Goal: Task Accomplishment & Management: Manage account settings

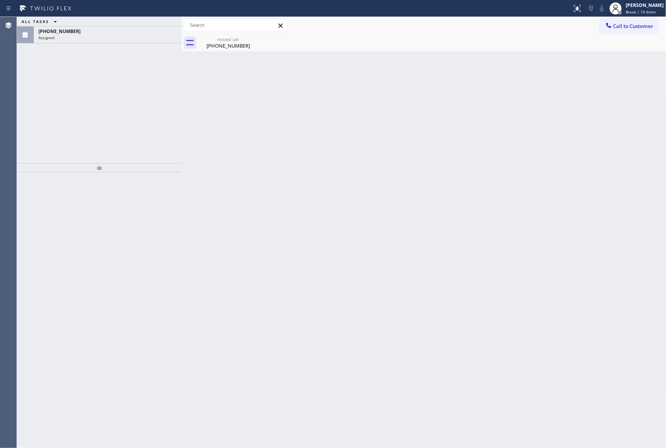
click at [589, 93] on div "Back to Dashboard Change Sender ID Customers Technicians Select a contact Outbo…" at bounding box center [424, 232] width 485 height 431
click at [139, 84] on div "ALL TASKS ALL TASKS ACTIVE TASKS TASKS IN WRAP UP [PHONE_NUMBER] Assigned" at bounding box center [99, 90] width 165 height 146
click at [654, 9] on span "Break | 1h 7min" at bounding box center [641, 11] width 30 height 5
click at [608, 37] on button "Available" at bounding box center [628, 41] width 77 height 10
drag, startPoint x: 560, startPoint y: 165, endPoint x: 578, endPoint y: 132, distance: 37.3
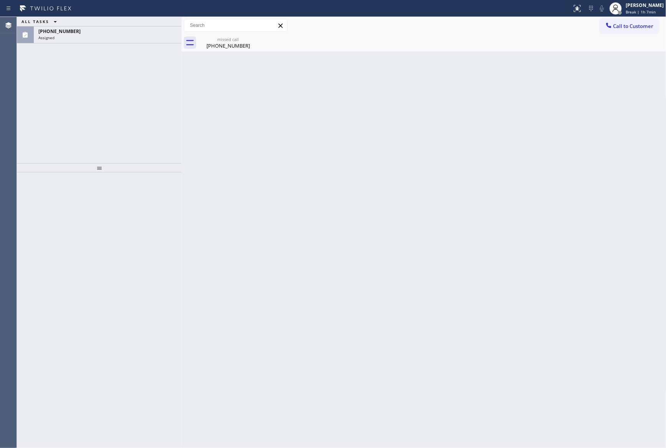
click at [561, 158] on div "Back to Dashboard Change Sender ID Customers Technicians Select a contact Outbo…" at bounding box center [424, 232] width 485 height 431
drag, startPoint x: 552, startPoint y: 176, endPoint x: 591, endPoint y: 241, distance: 76.0
click at [576, 215] on div "Back to Dashboard Change Sender ID Customers Technicians Select a contact Outbo…" at bounding box center [424, 232] width 485 height 431
click at [94, 73] on div "ALL TASKS ALL TASKS ACTIVE TASKS TASKS IN WRAP UP [PHONE_NUMBER] Assigned" at bounding box center [99, 90] width 165 height 146
click at [238, 38] on div "missed call" at bounding box center [228, 39] width 58 height 6
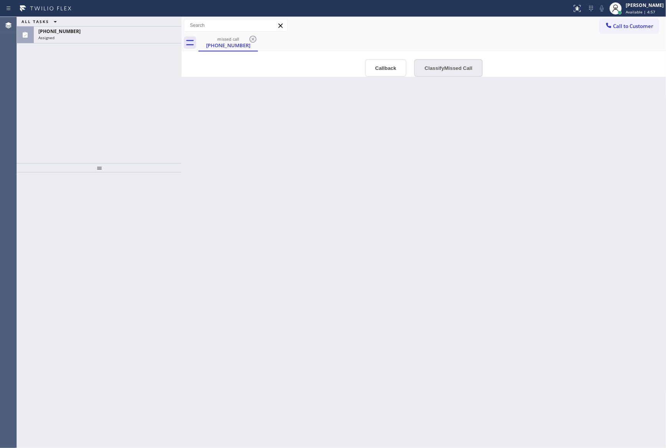
click at [452, 67] on button "Classify Missed Call" at bounding box center [448, 68] width 68 height 18
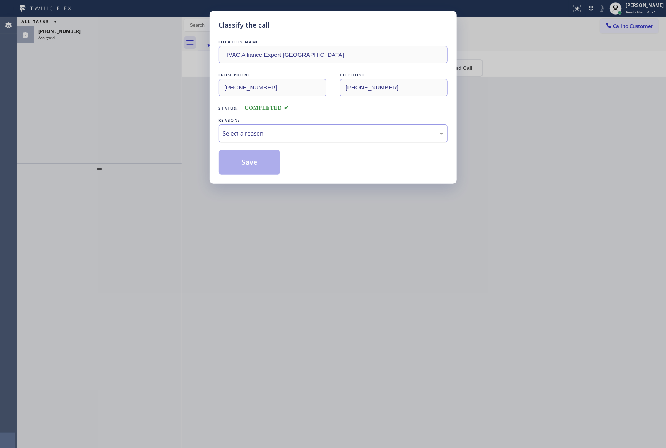
click at [311, 135] on div "Select a reason" at bounding box center [333, 133] width 220 height 9
click at [258, 165] on button "Save" at bounding box center [250, 162] width 62 height 25
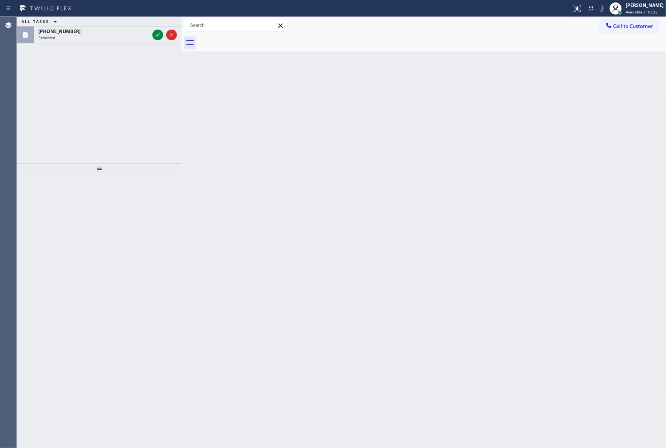
click at [169, 70] on div "ALL TASKS ALL TASKS ACTIVE TASKS TASKS IN WRAP UP [PHONE_NUMBER] Reserved" at bounding box center [99, 90] width 165 height 146
click at [154, 37] on icon at bounding box center [157, 34] width 9 height 9
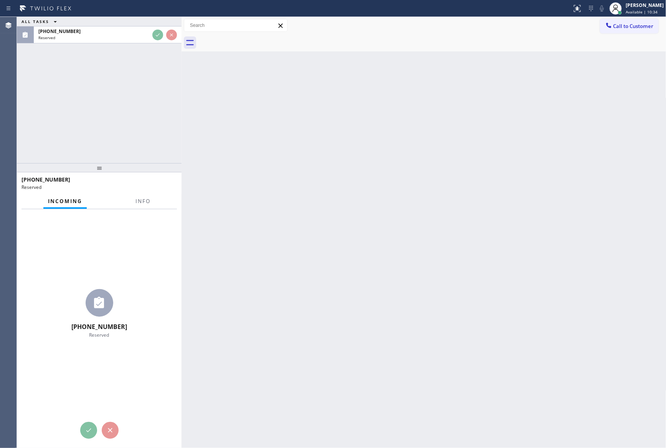
click at [129, 118] on div "ALL TASKS ALL TASKS ACTIVE TASKS TASKS IN WRAP UP [PHONE_NUMBER] Reserved" at bounding box center [99, 90] width 165 height 146
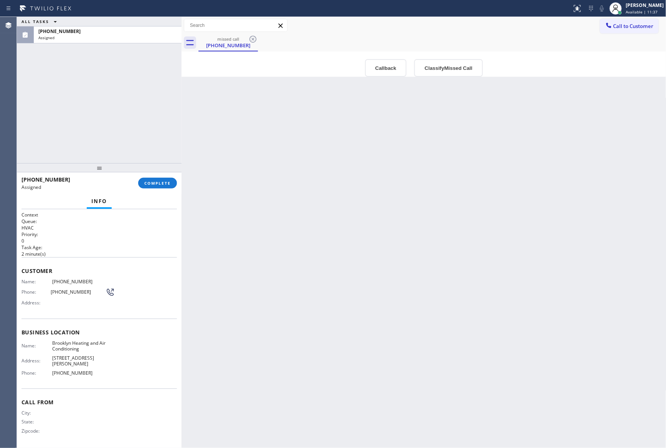
drag, startPoint x: 180, startPoint y: 332, endPoint x: 209, endPoint y: 368, distance: 45.9
click at [182, 333] on div at bounding box center [182, 232] width 0 height 431
drag, startPoint x: 310, startPoint y: 342, endPoint x: 317, endPoint y: 342, distance: 7.3
click at [316, 342] on div "Back to Dashboard Change Sender ID Customers Technicians Select a contact Outbo…" at bounding box center [424, 232] width 485 height 431
drag, startPoint x: 82, startPoint y: 88, endPoint x: 391, endPoint y: 212, distance: 332.4
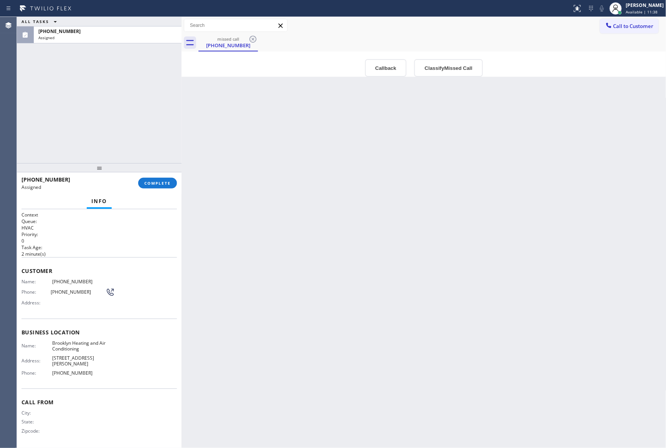
click at [113, 114] on div "ALL TASKS ALL TASKS ACTIVE TASKS TASKS IN WRAP UP [PHONE_NUMBER] Assigned" at bounding box center [99, 90] width 165 height 146
click at [413, 216] on div "Back to Dashboard Change Sender ID Customers Technicians Select a contact Outbo…" at bounding box center [424, 232] width 485 height 431
drag, startPoint x: 384, startPoint y: 71, endPoint x: 344, endPoint y: 304, distance: 236.8
click at [383, 79] on div "Back to Dashboard Change Sender ID Customers Technicians Select a contact Outbo…" at bounding box center [424, 232] width 485 height 431
click at [377, 65] on button "Callback" at bounding box center [386, 68] width 42 height 18
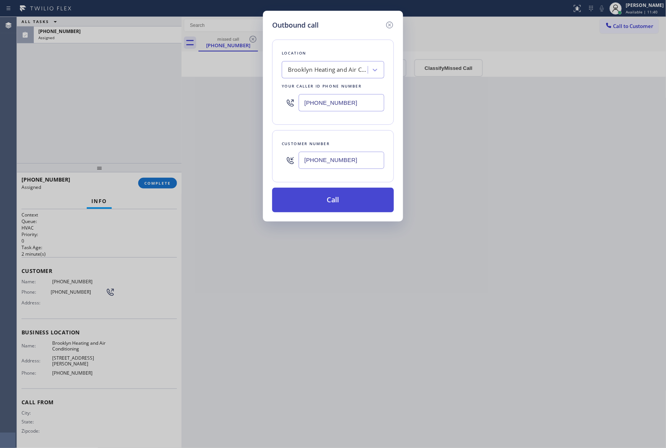
click at [361, 195] on button "Call" at bounding box center [333, 200] width 122 height 25
drag, startPoint x: 63, startPoint y: 126, endPoint x: 128, endPoint y: 137, distance: 65.5
click at [109, 134] on div "Outbound call Location [GEOGRAPHIC_DATA] Heating and Air Conditioning Your call…" at bounding box center [333, 224] width 666 height 448
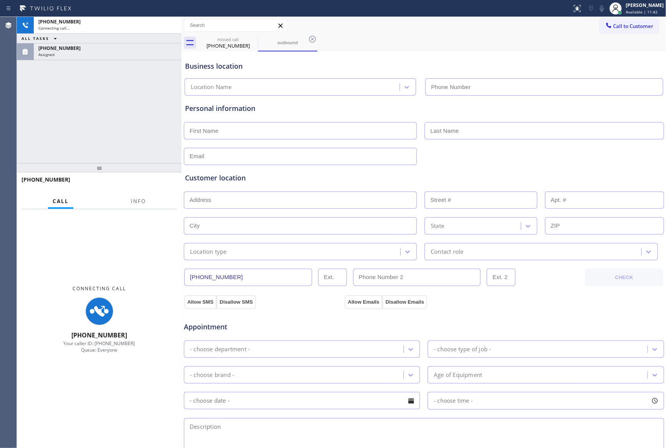
type input "[PHONE_NUMBER]"
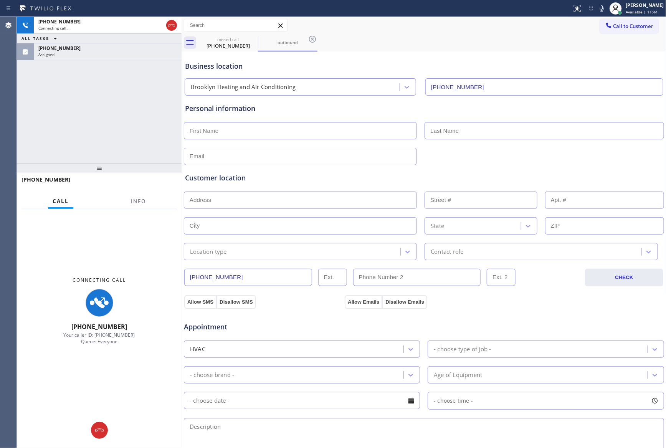
click at [452, 114] on div "Personal information" at bounding box center [424, 134] width 478 height 62
drag, startPoint x: 488, startPoint y: 35, endPoint x: 177, endPoint y: 21, distance: 312.1
click at [487, 35] on div "missed call [PHONE_NUMBER] outbound" at bounding box center [433, 42] width 468 height 17
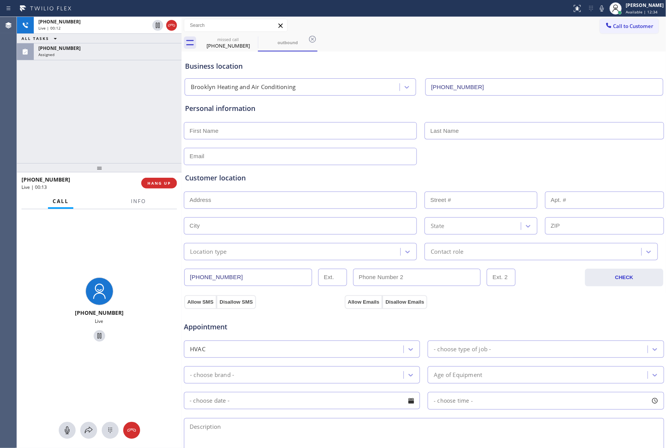
drag, startPoint x: 70, startPoint y: 134, endPoint x: 174, endPoint y: 227, distance: 140.0
click at [79, 142] on div "[PHONE_NUMBER] Live | 00:12 ALL TASKS ALL TASKS ACTIVE TASKS TASKS IN WRAP UP […" at bounding box center [99, 90] width 165 height 146
click at [161, 182] on span "HANG UP" at bounding box center [158, 182] width 23 height 5
click at [135, 102] on div "[PHONE_NUMBER] Live | 00:14 ALL TASKS ALL TASKS ACTIVE TASKS TASKS IN WRAP UP […" at bounding box center [99, 90] width 165 height 146
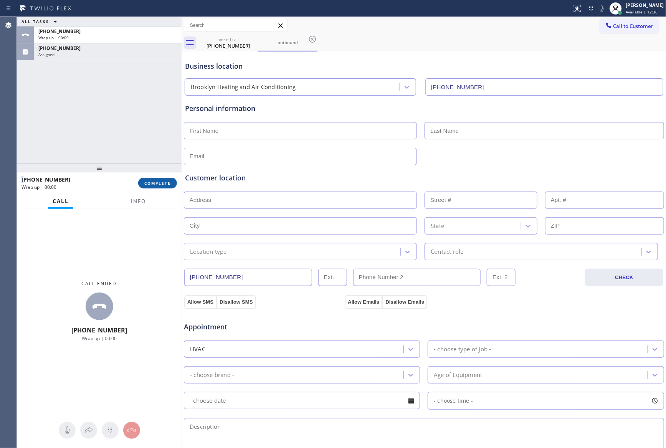
click at [146, 184] on span "COMPLETE" at bounding box center [157, 182] width 26 height 5
click at [120, 116] on div "ALL TASKS ALL TASKS ACTIVE TASKS TASKS IN WRAP UP [PHONE_NUMBER] Wrap up | 00:[…" at bounding box center [99, 90] width 165 height 146
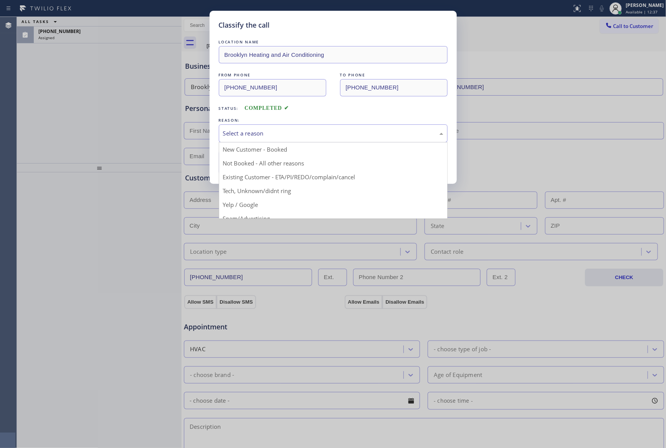
click at [233, 131] on div "Select a reason" at bounding box center [333, 133] width 220 height 9
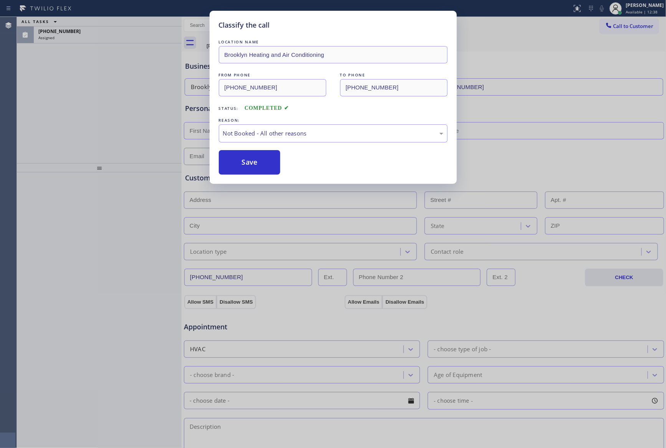
click at [246, 162] on button "Save" at bounding box center [250, 162] width 62 height 25
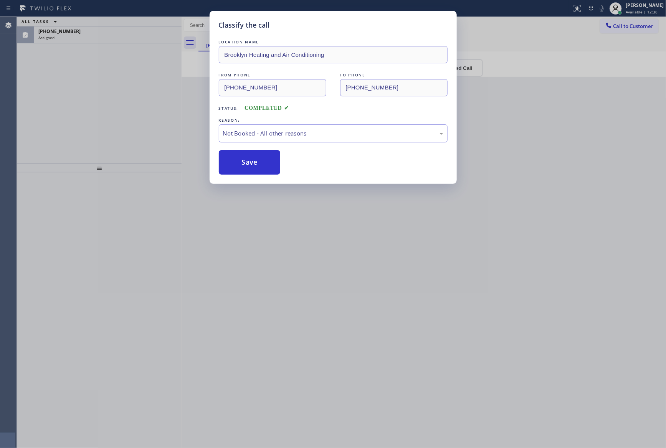
click at [246, 162] on button "Save" at bounding box center [250, 162] width 62 height 25
click at [67, 94] on div "Classify the call LOCATION NAME Brooklyn Heating and Air Conditioning FROM PHON…" at bounding box center [333, 224] width 666 height 448
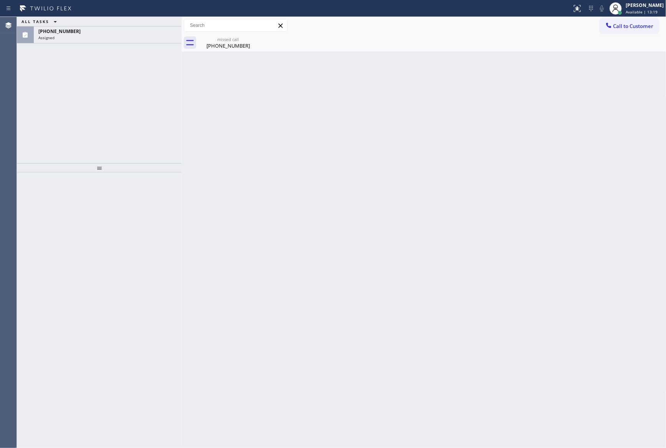
drag, startPoint x: 277, startPoint y: 170, endPoint x: 120, endPoint y: 119, distance: 164.8
click at [270, 162] on div "Back to Dashboard Change Sender ID Customers Technicians Select a contact Outbo…" at bounding box center [424, 232] width 485 height 431
drag, startPoint x: 120, startPoint y: 118, endPoint x: 124, endPoint y: 48, distance: 70.4
click at [121, 113] on div "ALL TASKS ALL TASKS ACTIVE TASKS TASKS IN WRAP UP [PHONE_NUMBER] Assigned" at bounding box center [99, 90] width 165 height 146
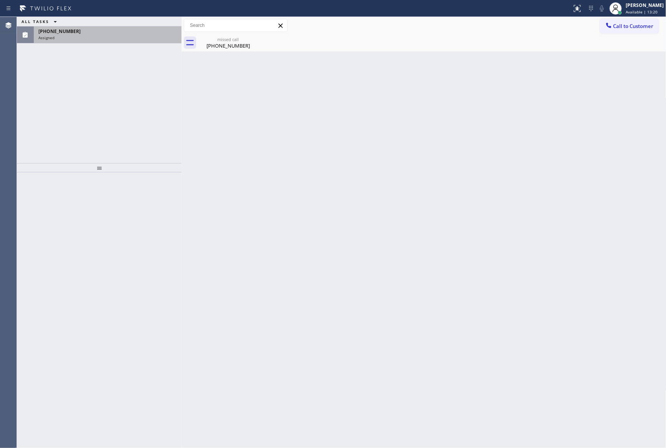
click at [128, 29] on div "[PHONE_NUMBER]" at bounding box center [107, 31] width 139 height 7
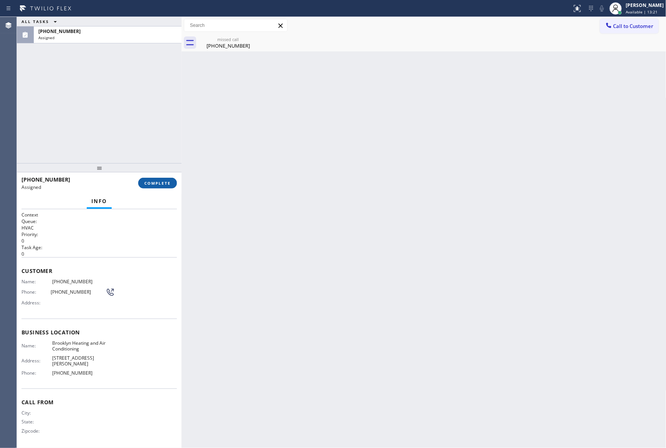
drag, startPoint x: 169, startPoint y: 184, endPoint x: 109, endPoint y: 45, distance: 151.1
click at [168, 184] on span "COMPLETE" at bounding box center [157, 182] width 26 height 5
drag, startPoint x: 109, startPoint y: 45, endPoint x: 113, endPoint y: 50, distance: 6.0
click at [112, 46] on div "ALL TASKS ALL TASKS ACTIVE TASKS TASKS IN WRAP UP [PHONE_NUMBER] Assigned" at bounding box center [99, 90] width 165 height 146
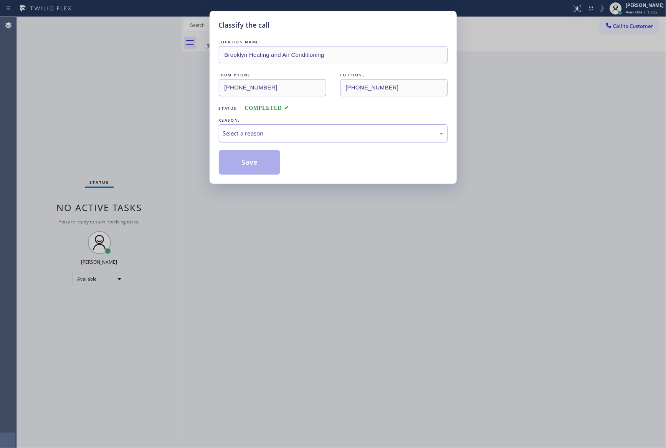
click at [298, 132] on div "Select a reason" at bounding box center [333, 133] width 220 height 9
click at [255, 165] on button "Save" at bounding box center [250, 162] width 62 height 25
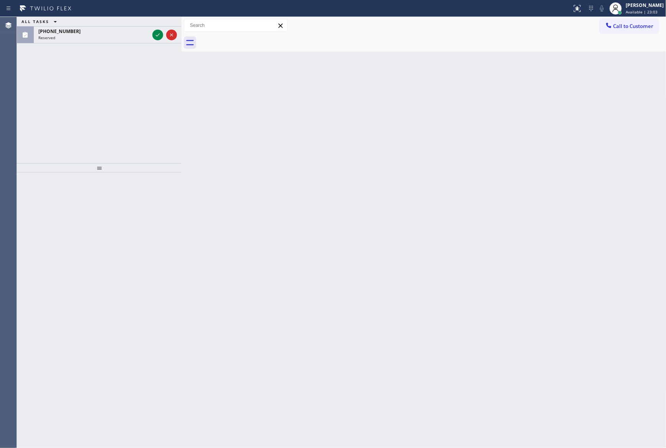
click at [149, 131] on div "ALL TASKS ALL TASKS ACTIVE TASKS TASKS IN WRAP UP [PHONE_NUMBER] Reserved" at bounding box center [99, 90] width 165 height 146
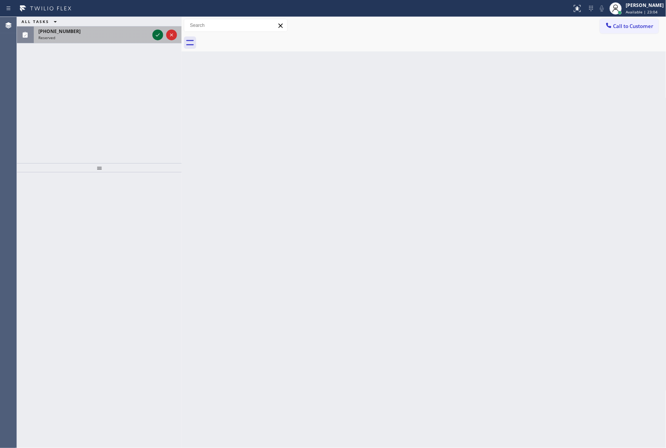
click at [158, 36] on icon at bounding box center [157, 34] width 9 height 9
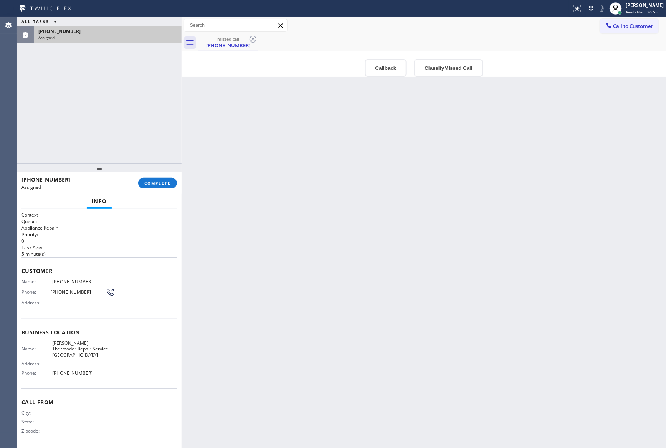
click at [255, 182] on div "Back to Dashboard Change Sender ID Customers Technicians Select a contact Outbo…" at bounding box center [424, 232] width 485 height 431
click at [386, 241] on div "Back to Dashboard Change Sender ID Customers Technicians Select a contact Outbo…" at bounding box center [424, 232] width 485 height 431
drag, startPoint x: 412, startPoint y: 324, endPoint x: 415, endPoint y: 339, distance: 14.8
click at [412, 328] on div "Back to Dashboard Change Sender ID Customers Technicians Select a contact Outbo…" at bounding box center [424, 232] width 485 height 431
click at [453, 67] on button "Classify Missed Call" at bounding box center [448, 68] width 68 height 18
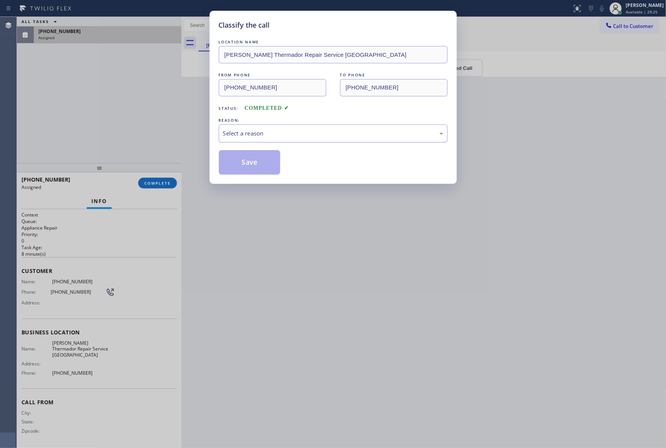
click at [279, 137] on div "Select a reason" at bounding box center [333, 133] width 220 height 9
click at [247, 165] on button "Save" at bounding box center [250, 162] width 62 height 25
drag, startPoint x: 40, startPoint y: 81, endPoint x: 45, endPoint y: 84, distance: 6.1
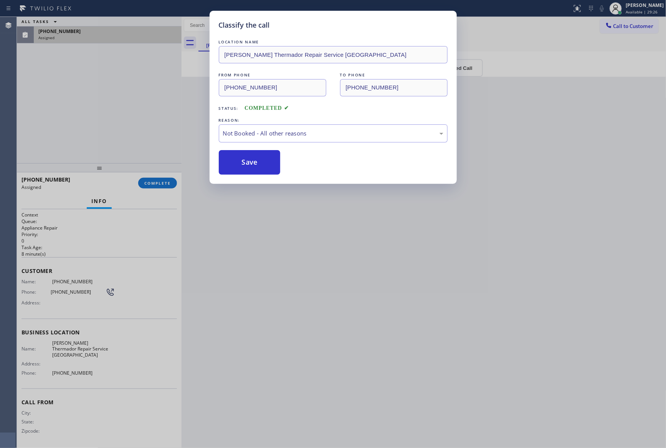
click at [41, 81] on div "Classify the call LOCATION NAME [PERSON_NAME] Repair Service Aurora FROM PHONE …" at bounding box center [333, 224] width 666 height 448
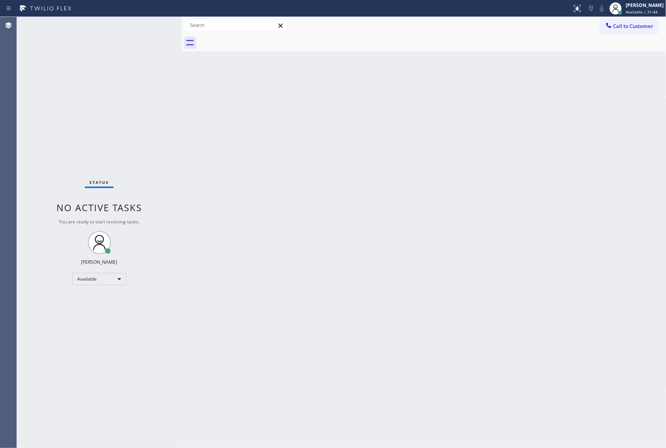
click at [353, 186] on div "Back to Dashboard Change Sender ID Customers Technicians Select a contact Outbo…" at bounding box center [424, 232] width 485 height 431
drag, startPoint x: 407, startPoint y: 265, endPoint x: 466, endPoint y: 313, distance: 76.4
click at [412, 278] on div "Back to Dashboard Change Sender ID Customers Technicians Select a contact Outbo…" at bounding box center [424, 232] width 485 height 431
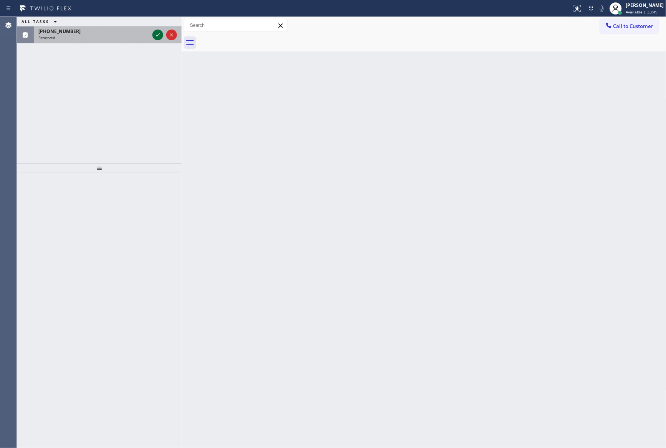
drag, startPoint x: 158, startPoint y: 35, endPoint x: 128, endPoint y: 114, distance: 85.3
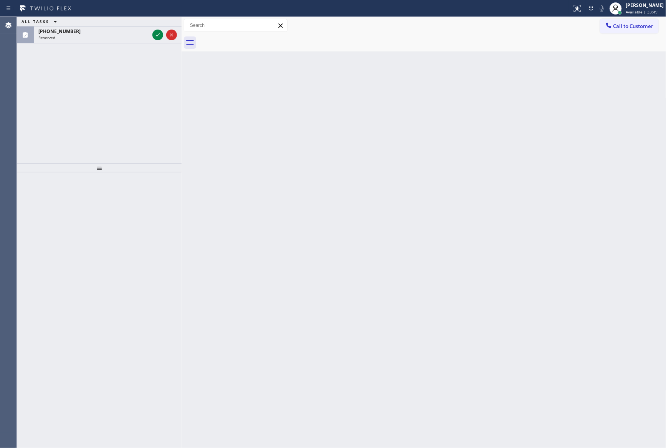
click at [158, 35] on icon at bounding box center [157, 34] width 9 height 9
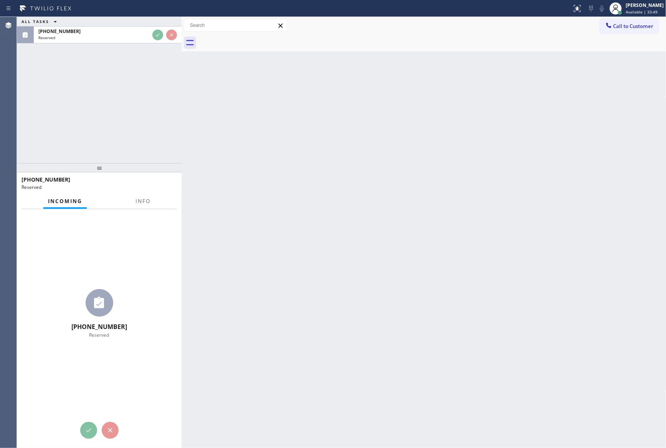
click at [128, 115] on div "ALL TASKS ALL TASKS ACTIVE TASKS TASKS IN WRAP UP [PHONE_NUMBER] Reserved" at bounding box center [99, 90] width 165 height 146
click at [129, 115] on div "ALL TASKS ALL TASKS ACTIVE TASKS TASKS IN WRAP UP [PHONE_NUMBER] Reserved" at bounding box center [99, 90] width 165 height 146
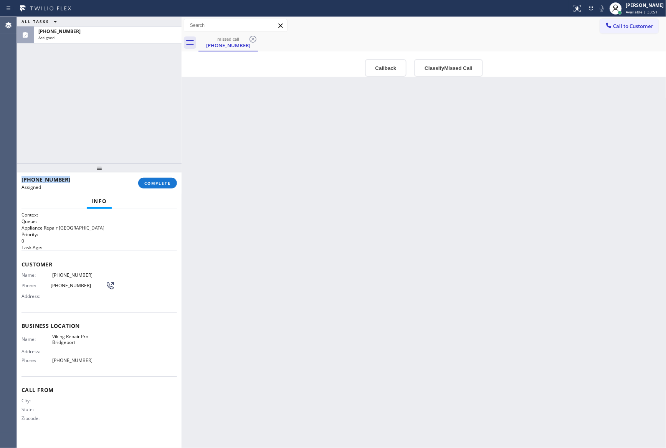
type input "[PHONE_NUMBER]"
click at [389, 68] on button "Callback" at bounding box center [386, 68] width 42 height 18
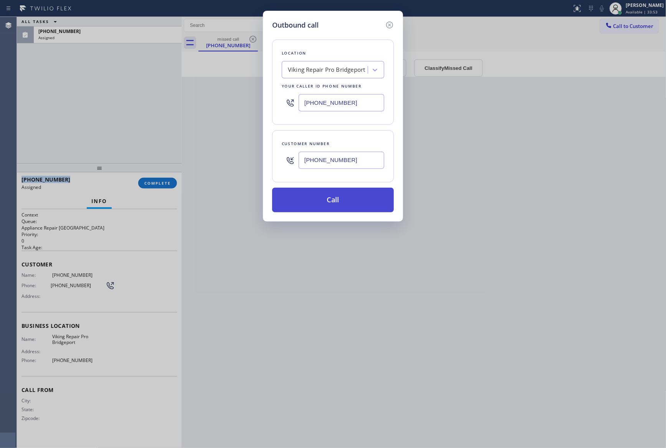
click at [322, 189] on button "Call" at bounding box center [333, 200] width 122 height 25
click at [323, 209] on button "Call" at bounding box center [333, 200] width 122 height 25
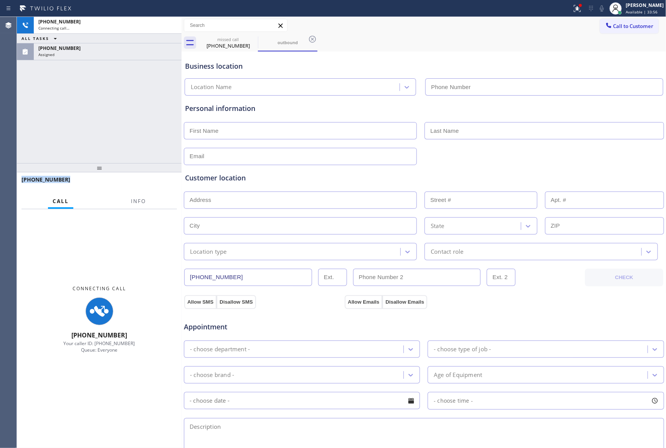
type input "[PHONE_NUMBER]"
click at [92, 115] on div "[PHONE_NUMBER] Connecting call… ALL TASKS ALL TASKS ACTIVE TASKS TASKS IN WRAP …" at bounding box center [99, 90] width 165 height 146
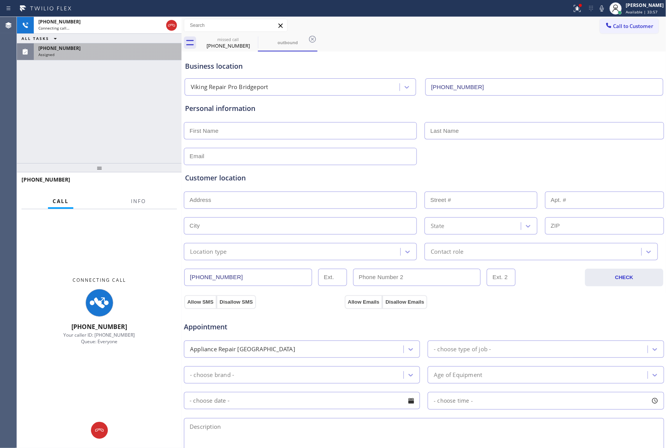
click at [119, 50] on div "[PHONE_NUMBER]" at bounding box center [107, 48] width 139 height 7
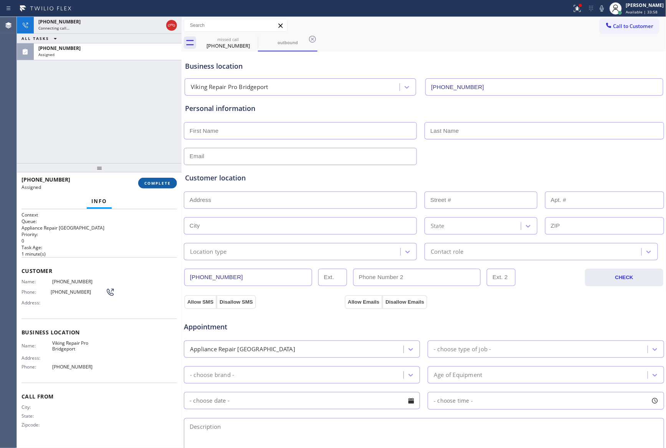
click at [156, 185] on span "COMPLETE" at bounding box center [157, 182] width 26 height 5
click at [129, 99] on div "[PHONE_NUMBER] Connecting call… ALL TASKS ALL TASKS ACTIVE TASKS TASKS IN WRAP …" at bounding box center [99, 90] width 165 height 146
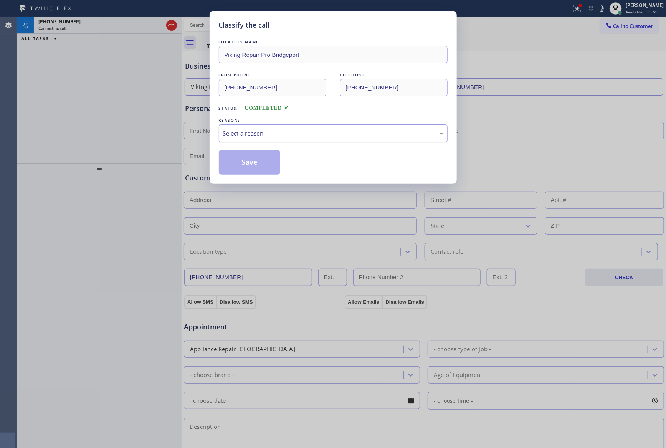
click at [243, 135] on div "Select a reason" at bounding box center [333, 133] width 220 height 9
click at [242, 163] on button "Save" at bounding box center [250, 162] width 62 height 25
drag, startPoint x: 126, startPoint y: 120, endPoint x: 120, endPoint y: 129, distance: 10.9
click at [124, 120] on div "Classify the call LOCATION NAME Viking Repair Pro Bridgeport FROM PHONE [PHONE_…" at bounding box center [333, 224] width 666 height 448
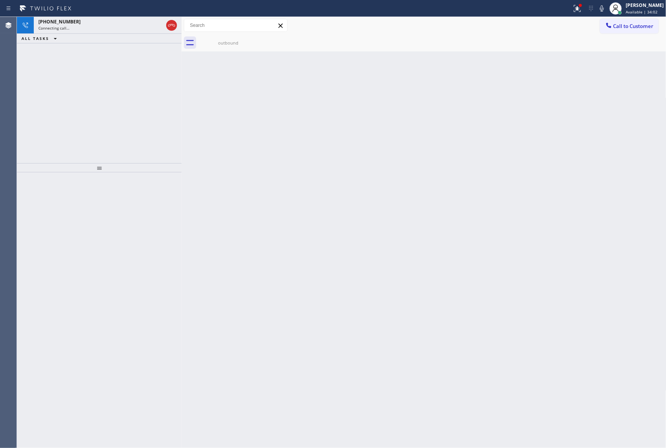
click at [122, 126] on div "[PHONE_NUMBER] Connecting call… ALL TASKS ALL TASKS ACTIVE TASKS TASKS IN WRAP …" at bounding box center [99, 90] width 165 height 146
click at [308, 162] on div "Back to Dashboard Change Sender ID Customers Technicians Select a contact Outbo…" at bounding box center [424, 232] width 485 height 431
drag, startPoint x: 251, startPoint y: 210, endPoint x: 132, endPoint y: 112, distance: 153.9
click at [251, 210] on div "Back to Dashboard Change Sender ID Customers Technicians Select a contact Outbo…" at bounding box center [424, 232] width 485 height 431
click at [137, 107] on div "ALL TASKS ALL TASKS ACTIVE TASKS TASKS IN WRAP UP [PHONE_NUMBER] Wrap up | 00:14" at bounding box center [99, 90] width 165 height 146
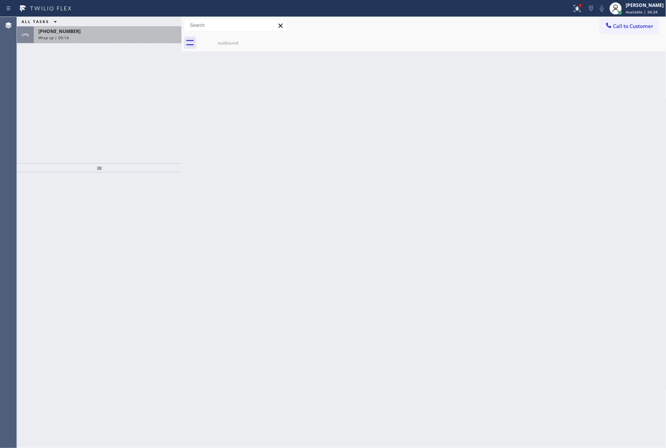
click at [125, 30] on div "[PHONE_NUMBER]" at bounding box center [107, 31] width 139 height 7
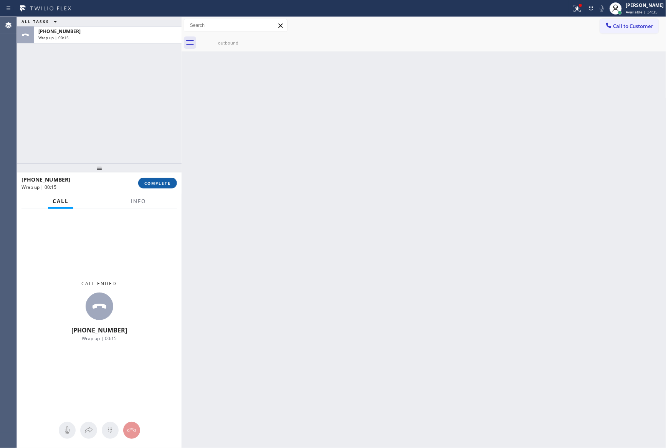
click at [158, 181] on span "COMPLETE" at bounding box center [157, 182] width 26 height 5
click at [152, 105] on div "ALL TASKS ALL TASKS ACTIVE TASKS TASKS IN WRAP UP [PHONE_NUMBER] Wrap up | 00:15" at bounding box center [99, 90] width 165 height 146
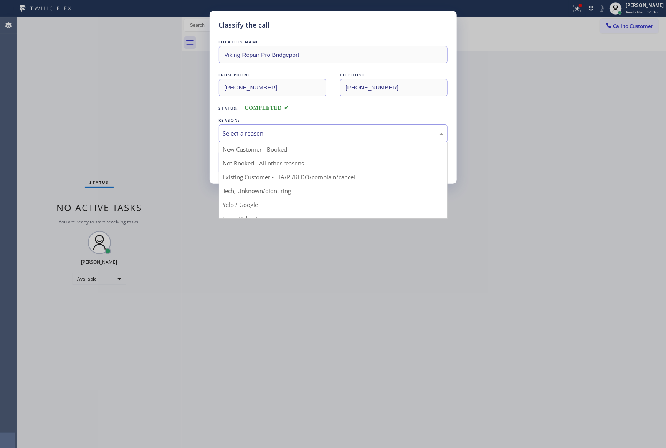
click at [289, 131] on div "Select a reason" at bounding box center [333, 133] width 220 height 9
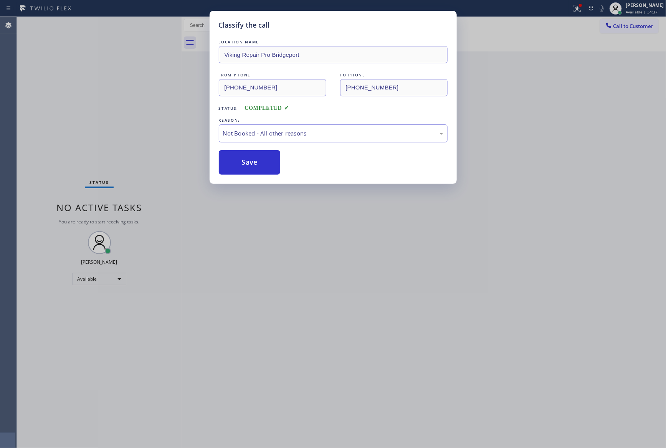
click at [245, 165] on button "Save" at bounding box center [250, 162] width 62 height 25
drag, startPoint x: 61, startPoint y: 49, endPoint x: 99, endPoint y: 60, distance: 39.4
click at [66, 45] on div "Classify the call LOCATION NAME Viking Repair Pro Bridgeport FROM PHONE [PHONE_…" at bounding box center [333, 224] width 666 height 448
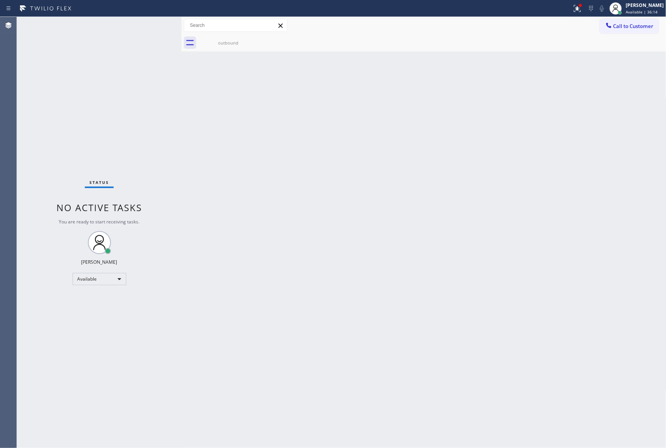
click at [418, 234] on div "Back to Dashboard Change Sender ID Customers Technicians Select a contact Outbo…" at bounding box center [424, 232] width 485 height 431
click at [357, 226] on div "Back to Dashboard Change Sender ID Customers Technicians Select a contact Outbo…" at bounding box center [424, 232] width 485 height 431
click at [103, 277] on div "Available" at bounding box center [100, 279] width 54 height 12
click at [97, 313] on li "Unavailable" at bounding box center [99, 308] width 52 height 9
click at [399, 293] on div "Back to Dashboard Change Sender ID Customers Technicians Select a contact Outbo…" at bounding box center [424, 232] width 485 height 431
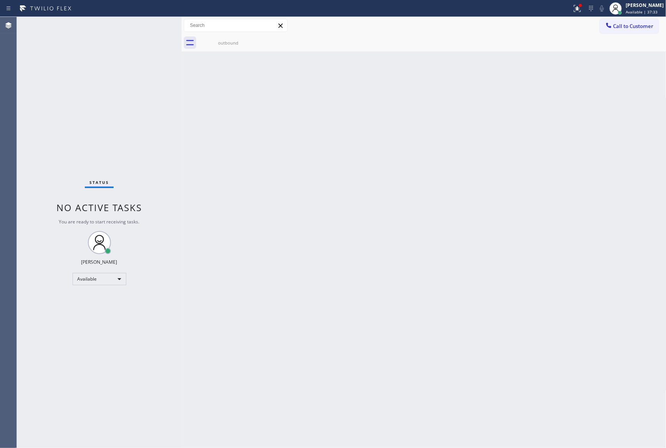
click at [399, 293] on div "Back to Dashboard Change Sender ID Customers Technicians Select a contact Outbo…" at bounding box center [424, 232] width 485 height 431
click at [118, 326] on div "Status No active tasks Change activity state to start receiving tasks. [PERSON_…" at bounding box center [99, 232] width 165 height 431
click at [110, 280] on div "Unavailable" at bounding box center [100, 279] width 54 height 12
click at [106, 300] on li "Available" at bounding box center [99, 299] width 52 height 9
click at [415, 316] on div "Back to Dashboard Change Sender ID Customers Technicians Select a contact Outbo…" at bounding box center [424, 232] width 485 height 431
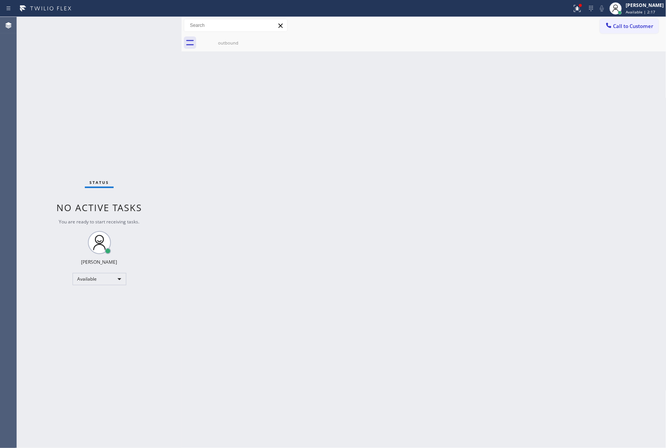
click at [306, 298] on div "Back to Dashboard Change Sender ID Customers Technicians Select a contact Outbo…" at bounding box center [424, 232] width 485 height 431
drag, startPoint x: 346, startPoint y: 180, endPoint x: 338, endPoint y: 166, distance: 15.7
click at [346, 179] on div "Back to Dashboard Change Sender ID Customers Technicians Select a contact Outbo…" at bounding box center [424, 232] width 485 height 431
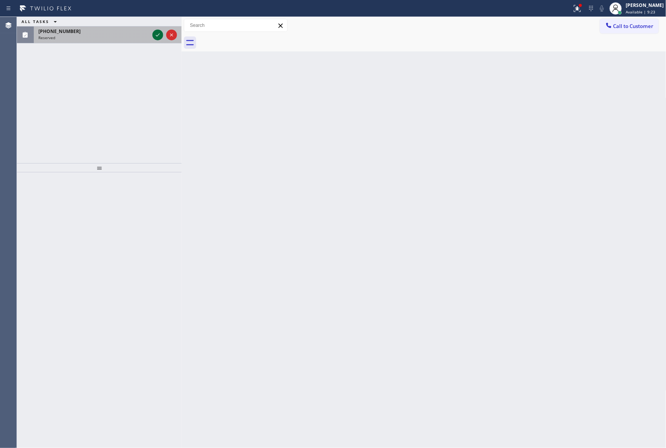
click at [155, 35] on icon at bounding box center [157, 34] width 9 height 9
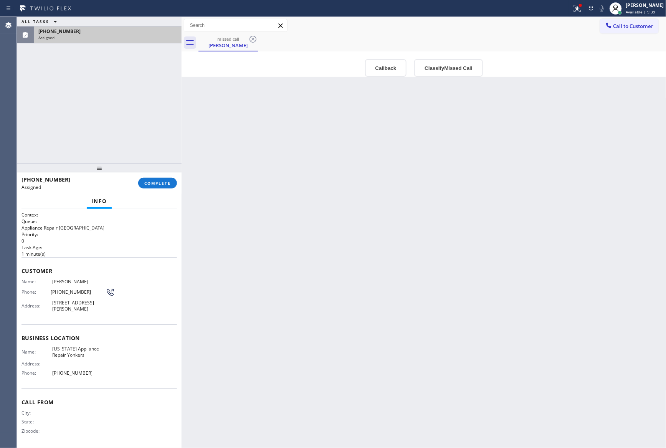
drag, startPoint x: 373, startPoint y: 169, endPoint x: 393, endPoint y: 141, distance: 34.8
click at [381, 158] on div "Back to Dashboard Change Sender ID Customers Technicians Select a contact Outbo…" at bounding box center [424, 232] width 485 height 431
click at [383, 65] on button "Callback" at bounding box center [386, 68] width 42 height 18
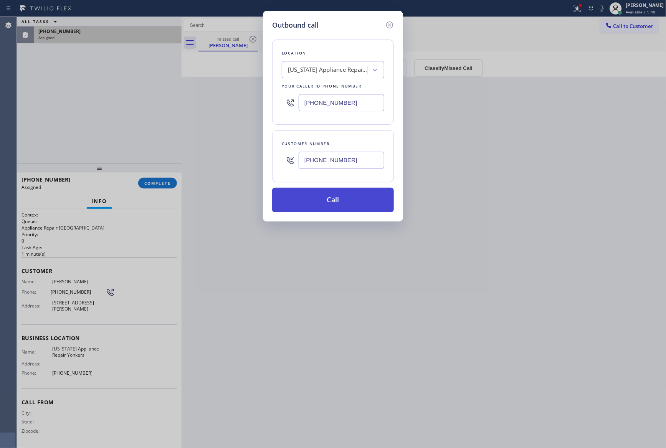
click at [370, 209] on button "Call" at bounding box center [333, 200] width 122 height 25
drag, startPoint x: 60, startPoint y: 124, endPoint x: 158, endPoint y: 159, distance: 103.7
click at [124, 146] on div "Outbound call Location [US_STATE] Appliance Repair Yonkers Your caller id phone…" at bounding box center [333, 224] width 666 height 448
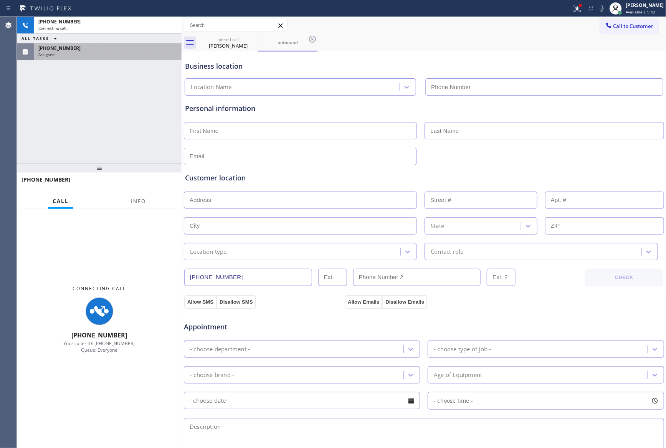
type input "[PHONE_NUMBER]"
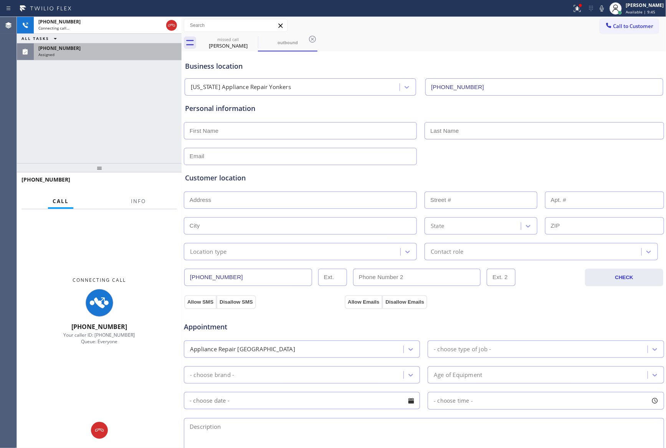
click at [101, 123] on div "[PHONE_NUMBER] Connecting call… ALL TASKS ALL TASKS ACTIVE TASKS TASKS IN WRAP …" at bounding box center [99, 90] width 165 height 146
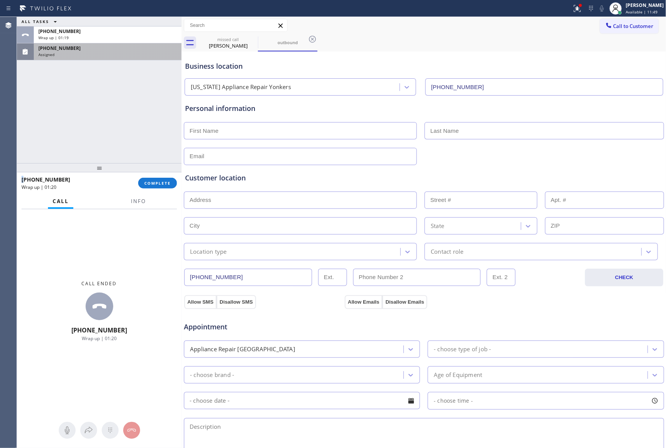
drag, startPoint x: 115, startPoint y: 127, endPoint x: 150, endPoint y: 192, distance: 74.1
click at [116, 127] on div "ALL TASKS ALL TASKS ACTIVE TASKS TASKS IN WRAP UP [PHONE_NUMBER] Wrap up | 01:[…" at bounding box center [99, 90] width 165 height 146
drag, startPoint x: 157, startPoint y: 189, endPoint x: 144, endPoint y: 131, distance: 59.8
click at [157, 188] on div "[PHONE_NUMBER] Wrap up | 01:20 COMPLETE" at bounding box center [100, 183] width 156 height 20
click at [140, 120] on div "ALL TASKS ALL TASKS ACTIVE TASKS TASKS IN WRAP UP [PHONE_NUMBER] Wrap up | 01:[…" at bounding box center [99, 90] width 165 height 146
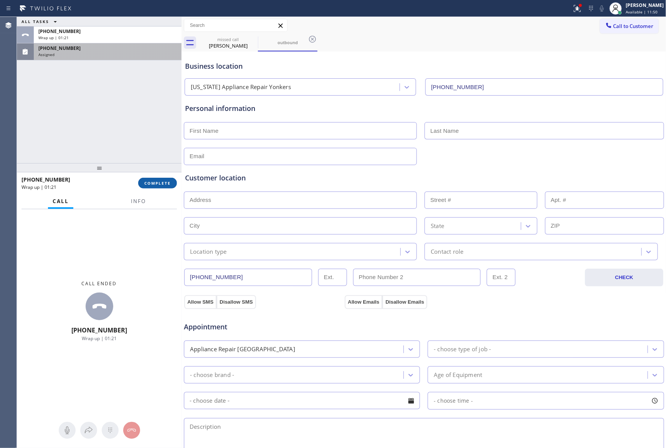
click at [158, 178] on button "COMPLETE" at bounding box center [157, 183] width 39 height 11
click at [141, 89] on div "ALL TASKS ALL TASKS ACTIVE TASKS TASKS IN WRAP UP [PHONE_NUMBER] Wrap up | 01:[…" at bounding box center [99, 90] width 165 height 146
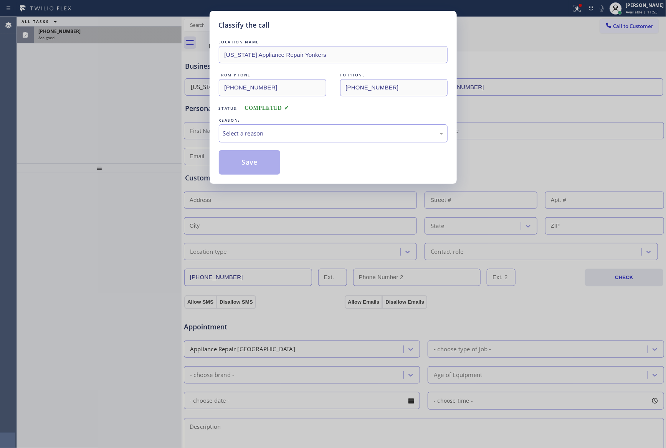
click at [283, 144] on div "LOCATION NAME [US_STATE] Appliance Repair Yonkers FROM PHONE [PHONE_NUMBER] TO …" at bounding box center [333, 106] width 229 height 137
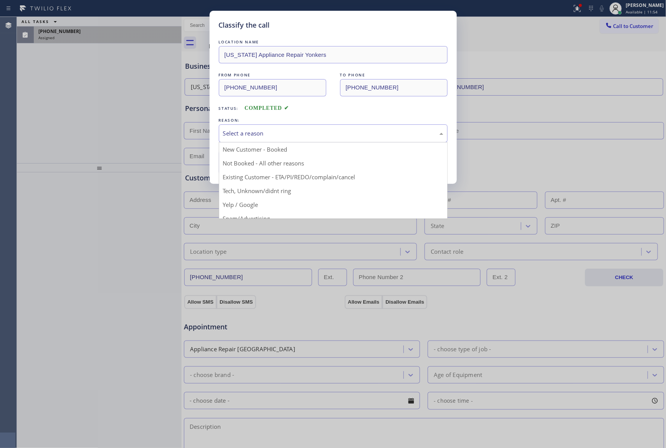
click at [282, 135] on div "Select a reason" at bounding box center [333, 133] width 220 height 9
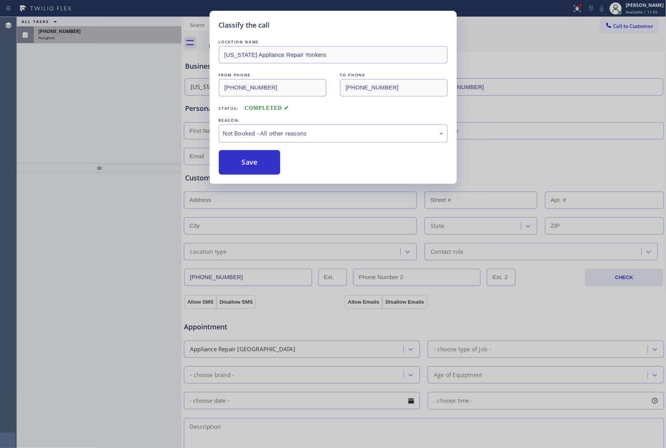
click at [257, 164] on button "Save" at bounding box center [250, 162] width 62 height 25
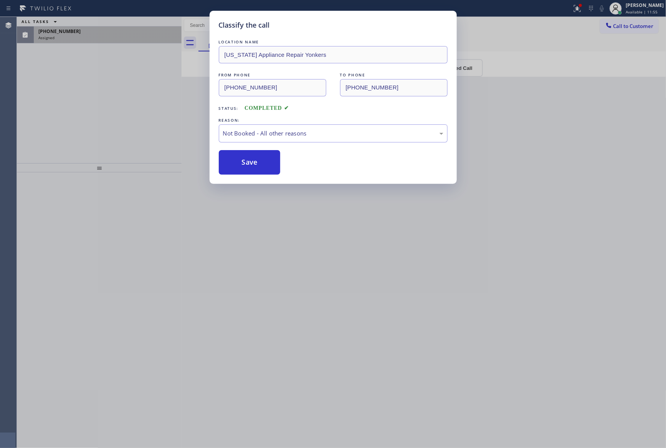
drag, startPoint x: 257, startPoint y: 164, endPoint x: 102, endPoint y: 99, distance: 168.2
click at [255, 163] on button "Save" at bounding box center [250, 162] width 62 height 25
click at [104, 98] on div "Classify the call LOCATION NAME [US_STATE] Appliance Repair Yonkers FROM PHONE …" at bounding box center [333, 224] width 666 height 448
click at [105, 98] on div "Classify the call LOCATION NAME [US_STATE] Appliance Repair Yonkers FROM PHONE …" at bounding box center [333, 224] width 666 height 448
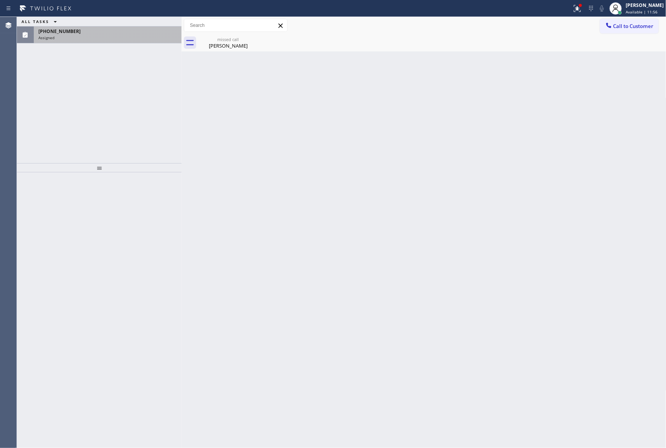
click at [148, 31] on div "[PHONE_NUMBER]" at bounding box center [107, 31] width 139 height 7
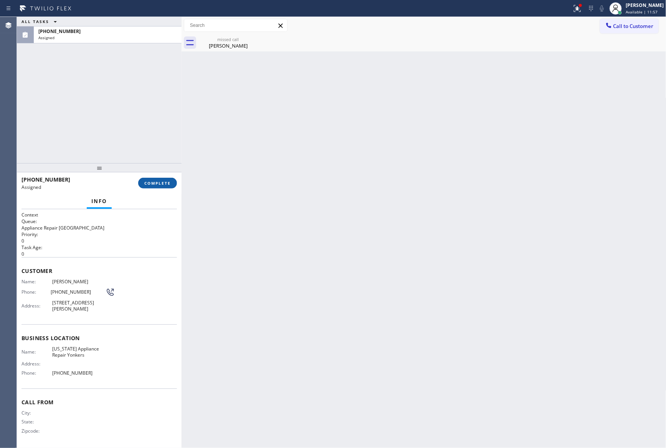
click at [154, 181] on span "COMPLETE" at bounding box center [157, 182] width 26 height 5
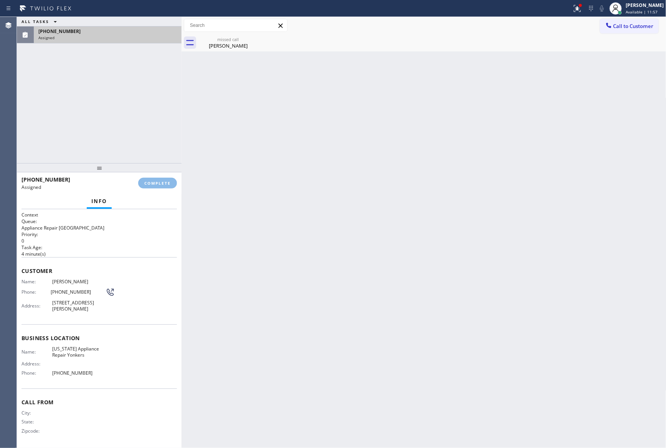
click at [126, 34] on div "[PHONE_NUMBER]" at bounding box center [107, 31] width 139 height 7
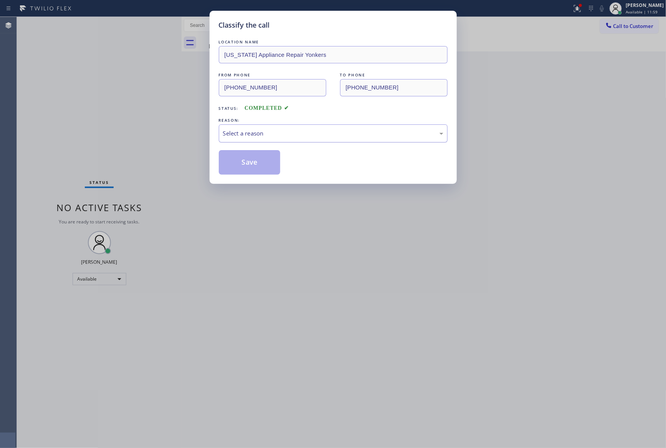
click at [263, 127] on div "Select a reason" at bounding box center [333, 133] width 229 height 18
click at [249, 162] on button "Save" at bounding box center [250, 162] width 62 height 25
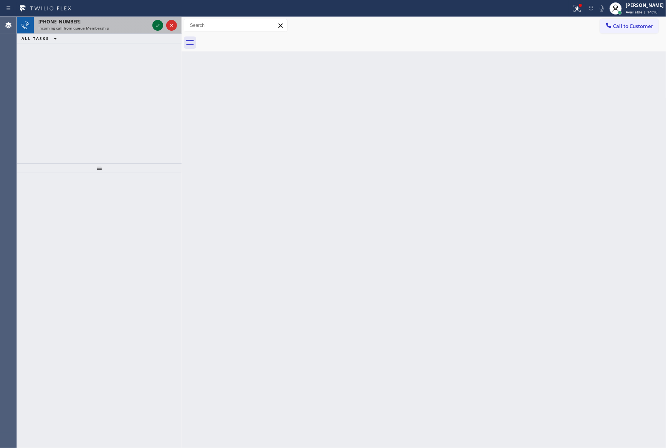
drag, startPoint x: 128, startPoint y: 53, endPoint x: 162, endPoint y: 29, distance: 41.6
click at [128, 53] on div "[PHONE_NUMBER] Incoming call from queue Membership ALL TASKS ALL TASKS ACTIVE T…" at bounding box center [99, 90] width 165 height 146
click at [162, 25] on icon at bounding box center [157, 25] width 9 height 9
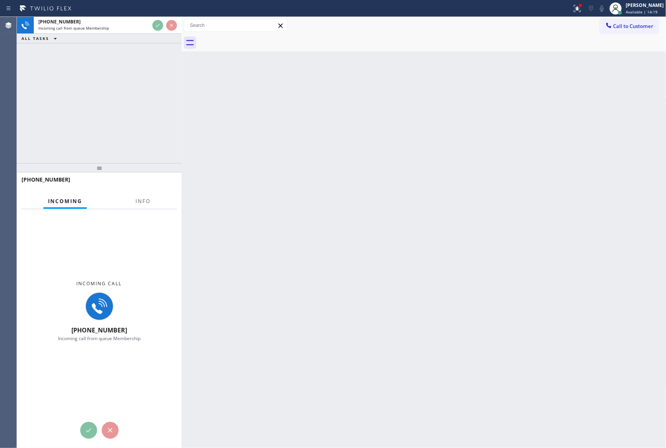
click at [152, 91] on div "[PHONE_NUMBER] Incoming call from queue Membership ALL TASKS ALL TASKS ACTIVE T…" at bounding box center [99, 90] width 165 height 146
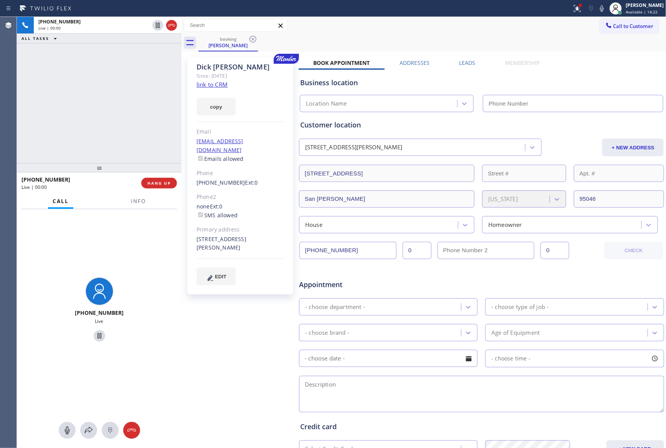
type input "[PHONE_NUMBER]"
click at [154, 88] on div "[PHONE_NUMBER] Live | 00:00 ALL TASKS ALL TASKS ACTIVE TASKS TASKS IN WRAP UP" at bounding box center [99, 90] width 165 height 146
drag, startPoint x: 123, startPoint y: 118, endPoint x: 197, endPoint y: 89, distance: 79.5
click at [134, 117] on div "[PHONE_NUMBER] Live | 00:11 ALL TASKS ALL TASKS ACTIVE TASKS TASKS IN WRAP UP" at bounding box center [99, 90] width 165 height 146
click at [206, 85] on link "link to CRM" at bounding box center [212, 85] width 31 height 8
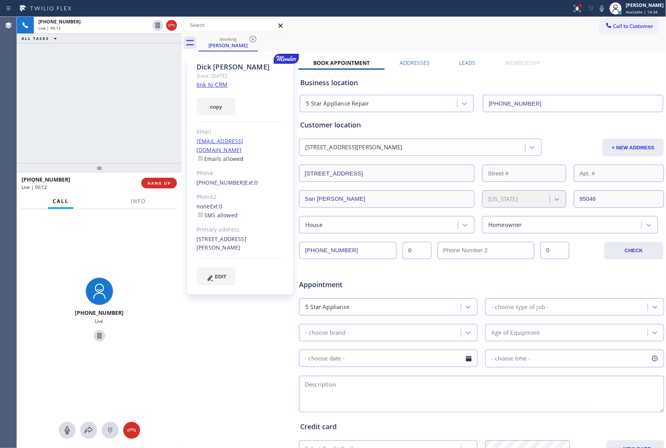
click at [130, 90] on div "[PHONE_NUMBER] Live | 00:12 ALL TASKS ALL TASKS ACTIVE TASKS TASKS IN WRAP UP" at bounding box center [99, 90] width 165 height 146
drag, startPoint x: 134, startPoint y: 116, endPoint x: 357, endPoint y: 0, distance: 251.8
click at [167, 108] on div "[PHONE_NUMBER] Live | 00:20 ALL TASKS ALL TASKS ACTIVE TASKS TASKS IN WRAP UP" at bounding box center [99, 90] width 165 height 146
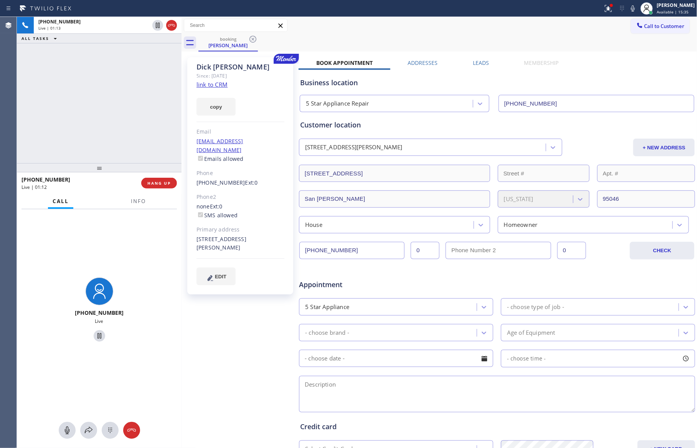
click at [258, 202] on div "none Ext: 0 SMS allowed" at bounding box center [241, 211] width 88 height 18
drag, startPoint x: 102, startPoint y: 81, endPoint x: 118, endPoint y: 102, distance: 26.0
click at [103, 82] on div "[PHONE_NUMBER] Live | 01:14 ALL TASKS ALL TASKS ACTIVE TASKS TASKS IN WRAP UP" at bounding box center [99, 90] width 165 height 146
click at [247, 312] on div "[PERSON_NAME] Since: [DATE] link to CRM copy Email [EMAIL_ADDRESS][DOMAIN_NAME]…" at bounding box center [241, 302] width 115 height 498
click at [69, 433] on icon at bounding box center [67, 430] width 9 height 9
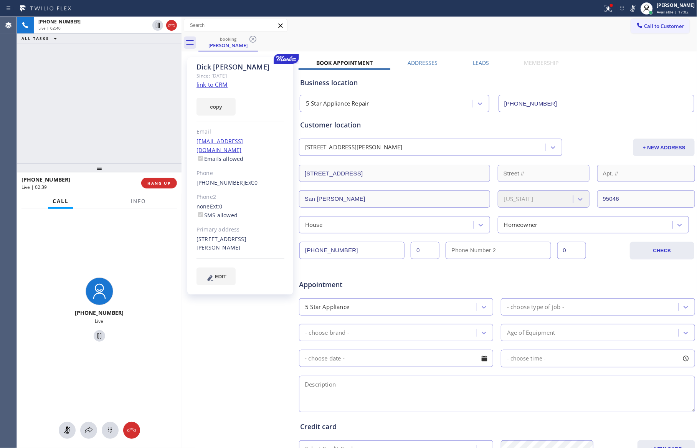
drag, startPoint x: 61, startPoint y: 431, endPoint x: 109, endPoint y: 238, distance: 198.7
click at [61, 431] on div at bounding box center [67, 430] width 17 height 9
click at [111, 89] on div "[PHONE_NUMBER] Live | 02:41 ALL TASKS ALL TASKS ACTIVE TASKS TASKS IN WRAP UP" at bounding box center [99, 90] width 165 height 146
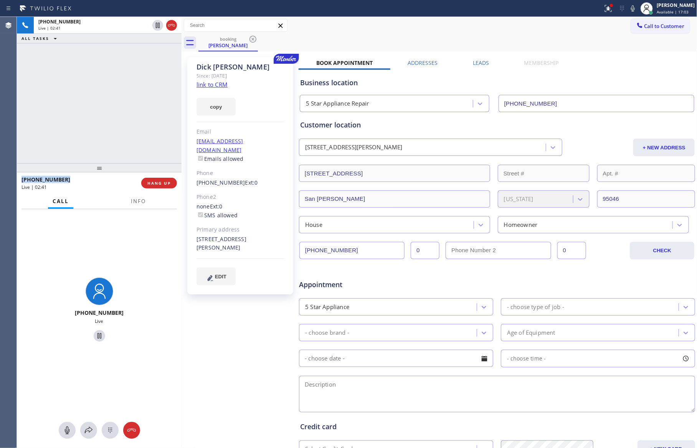
click at [111, 89] on div "[PHONE_NUMBER] Live | 02:41 ALL TASKS ALL TASKS ACTIVE TASKS TASKS IN WRAP UP" at bounding box center [99, 90] width 165 height 146
click at [144, 88] on div "[PHONE_NUMBER] Live | 03:33 ALL TASKS ALL TASKS ACTIVE TASKS TASKS IN WRAP UP" at bounding box center [99, 90] width 165 height 146
click at [147, 89] on div "[PHONE_NUMBER] Live | 03:33 ALL TASKS ALL TASKS ACTIVE TASKS TASKS IN WRAP UP" at bounding box center [99, 90] width 165 height 146
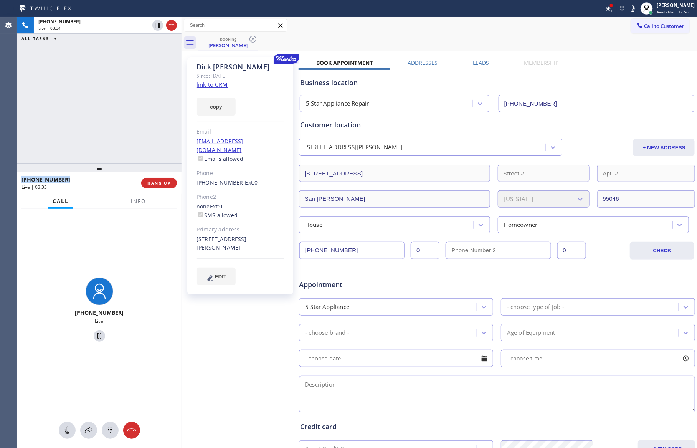
click at [148, 89] on div "[PHONE_NUMBER] Live | 03:34 ALL TASKS ALL TASKS ACTIVE TASKS TASKS IN WRAP UP" at bounding box center [99, 90] width 165 height 146
click at [149, 89] on div "[PHONE_NUMBER] Live | 03:34 ALL TASKS ALL TASKS ACTIVE TASKS TASKS IN WRAP UP" at bounding box center [99, 90] width 165 height 146
click at [149, 89] on div "[PHONE_NUMBER] Live | 03:35 ALL TASKS ALL TASKS ACTIVE TASKS TASKS IN WRAP UP" at bounding box center [99, 90] width 165 height 146
click at [157, 187] on button "HANG UP" at bounding box center [159, 183] width 36 height 11
click at [138, 82] on div "[PHONE_NUMBER] Live | 03:36 ALL TASKS ALL TASKS ACTIVE TASKS TASKS IN WRAP UP" at bounding box center [99, 90] width 165 height 146
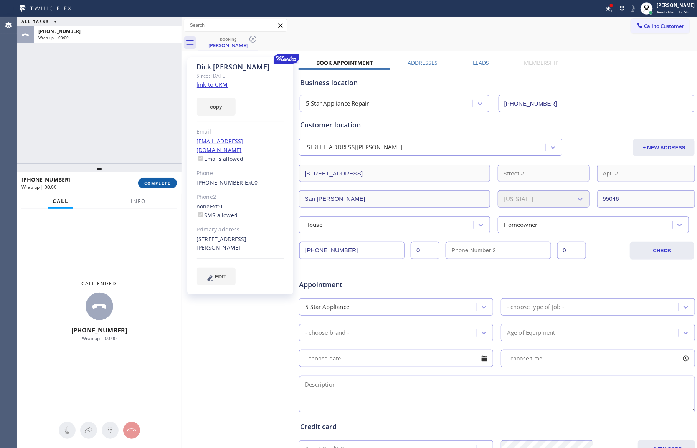
click at [167, 180] on button "COMPLETE" at bounding box center [157, 183] width 39 height 11
click at [139, 116] on div "ALL TASKS ALL TASKS ACTIVE TASKS TASKS IN WRAP UP [PHONE_NUMBER] Wrap up | 00:00" at bounding box center [99, 90] width 165 height 146
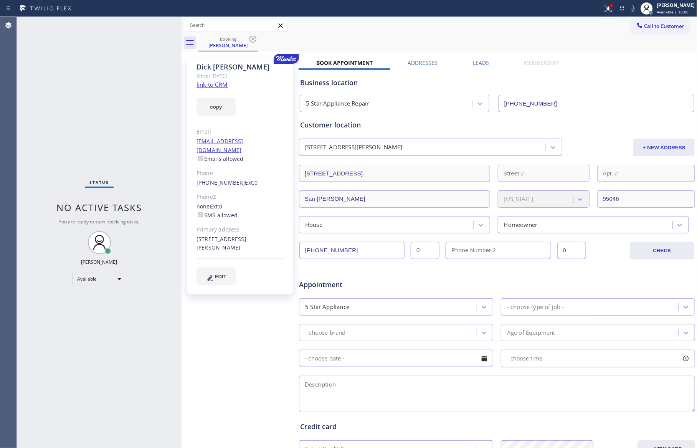
click at [124, 123] on div "Status No active tasks You are ready to start receiving tasks. [PERSON_NAME] Av…" at bounding box center [99, 232] width 165 height 431
click at [148, 141] on div "Status No active tasks You are ready to start receiving tasks. [PERSON_NAME] Av…" at bounding box center [99, 232] width 165 height 431
click at [255, 41] on icon at bounding box center [252, 39] width 9 height 9
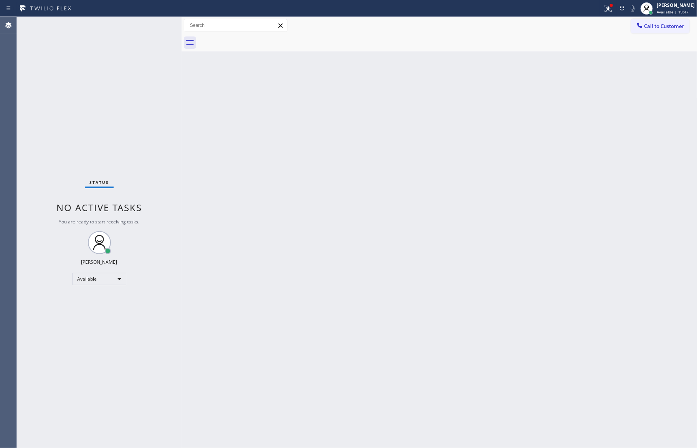
drag, startPoint x: 431, startPoint y: 220, endPoint x: 695, endPoint y: 94, distance: 292.3
click at [500, 218] on div "Back to Dashboard Change Sender ID Customers Technicians Select a contact Outbo…" at bounding box center [440, 232] width 516 height 431
click at [666, 22] on button "Call to Customer" at bounding box center [660, 26] width 59 height 15
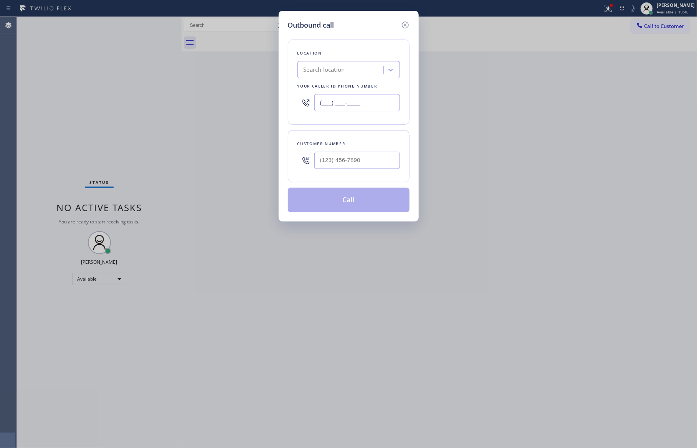
drag, startPoint x: 379, startPoint y: 103, endPoint x: 274, endPoint y: 96, distance: 105.1
click at [275, 96] on div "Outbound call Location Search location Your caller id phone number (___) ___-__…" at bounding box center [348, 224] width 697 height 448
paste input "855) 904-2265"
type input "[PHONE_NUMBER]"
click at [376, 162] on input "text" at bounding box center [358, 160] width 86 height 17
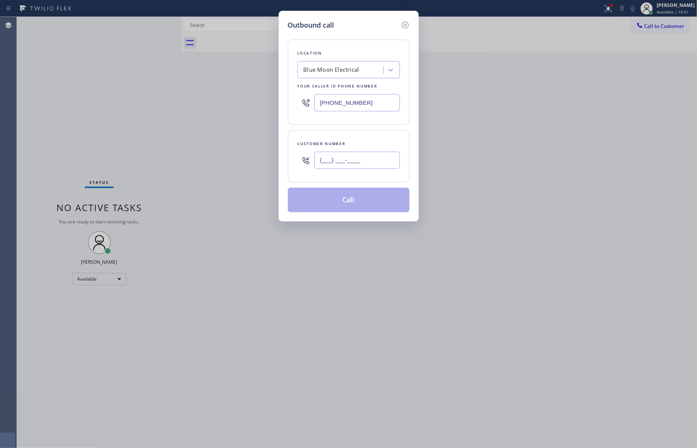
paste input "515) 770-8010"
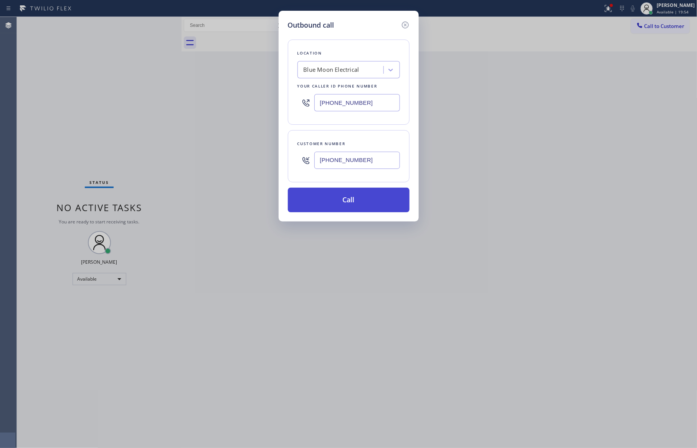
type input "[PHONE_NUMBER]"
click at [374, 202] on button "Call" at bounding box center [349, 200] width 122 height 25
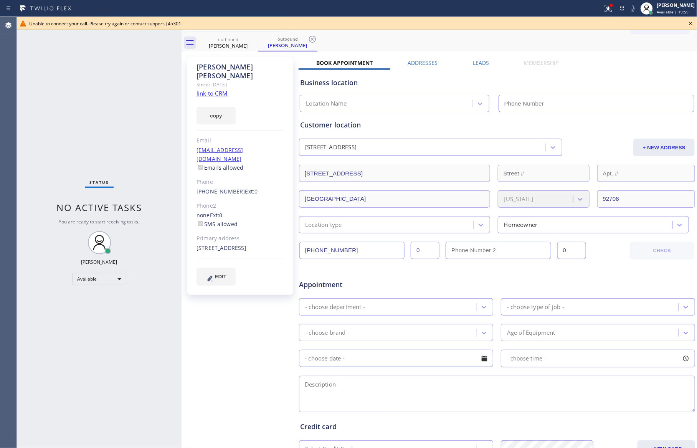
type input "[PHONE_NUMBER]"
click at [508, 37] on div "outbound [PERSON_NAME] outbound [PERSON_NAME]" at bounding box center [448, 42] width 499 height 17
click at [666, 24] on icon at bounding box center [691, 23] width 9 height 9
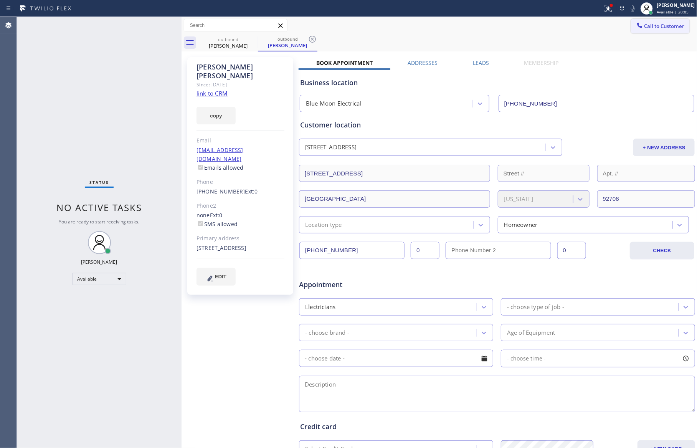
click at [666, 25] on button "Call to Customer" at bounding box center [660, 26] width 59 height 15
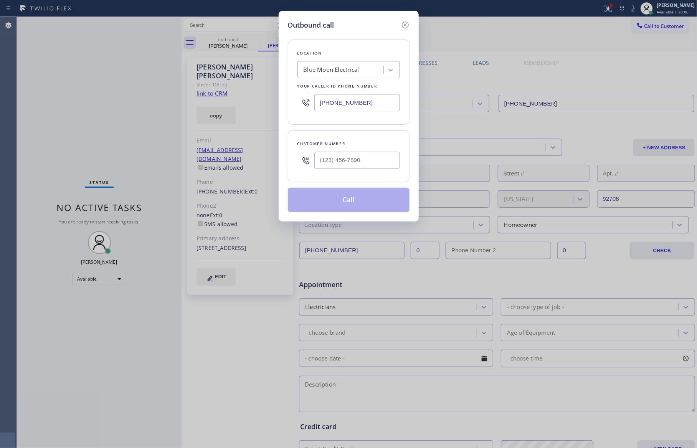
drag, startPoint x: 378, startPoint y: 104, endPoint x: 233, endPoint y: 96, distance: 145.8
click at [233, 96] on div "Outbound call Location Blue Moon Electrical Your caller id phone number [PHONE_…" at bounding box center [348, 224] width 697 height 448
paste input "44) 956-1118"
type input "[PHONE_NUMBER]"
click at [347, 164] on input "text" at bounding box center [358, 160] width 86 height 17
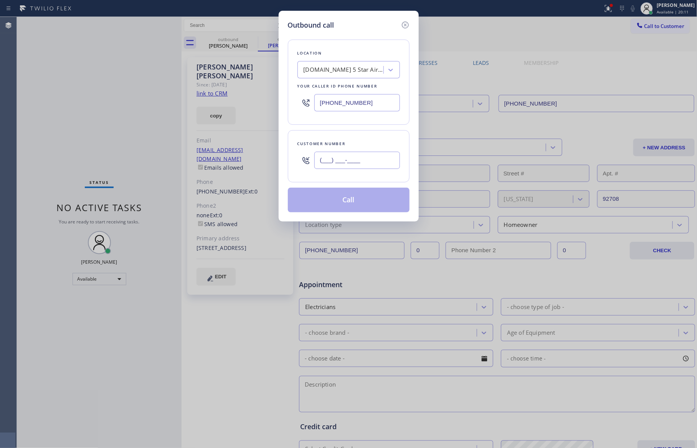
paste input "901) 336-6206"
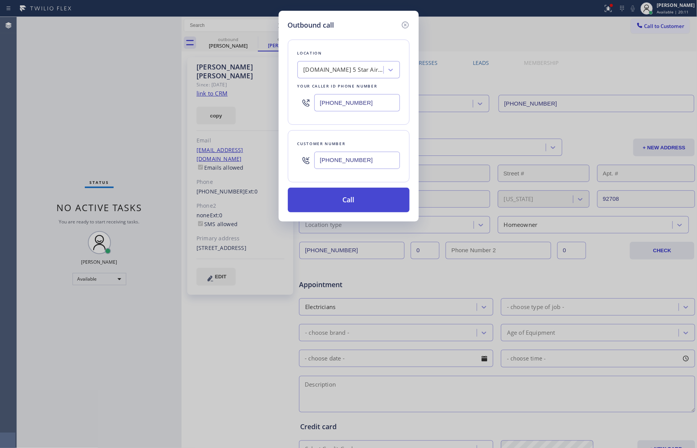
type input "[PHONE_NUMBER]"
click at [355, 199] on button "Call" at bounding box center [349, 200] width 122 height 25
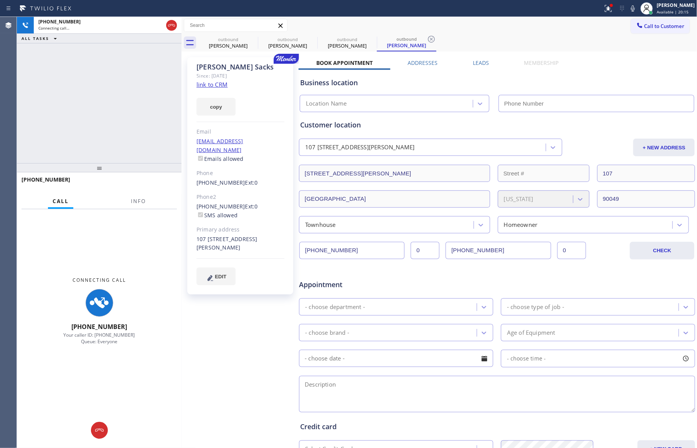
type input "[PHONE_NUMBER]"
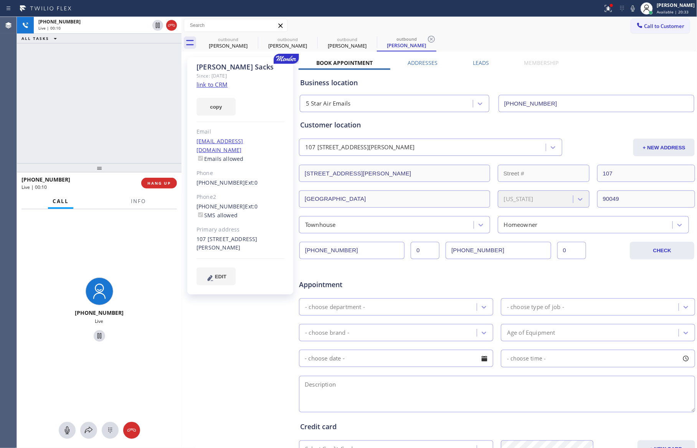
click at [404, 131] on div "Customer location [STREET_ADDRESS][PERSON_NAME] + NEW ADDRESS [STREET_ADDRESS][…" at bounding box center [497, 177] width 394 height 114
click at [220, 83] on link "link to CRM" at bounding box center [212, 85] width 31 height 8
click at [99, 118] on div "[PHONE_NUMBER] Live | 03:26 ALL TASKS ALL TASKS ACTIVE TASKS TASKS IN WRAP UP" at bounding box center [99, 90] width 165 height 146
click at [104, 105] on div "[PHONE_NUMBER] Live | 03:26 ALL TASKS ALL TASKS ACTIVE TASKS TASKS IN WRAP UP" at bounding box center [99, 90] width 165 height 146
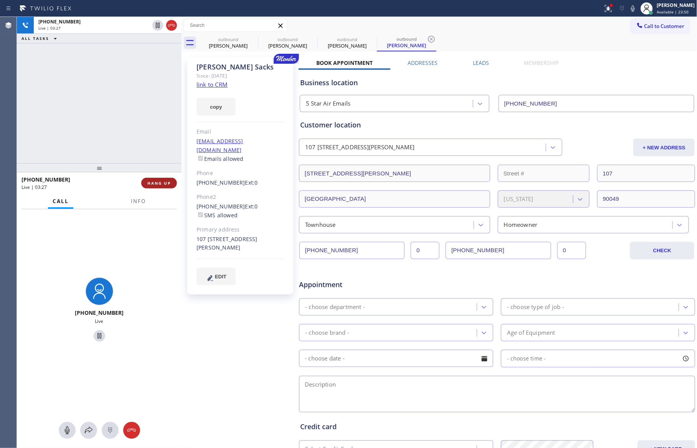
click at [157, 184] on span "HANG UP" at bounding box center [158, 182] width 23 height 5
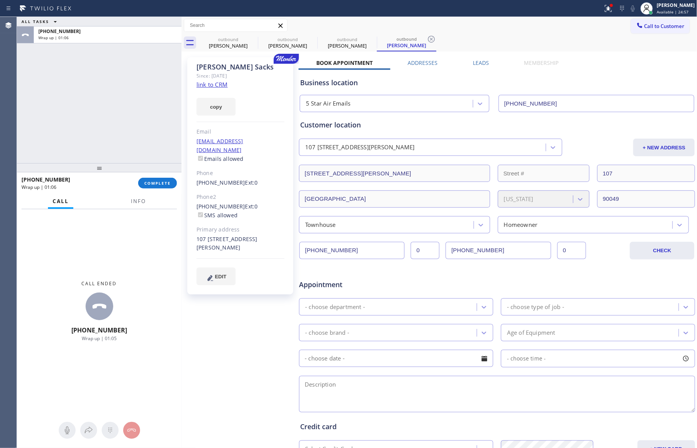
drag, startPoint x: 148, startPoint y: 117, endPoint x: 171, endPoint y: 208, distance: 93.8
click at [154, 131] on div "ALL TASKS ALL TASKS ACTIVE TASKS TASKS IN WRAP UP [PHONE_NUMBER] Wrap up | 01:06" at bounding box center [99, 90] width 165 height 146
click at [165, 180] on span "COMPLETE" at bounding box center [157, 182] width 26 height 5
click at [143, 84] on div "ALL TASKS ALL TASKS ACTIVE TASKS TASKS IN WRAP UP [PHONE_NUMBER] Wrap up | 01:07" at bounding box center [99, 90] width 165 height 146
click at [143, 87] on div "ALL TASKS ALL TASKS ACTIVE TASKS TASKS IN WRAP UP [PHONE_NUMBER] Wrap up | 01:07" at bounding box center [99, 90] width 165 height 146
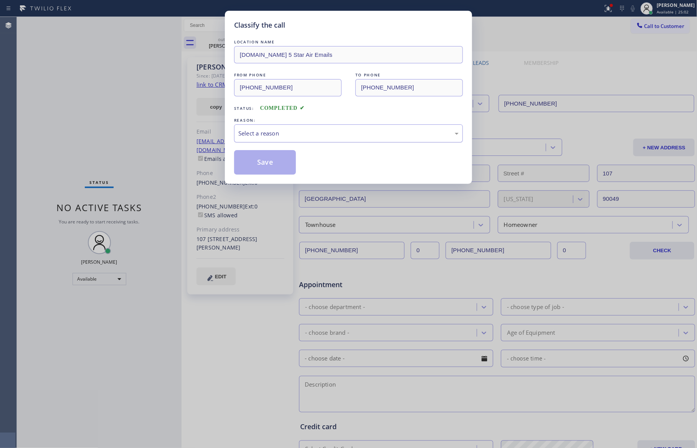
click at [267, 136] on div "Select a reason" at bounding box center [348, 133] width 220 height 9
click at [270, 166] on button "Save" at bounding box center [265, 162] width 62 height 25
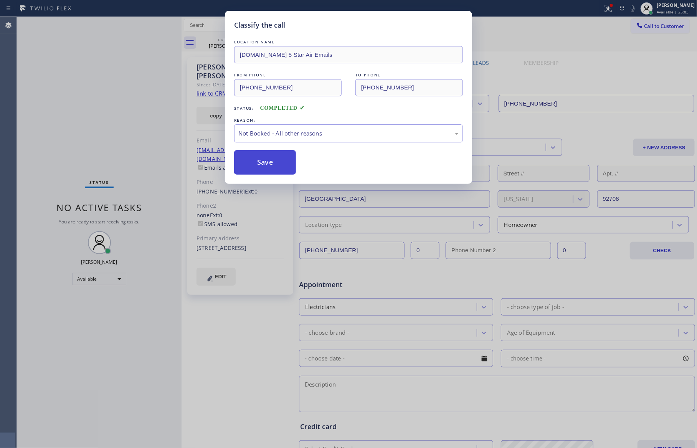
click at [272, 165] on button "Save" at bounding box center [265, 162] width 62 height 25
click at [130, 92] on div "Classify the call LOCATION NAME [DOMAIN_NAME] 5 Star Air Emails FROM PHONE [PHO…" at bounding box center [348, 224] width 697 height 448
click at [130, 92] on div "Classify the call LOCATION NAME 5 Star Appliance Repair FROM PHONE [PHONE_NUMBE…" at bounding box center [357, 232] width 681 height 431
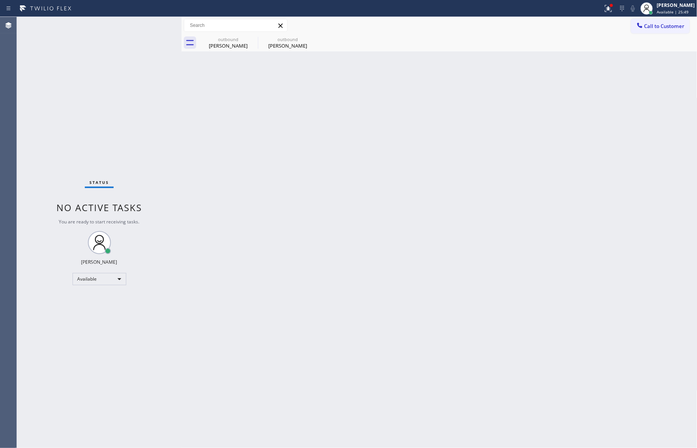
click at [442, 306] on div "Back to Dashboard Change Sender ID Customers Technicians Select a contact Outbo…" at bounding box center [440, 232] width 516 height 431
click at [441, 311] on div "Back to Dashboard Change Sender ID Customers Technicians Select a contact Outbo…" at bounding box center [440, 232] width 516 height 431
drag, startPoint x: 489, startPoint y: 219, endPoint x: 692, endPoint y: 68, distance: 253.4
click at [493, 218] on div "Back to Dashboard Change Sender ID Customers Technicians Select a contact Outbo…" at bounding box center [440, 232] width 516 height 431
drag, startPoint x: 666, startPoint y: 26, endPoint x: 670, endPoint y: 23, distance: 4.9
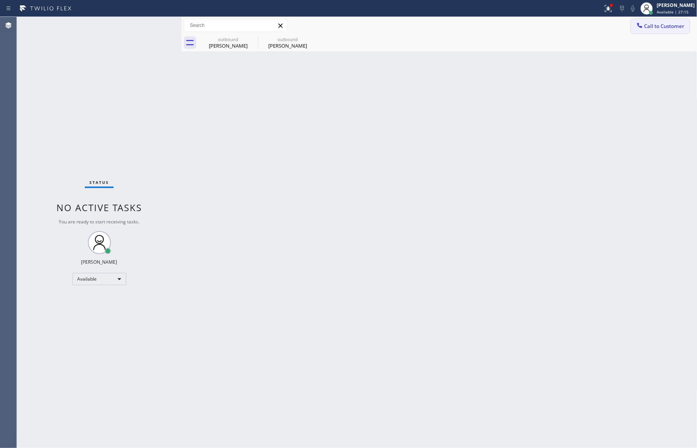
click at [666, 26] on span "Call to Customer" at bounding box center [665, 26] width 40 height 7
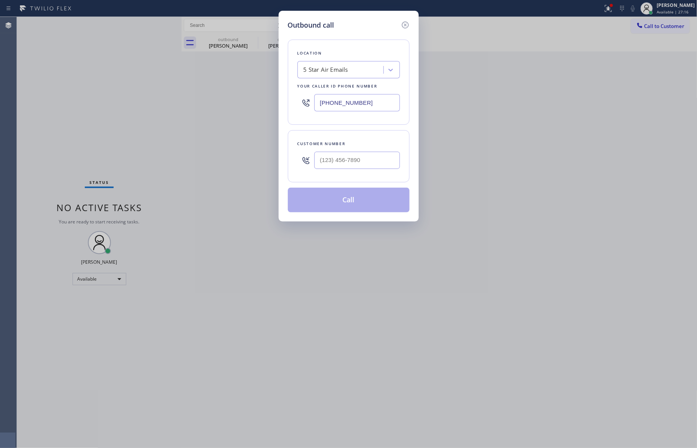
drag, startPoint x: 377, startPoint y: 101, endPoint x: 275, endPoint y: 107, distance: 101.6
click at [275, 109] on div "Outbound call Location 5 Star Air Emails Your caller id phone number [PHONE_NUM…" at bounding box center [348, 224] width 697 height 448
paste input "05) 995-4906"
type input "[PHONE_NUMBER]"
click at [361, 158] on input "(___) ___-____" at bounding box center [358, 160] width 86 height 17
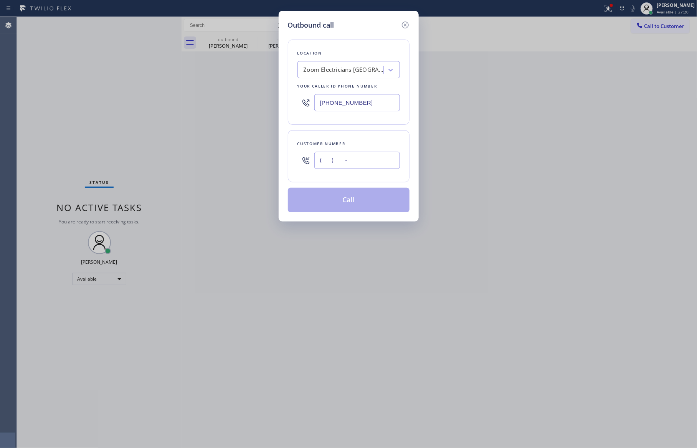
paste input "805) 660-3294"
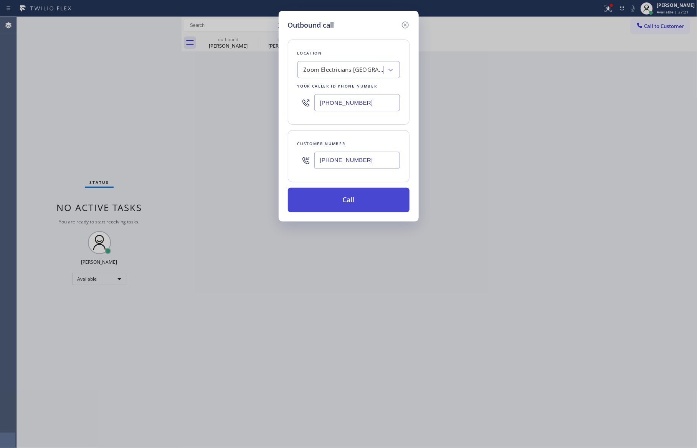
type input "[PHONE_NUMBER]"
click at [353, 206] on button "Call" at bounding box center [349, 200] width 122 height 25
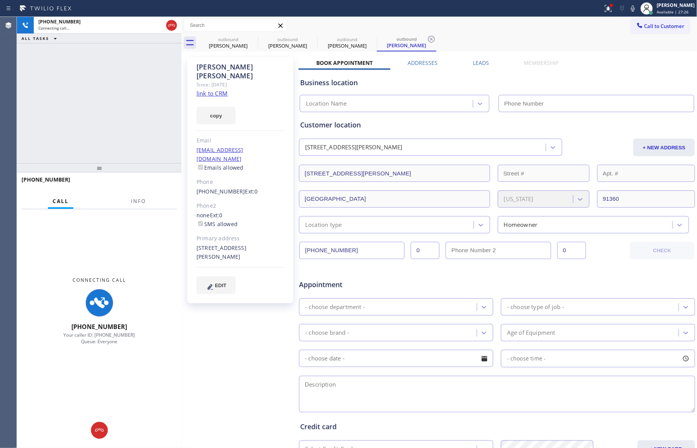
type input "[PHONE_NUMBER]"
click at [141, 98] on div "[PHONE_NUMBER] Connecting call… ALL TASKS ALL TASKS ACTIVE TASKS TASKS IN WRAP …" at bounding box center [99, 90] width 165 height 146
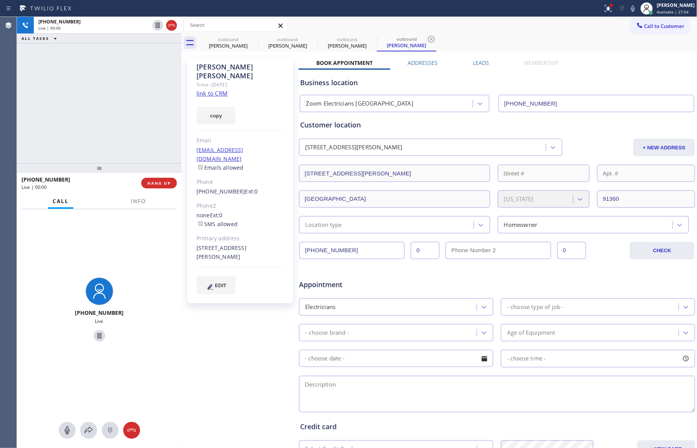
click at [214, 164] on label "Emails allowed" at bounding box center [220, 167] width 47 height 7
click at [105, 112] on div "[PHONE_NUMBER] Live | 00:01 ALL TASKS ALL TASKS ACTIVE TASKS TASKS IN WRAP UP" at bounding box center [99, 90] width 165 height 146
click at [105, 113] on div "[PHONE_NUMBER] Live | 00:01 ALL TASKS ALL TASKS ACTIVE TASKS TASKS IN WRAP UP" at bounding box center [99, 90] width 165 height 146
drag, startPoint x: 105, startPoint y: 113, endPoint x: 123, endPoint y: 108, distance: 17.9
click at [106, 107] on div "[PHONE_NUMBER] Live | 00:01 ALL TASKS ALL TASKS ACTIVE TASKS TASKS IN WRAP UP" at bounding box center [99, 90] width 165 height 146
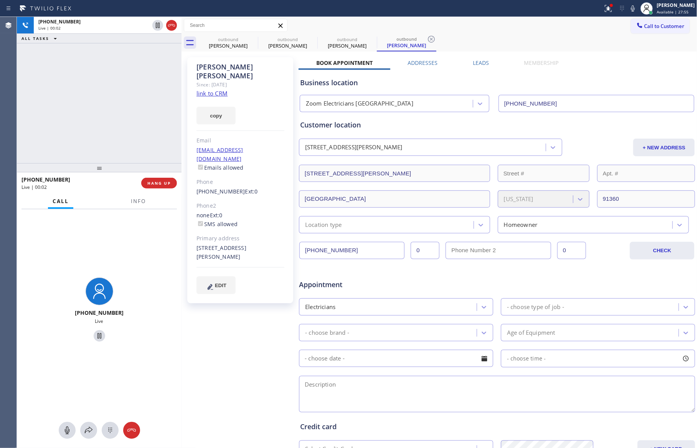
click at [125, 108] on div "[PHONE_NUMBER] Live | 00:02 ALL TASKS ALL TASKS ACTIVE TASKS TASKS IN WRAP UP" at bounding box center [99, 90] width 165 height 146
click at [121, 105] on div "[PHONE_NUMBER] Live | 00:02 ALL TASKS ALL TASKS ACTIVE TASKS TASKS IN WRAP UP" at bounding box center [99, 90] width 165 height 146
click at [118, 97] on div "[PHONE_NUMBER] Live | 00:09 ALL TASKS ALL TASKS ACTIVE TASKS TASKS IN WRAP UP" at bounding box center [99, 90] width 165 height 146
click at [137, 82] on div "[PHONE_NUMBER] Live | 00:09 ALL TASKS ALL TASKS ACTIVE TASKS TASKS IN WRAP UP" at bounding box center [99, 90] width 165 height 146
click at [149, 181] on span "HANG UP" at bounding box center [158, 182] width 23 height 5
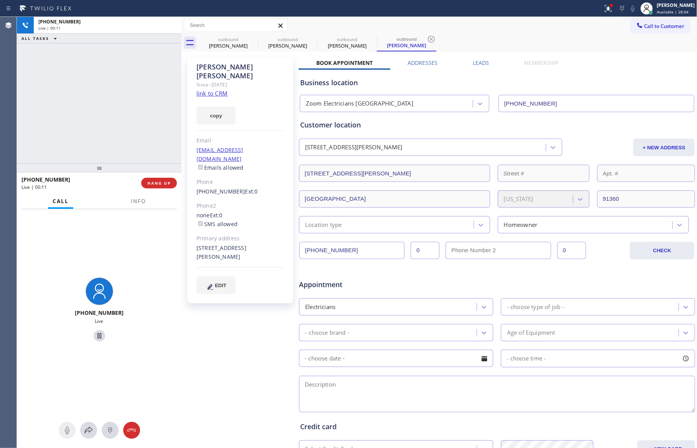
click at [152, 101] on div "[PHONE_NUMBER] Live | 00:11 ALL TASKS ALL TASKS ACTIVE TASKS TASKS IN WRAP UP" at bounding box center [99, 90] width 165 height 146
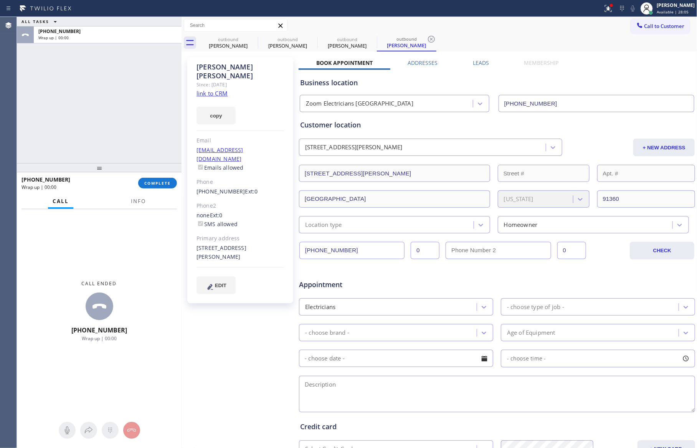
click at [166, 96] on div "ALL TASKS ALL TASKS ACTIVE TASKS TASKS IN WRAP UP [PHONE_NUMBER] Wrap up | 00:00" at bounding box center [99, 90] width 165 height 146
drag, startPoint x: 99, startPoint y: 88, endPoint x: 123, endPoint y: 190, distance: 105.2
click at [103, 106] on div "ALL TASKS ALL TASKS ACTIVE TASKS TASKS IN WRAP UP [PHONE_NUMBER] Wrap up | 01:36" at bounding box center [99, 90] width 165 height 146
click at [154, 181] on span "COMPLETE" at bounding box center [157, 182] width 26 height 5
click at [121, 142] on div "ALL TASKS ALL TASKS ACTIVE TASKS TASKS IN WRAP UP [PHONE_NUMBER] Wrap up | 01:37" at bounding box center [99, 90] width 165 height 146
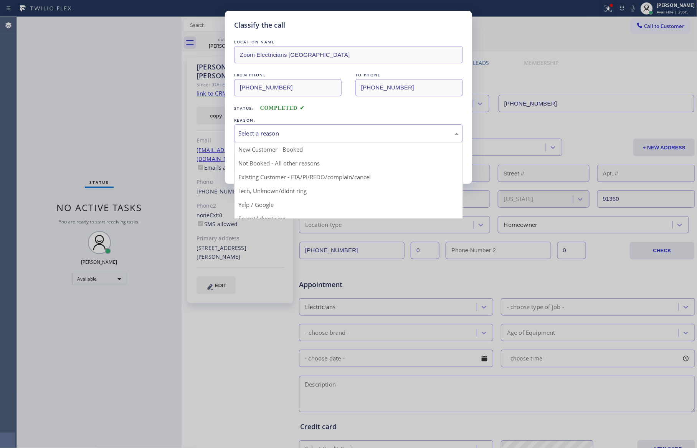
click at [242, 134] on div "Select a reason" at bounding box center [348, 133] width 220 height 9
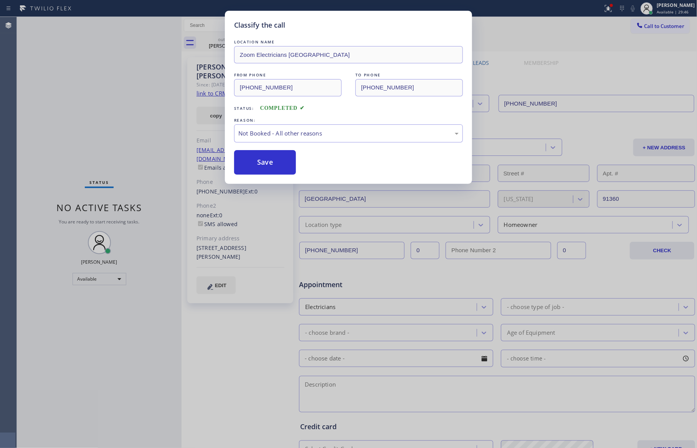
click at [251, 163] on button "Save" at bounding box center [265, 162] width 62 height 25
type input "[PHONE_NUMBER]"
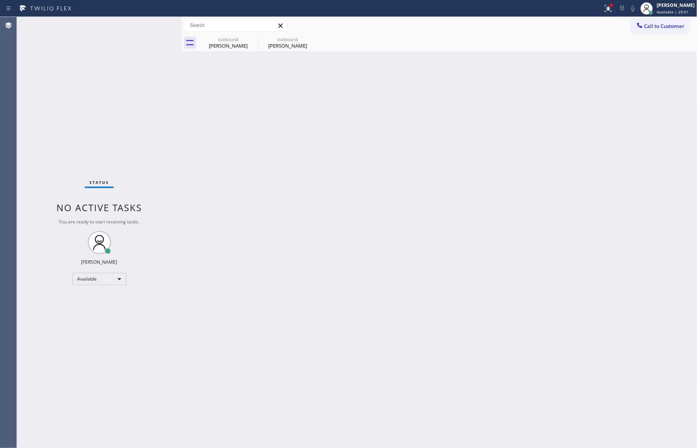
drag, startPoint x: 381, startPoint y: 210, endPoint x: 517, endPoint y: 43, distance: 214.9
click at [385, 209] on div "Back to Dashboard Change Sender ID Customers Technicians Select a contact Outbo…" at bounding box center [440, 232] width 516 height 431
click at [427, 318] on div "Back to Dashboard Change Sender ID Customers Technicians Select a contact Outbo…" at bounding box center [440, 232] width 516 height 431
click at [202, 177] on div "Back to Dashboard Change Sender ID Customers Technicians Select a contact Outbo…" at bounding box center [440, 232] width 516 height 431
drag, startPoint x: 250, startPoint y: 207, endPoint x: 232, endPoint y: 52, distance: 156.2
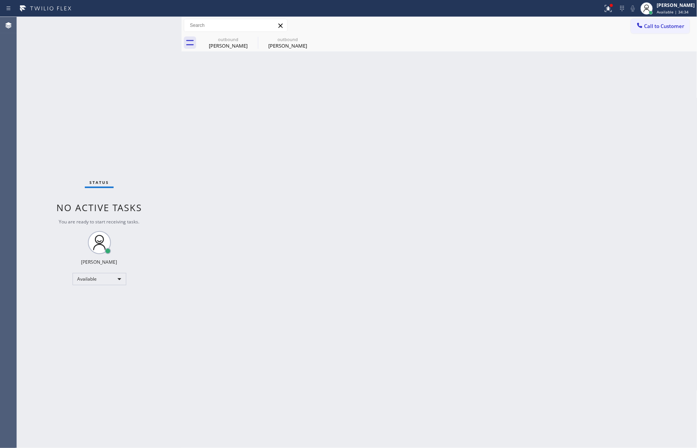
click at [255, 199] on div "Back to Dashboard Change Sender ID Customers Technicians Select a contact Outbo…" at bounding box center [440, 232] width 516 height 431
click at [225, 38] on div "outbound" at bounding box center [228, 39] width 58 height 6
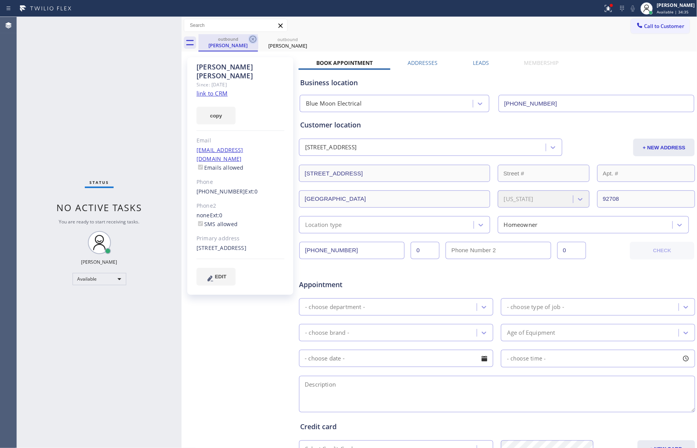
click at [256, 37] on icon at bounding box center [253, 39] width 7 height 7
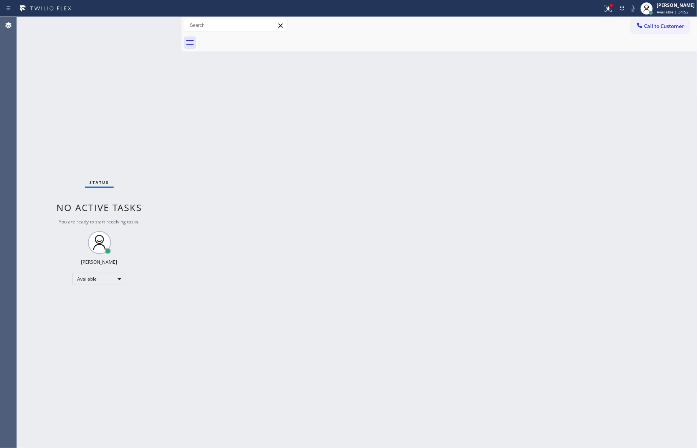
drag, startPoint x: 387, startPoint y: 227, endPoint x: 658, endPoint y: 427, distance: 336.4
click at [570, 376] on div "Back to Dashboard Change Sender ID Customers Technicians Select a contact Outbo…" at bounding box center [440, 232] width 516 height 431
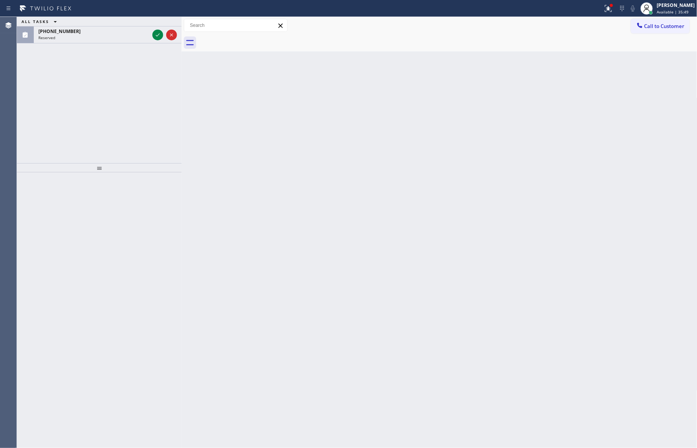
click at [159, 34] on icon at bounding box center [157, 34] width 9 height 9
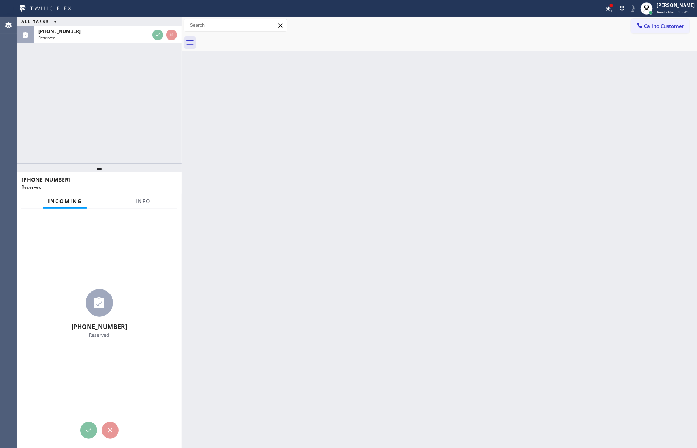
click at [147, 96] on div "ALL TASKS ALL TASKS ACTIVE TASKS TASKS IN WRAP UP [PHONE_NUMBER] Reserved" at bounding box center [99, 90] width 165 height 146
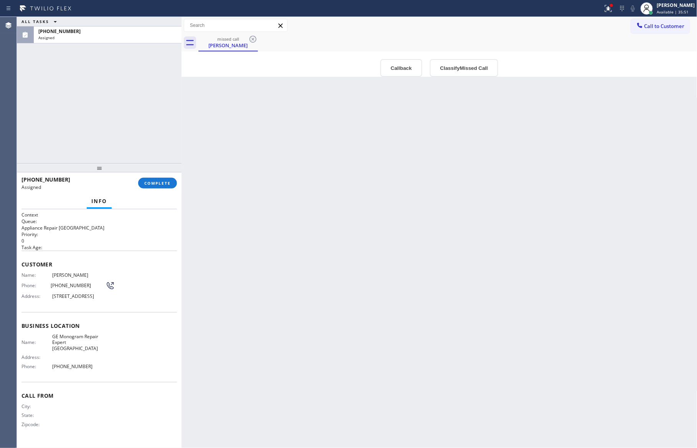
drag, startPoint x: 424, startPoint y: 296, endPoint x: 427, endPoint y: 302, distance: 6.7
click at [425, 298] on div "Back to Dashboard Change Sender ID Customers Technicians Select a contact Outbo…" at bounding box center [440, 232] width 516 height 431
click at [434, 300] on div "Back to Dashboard Change Sender ID Customers Technicians Select a contact Outbo…" at bounding box center [440, 232] width 516 height 431
click at [396, 71] on button "Callback" at bounding box center [402, 68] width 42 height 18
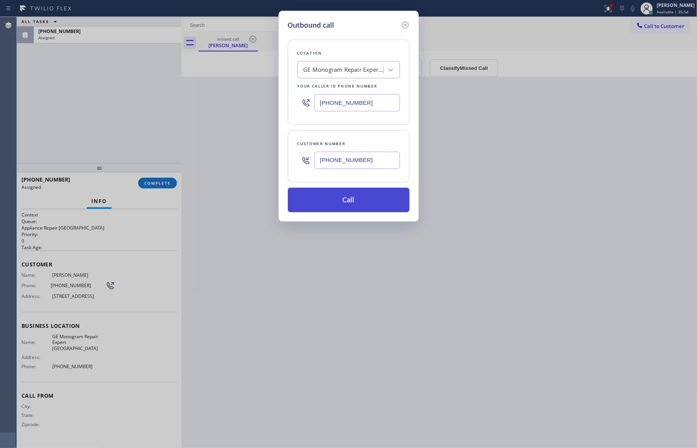
click at [377, 203] on button "Call" at bounding box center [349, 200] width 122 height 25
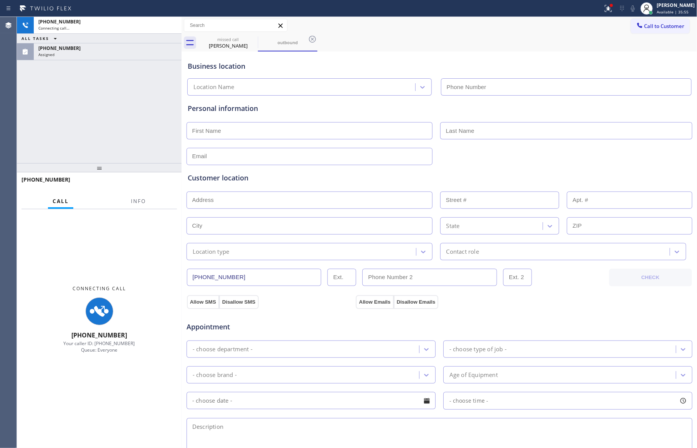
type input "[PHONE_NUMBER]"
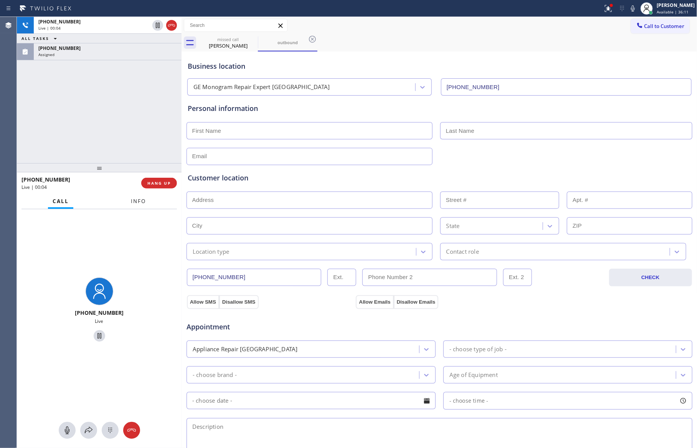
click at [143, 202] on span "Info" at bounding box center [138, 201] width 15 height 7
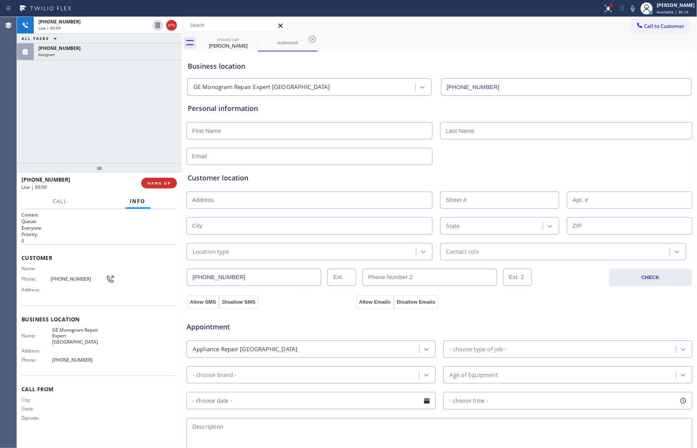
click at [78, 55] on div "Assigned" at bounding box center [107, 54] width 139 height 5
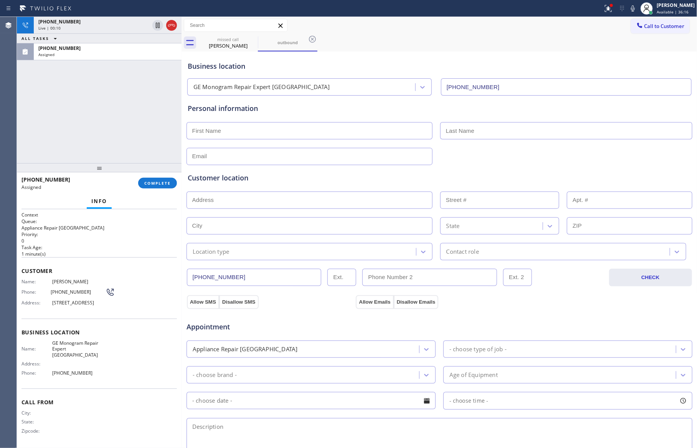
click at [94, 101] on div "[PHONE_NUMBER] Live | 00:10 ALL TASKS ALL TASKS ACTIVE TASKS TASKS IN WRAP UP […" at bounding box center [99, 90] width 165 height 146
click at [86, 120] on div "[PHONE_NUMBER] Live | 00:10 ALL TASKS ALL TASKS ACTIVE TASKS TASKS IN WRAP UP […" at bounding box center [99, 90] width 165 height 146
click at [173, 28] on icon at bounding box center [171, 25] width 9 height 9
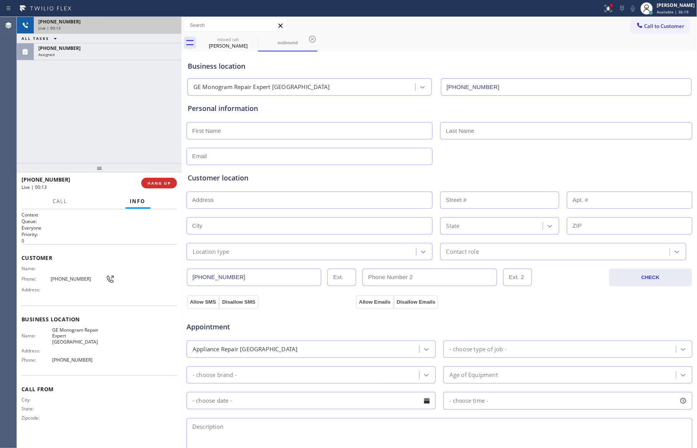
click at [136, 166] on div at bounding box center [99, 167] width 165 height 9
click at [141, 86] on div "[PHONE_NUMBER] Live | 00:13 ALL TASKS ALL TASKS ACTIVE TASKS TASKS IN WRAP UP […" at bounding box center [99, 90] width 165 height 146
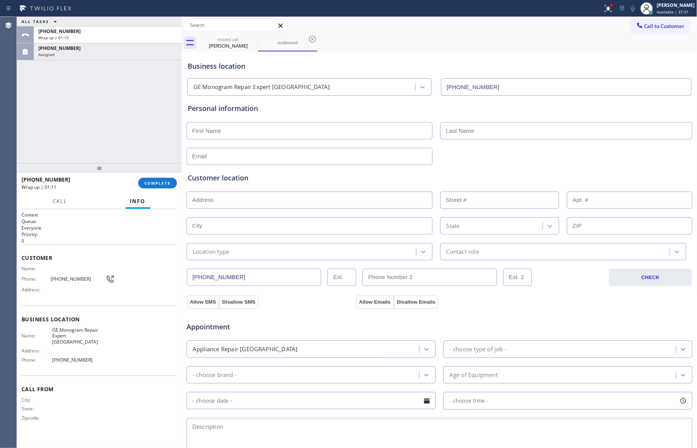
click at [81, 123] on div "ALL TASKS ALL TASKS ACTIVE TASKS TASKS IN WRAP UP [PHONE_NUMBER] Wrap up | 01:[…" at bounding box center [99, 90] width 165 height 146
click at [127, 125] on div "ALL TASKS ALL TASKS ACTIVE TASKS TASKS IN WRAP UP [PHONE_NUMBER] Wrap up | 01:[…" at bounding box center [99, 90] width 165 height 146
click at [162, 185] on span "COMPLETE" at bounding box center [157, 182] width 26 height 5
click at [139, 126] on div "ALL TASKS ALL TASKS ACTIVE TASKS TASKS IN WRAP UP [PHONE_NUMBER] Wrap up | 01:[…" at bounding box center [99, 90] width 165 height 146
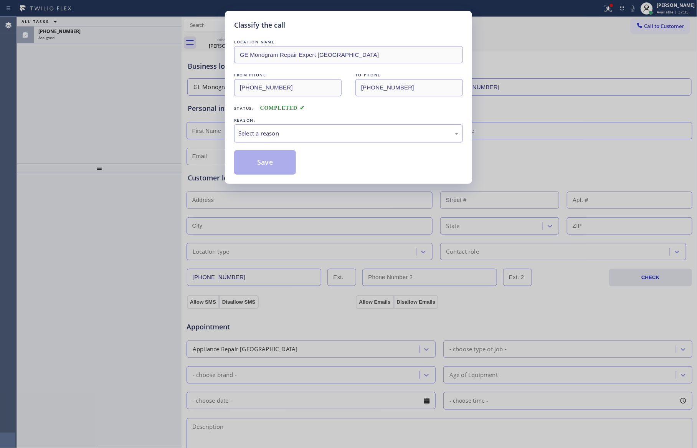
click at [275, 136] on div "Select a reason" at bounding box center [348, 133] width 220 height 9
click at [269, 162] on button "Save" at bounding box center [265, 162] width 62 height 25
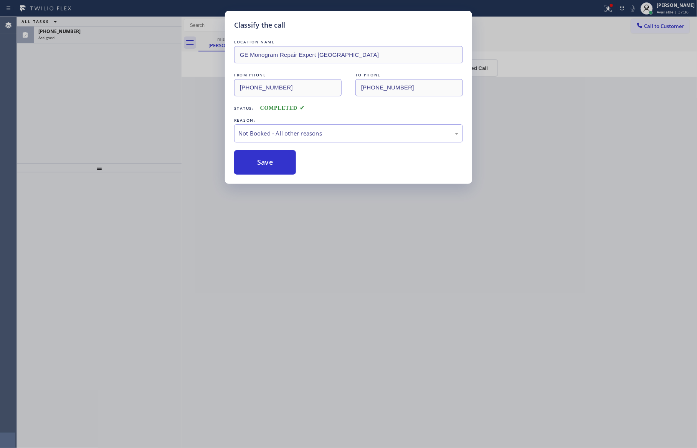
click at [269, 162] on button "Save" at bounding box center [265, 162] width 62 height 25
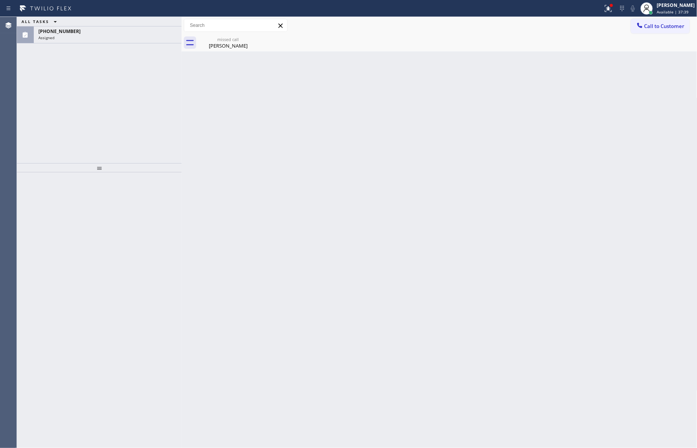
click at [119, 106] on div "ALL TASKS ALL TASKS ACTIVE TASKS TASKS IN WRAP UP [PHONE_NUMBER] Assigned" at bounding box center [99, 90] width 165 height 146
click at [141, 34] on div "[PHONE_NUMBER]" at bounding box center [107, 31] width 139 height 7
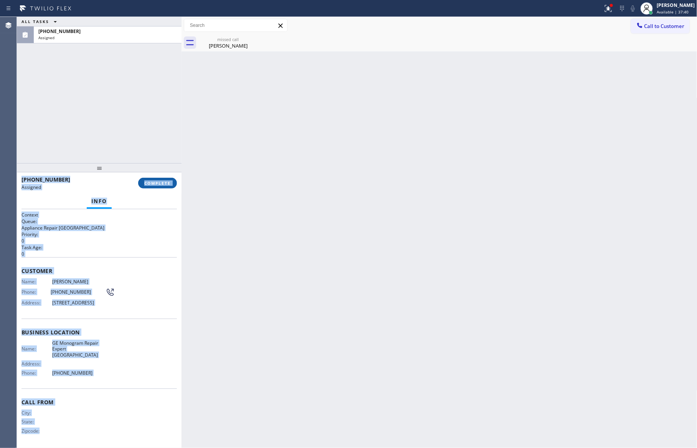
click at [158, 186] on button "COMPLETE" at bounding box center [157, 183] width 39 height 11
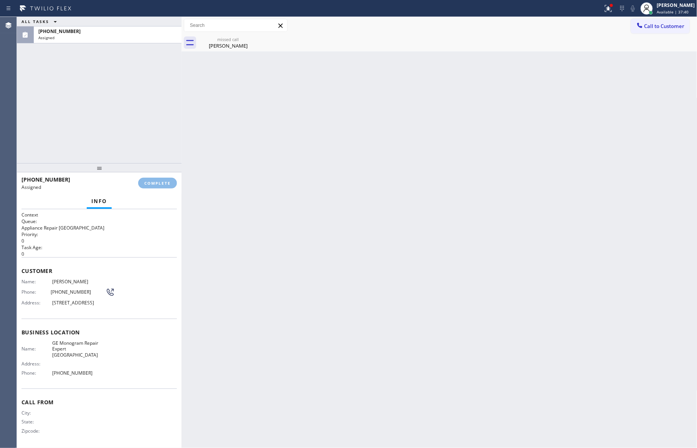
click at [132, 81] on div "ALL TASKS ALL TASKS ACTIVE TASKS TASKS IN WRAP UP [PHONE_NUMBER] Assigned" at bounding box center [99, 90] width 165 height 146
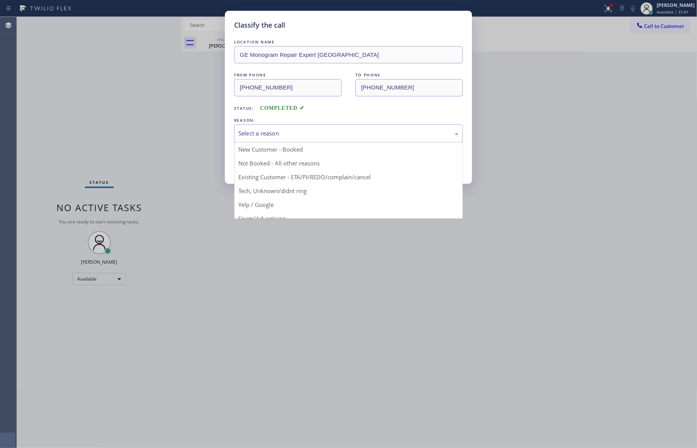
click at [258, 127] on div "Select a reason" at bounding box center [348, 133] width 229 height 18
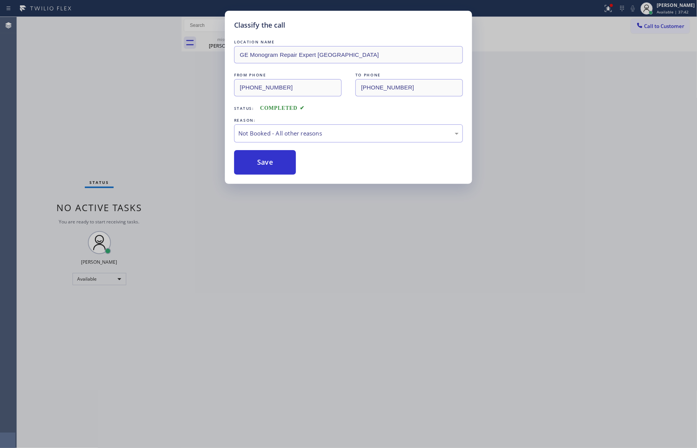
click at [257, 160] on button "Save" at bounding box center [265, 162] width 62 height 25
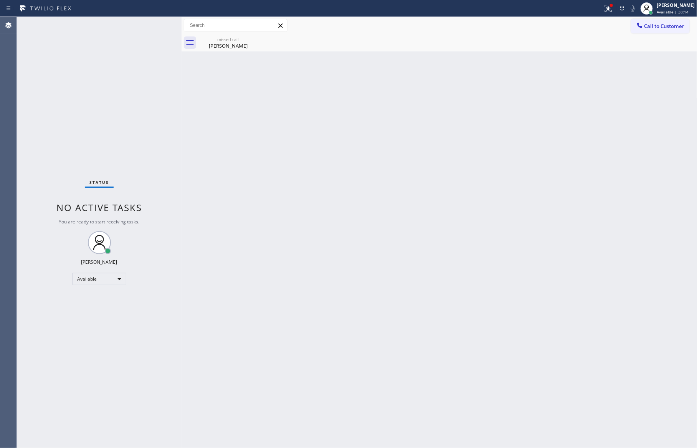
click at [361, 304] on div "Back to Dashboard Change Sender ID Customers Technicians Select a contact Outbo…" at bounding box center [440, 232] width 516 height 431
click at [495, 235] on div "Back to Dashboard Change Sender ID Customers Technicians Select a contact Outbo…" at bounding box center [440, 232] width 516 height 431
click at [407, 164] on div "Back to Dashboard Change Sender ID Customers Technicians Select a contact Outbo…" at bounding box center [440, 232] width 516 height 431
click at [659, 24] on span "Call to Customer" at bounding box center [665, 26] width 40 height 7
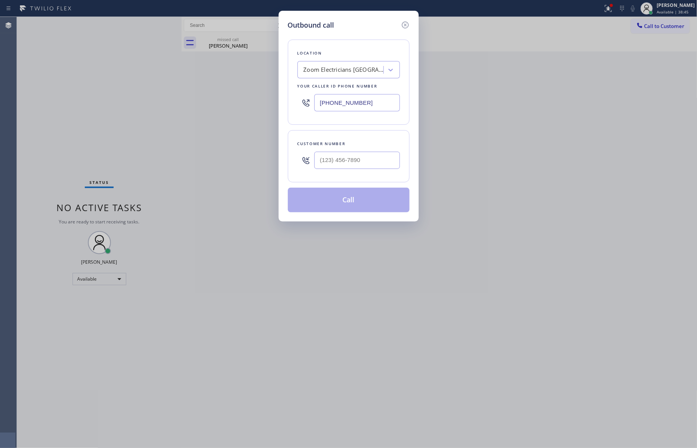
drag, startPoint x: 376, startPoint y: 103, endPoint x: 260, endPoint y: 84, distance: 117.1
click at [260, 84] on div "Outbound call Location Zoom Electricians [GEOGRAPHIC_DATA] Your caller id phone…" at bounding box center [348, 224] width 697 height 448
paste input "253) 303-5999"
type input "[PHONE_NUMBER]"
click at [332, 163] on input "(___) ___-____" at bounding box center [358, 160] width 86 height 17
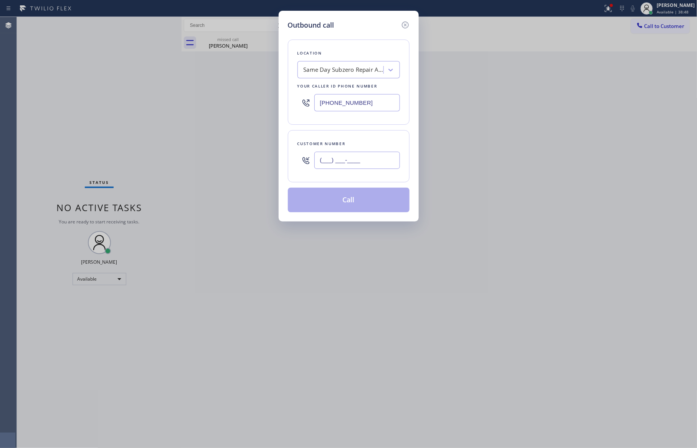
paste input "206) 715-3256"
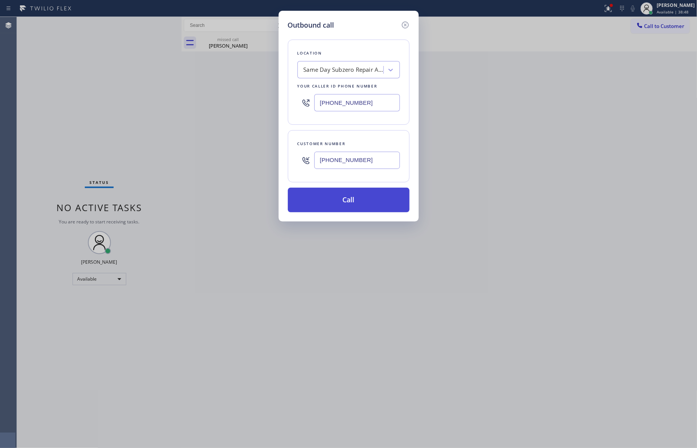
type input "[PHONE_NUMBER]"
click at [353, 200] on button "Call" at bounding box center [349, 200] width 122 height 25
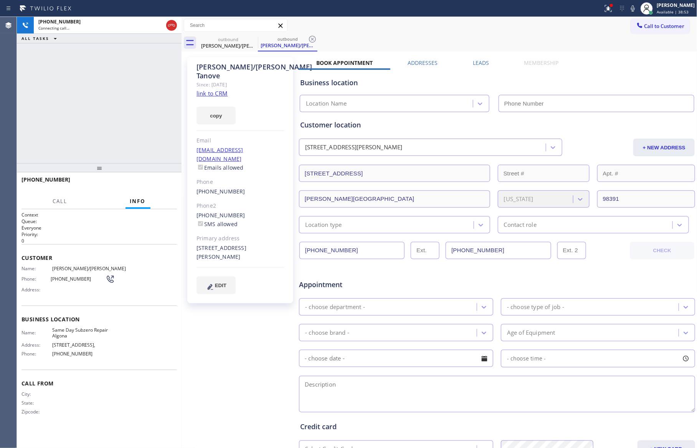
type input "[PHONE_NUMBER]"
click at [157, 187] on button "HANG UP" at bounding box center [159, 183] width 36 height 11
click at [135, 126] on div "[PHONE_NUMBER] Live | 00:10 ALL TASKS ALL TASKS ACTIVE TASKS TASKS IN WRAP UP" at bounding box center [99, 90] width 165 height 146
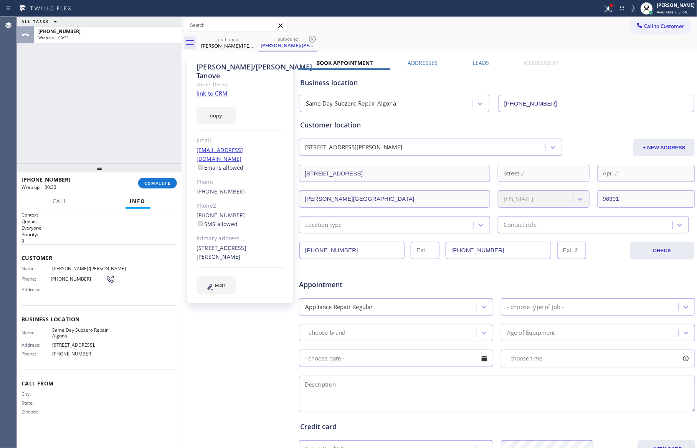
click at [145, 152] on div "ALL TASKS ALL TASKS ACTIVE TASKS TASKS IN WRAP UP [PHONE_NUMBER] Wrap up | 00:33" at bounding box center [99, 90] width 165 height 146
click at [169, 182] on span "COMPLETE" at bounding box center [157, 182] width 26 height 5
click at [142, 104] on div "ALL TASKS ALL TASKS ACTIVE TASKS TASKS IN WRAP UP [PHONE_NUMBER] Wrap up | 00:34" at bounding box center [99, 90] width 165 height 146
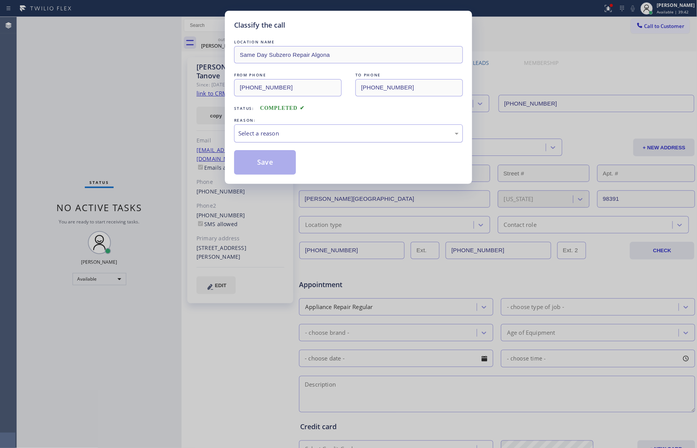
click at [261, 130] on div "Select a reason" at bounding box center [348, 133] width 220 height 9
click at [267, 164] on button "Save" at bounding box center [265, 162] width 62 height 25
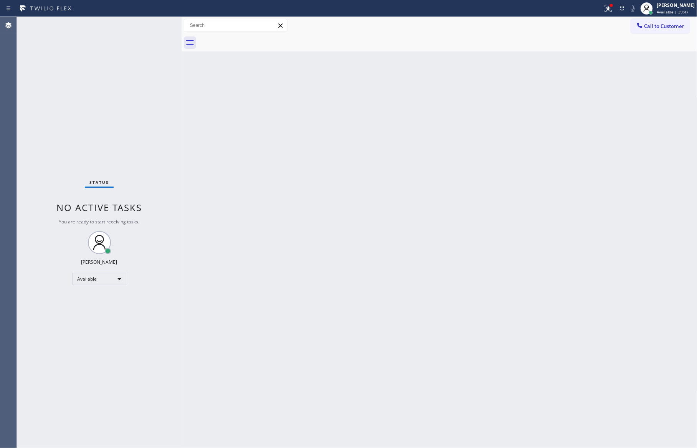
click at [303, 218] on div "Back to Dashboard Change Sender ID Customers Technicians Select a contact Outbo…" at bounding box center [440, 232] width 516 height 431
drag, startPoint x: 279, startPoint y: 194, endPoint x: 279, endPoint y: 190, distance: 3.9
click at [279, 192] on div "Back to Dashboard Change Sender ID Customers Technicians Select a contact Outbo…" at bounding box center [440, 232] width 516 height 431
drag, startPoint x: 449, startPoint y: 234, endPoint x: 625, endPoint y: 82, distance: 232.2
click at [461, 217] on div "Back to Dashboard Change Sender ID Customers Technicians Select a contact Outbo…" at bounding box center [440, 232] width 516 height 431
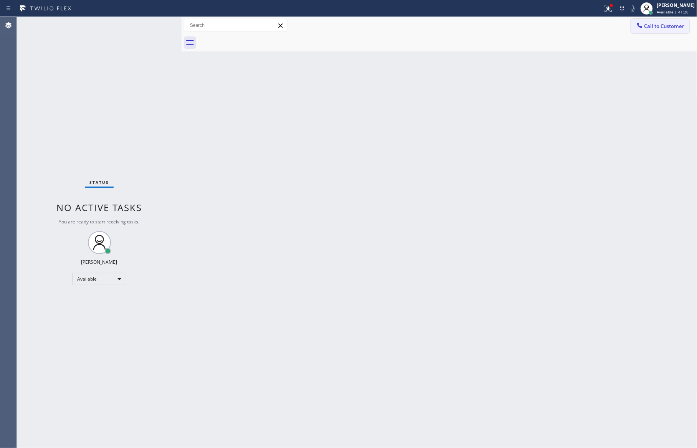
click at [652, 26] on span "Call to Customer" at bounding box center [665, 26] width 40 height 7
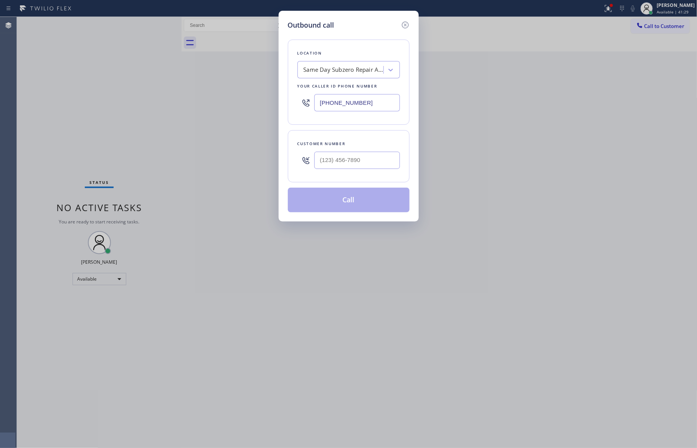
drag, startPoint x: 285, startPoint y: 94, endPoint x: 266, endPoint y: 94, distance: 18.8
click at [267, 94] on div "Outbound call Location Same Day Subzero Repair Algona Your caller id phone numb…" at bounding box center [348, 224] width 697 height 448
paste input "408) 539-290"
type input "[PHONE_NUMBER]"
click at [362, 169] on div at bounding box center [358, 160] width 86 height 25
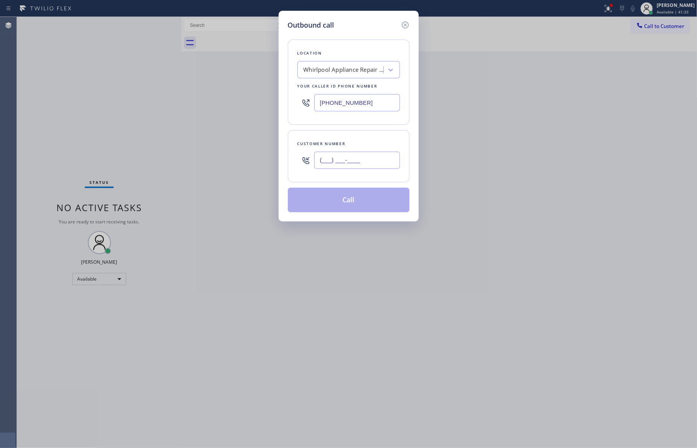
click at [381, 157] on input "(___) ___-____" at bounding box center [358, 160] width 86 height 17
paste input "408) 761-6296"
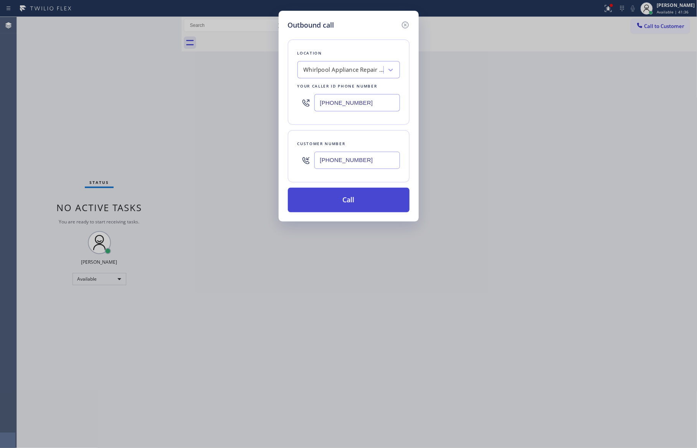
type input "[PHONE_NUMBER]"
click at [369, 198] on button "Call" at bounding box center [349, 200] width 122 height 25
click at [447, 41] on div "Outbound call Location [GEOGRAPHIC_DATA] Appliance Repair [GEOGRAPHIC_DATA][PER…" at bounding box center [348, 224] width 697 height 448
drag, startPoint x: 521, startPoint y: 248, endPoint x: 513, endPoint y: 259, distance: 14.1
click at [517, 255] on div "Outbound call Location [GEOGRAPHIC_DATA] Appliance Repair [GEOGRAPHIC_DATA][PER…" at bounding box center [348, 224] width 697 height 448
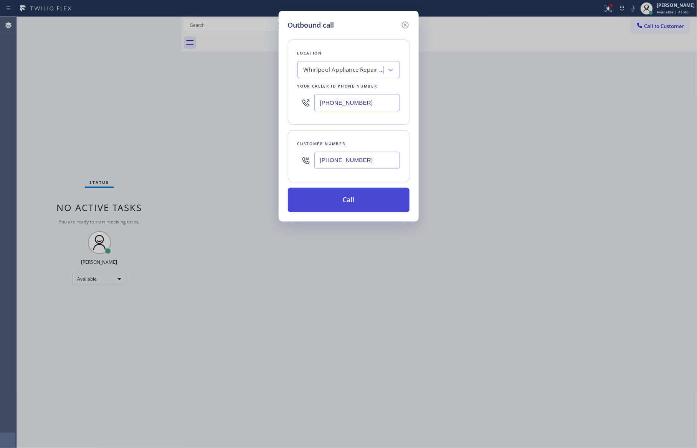
drag, startPoint x: 371, startPoint y: 217, endPoint x: 373, endPoint y: 205, distance: 11.6
click at [372, 214] on div "Outbound call Location [GEOGRAPHIC_DATA] Appliance Repair [GEOGRAPHIC_DATA][PER…" at bounding box center [349, 116] width 140 height 211
click at [373, 199] on button "Call" at bounding box center [349, 200] width 122 height 25
click at [556, 205] on div "Outbound call Location [GEOGRAPHIC_DATA] Appliance Repair [GEOGRAPHIC_DATA][PER…" at bounding box center [348, 224] width 697 height 448
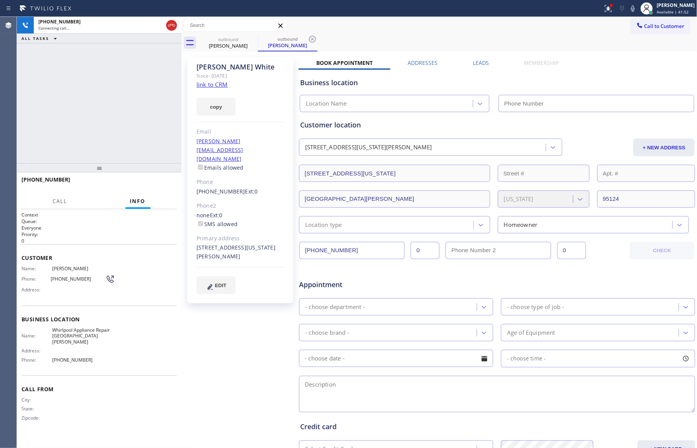
click at [112, 112] on div "[PHONE_NUMBER] Connecting call… ALL TASKS ALL TASKS ACTIVE TASKS TASKS IN WRAP …" at bounding box center [99, 90] width 165 height 146
type input "[PHONE_NUMBER]"
click at [218, 86] on link "link to CRM" at bounding box center [212, 85] width 31 height 8
click at [103, 94] on div "[PHONE_NUMBER] Live | 00:06 ALL TASKS ALL TASKS ACTIVE TASKS TASKS IN WRAP UP" at bounding box center [99, 90] width 165 height 146
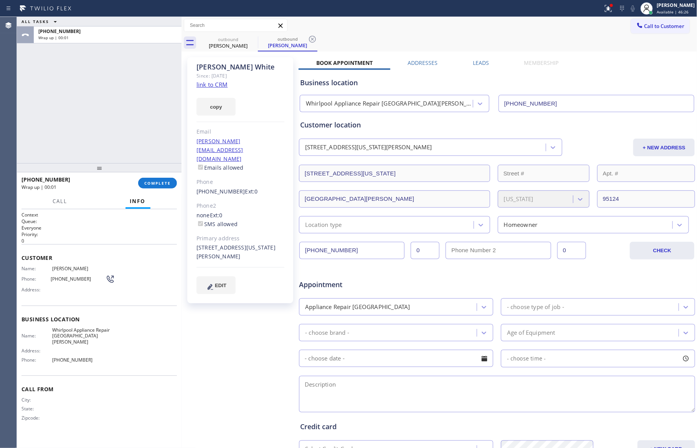
drag, startPoint x: 125, startPoint y: 96, endPoint x: 161, endPoint y: 189, distance: 99.6
click at [131, 115] on div "ALL TASKS ALL TASKS ACTIVE TASKS TASKS IN WRAP UP [PHONE_NUMBER] Wrap up | 00:01" at bounding box center [99, 90] width 165 height 146
click at [159, 185] on span "COMPLETE" at bounding box center [157, 182] width 26 height 5
click at [131, 127] on div "ALL TASKS ALL TASKS ACTIVE TASKS TASKS IN WRAP UP [PHONE_NUMBER] Wrap up | 00:01" at bounding box center [99, 90] width 165 height 146
click at [131, 127] on div "ALL TASKS ALL TASKS ACTIVE TASKS TASKS IN WRAP UP [PHONE_NUMBER] Wrap up | 00:02" at bounding box center [99, 90] width 165 height 146
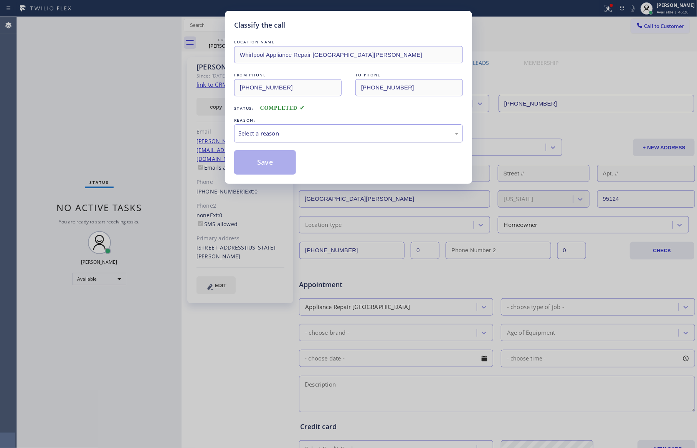
click at [260, 131] on div "Select a reason" at bounding box center [348, 133] width 220 height 9
click at [247, 162] on button "Save" at bounding box center [265, 162] width 62 height 25
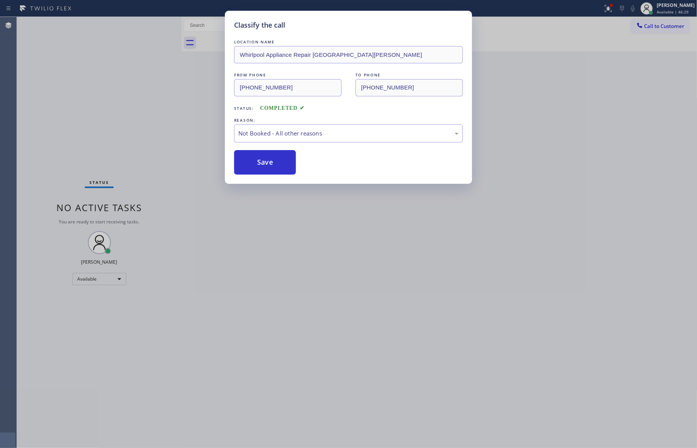
click at [128, 110] on div "Classify the call LOCATION NAME Whirlpool Appliance Repair [GEOGRAPHIC_DATA][PE…" at bounding box center [348, 224] width 697 height 448
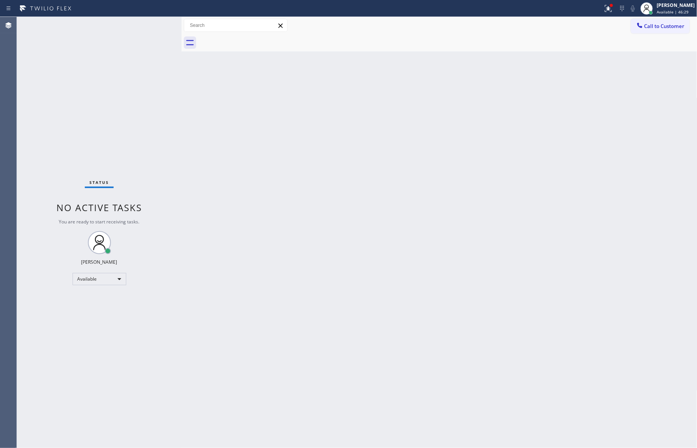
click at [129, 110] on div "Status No active tasks You are ready to start receiving tasks. [PERSON_NAME] Av…" at bounding box center [99, 232] width 165 height 431
click at [356, 236] on div "Back to Dashboard Change Sender ID Customers Technicians Select a contact Outbo…" at bounding box center [440, 232] width 516 height 431
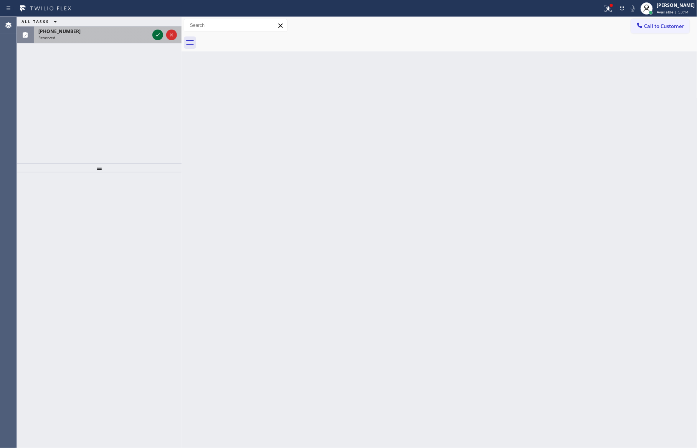
click at [156, 35] on icon at bounding box center [157, 34] width 9 height 9
click at [149, 127] on div "ALL TASKS ALL TASKS ACTIVE TASKS TASKS IN WRAP UP [PHONE_NUMBER] Reserved" at bounding box center [99, 90] width 165 height 146
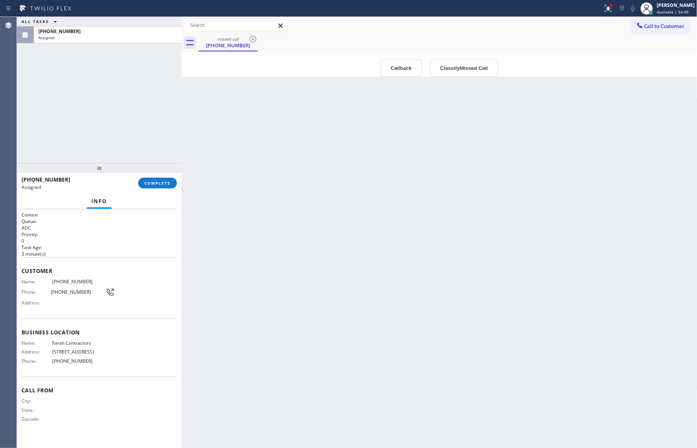
click at [356, 279] on div "Back to Dashboard Change Sender ID Customers Technicians Select a contact Outbo…" at bounding box center [440, 232] width 516 height 431
drag, startPoint x: 165, startPoint y: 183, endPoint x: 151, endPoint y: 128, distance: 57.0
click at [165, 182] on span "COMPLETE" at bounding box center [157, 182] width 26 height 5
click at [151, 125] on div "ALL TASKS ALL TASKS ACTIVE TASKS TASKS IN WRAP UP [PHONE_NUMBER] Assigned" at bounding box center [99, 90] width 165 height 146
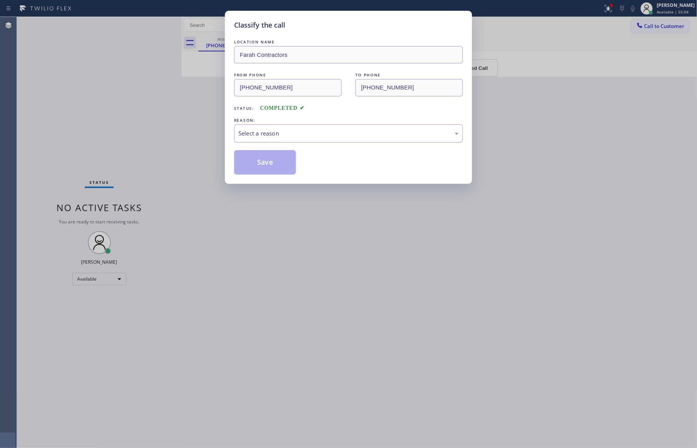
drag, startPoint x: 384, startPoint y: 208, endPoint x: 349, endPoint y: 157, distance: 61.4
click at [385, 208] on div "Classify the call LOCATION NAME Farah Contractors FROM PHONE [PHONE_NUMBER] TO …" at bounding box center [348, 224] width 697 height 448
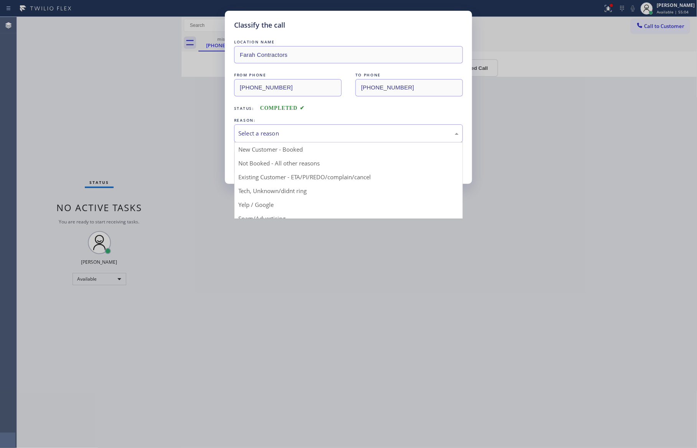
click at [332, 137] on div "Select a reason" at bounding box center [348, 133] width 220 height 9
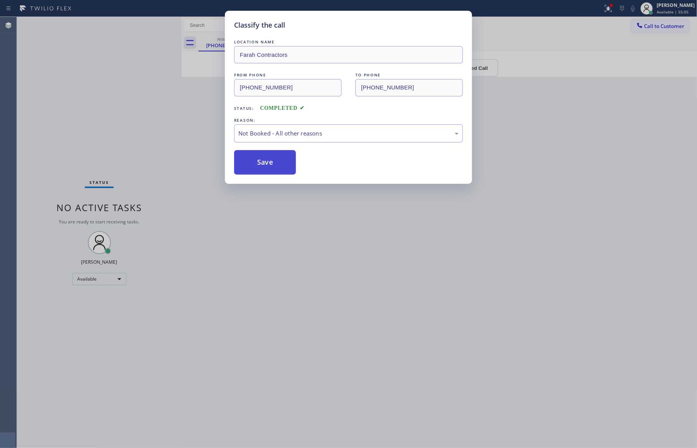
click at [272, 167] on button "Save" at bounding box center [265, 162] width 62 height 25
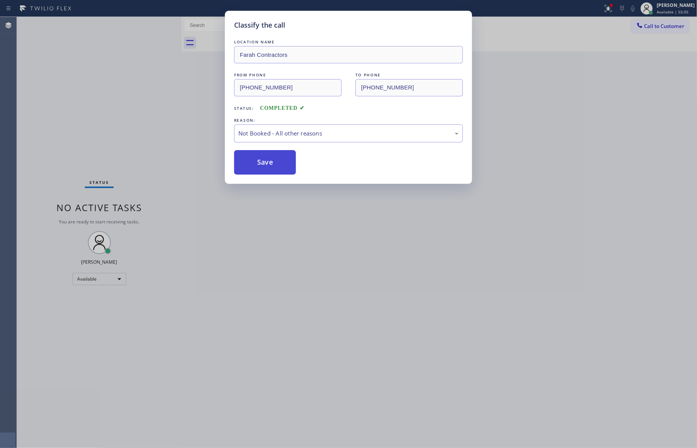
click at [272, 167] on button "Save" at bounding box center [265, 162] width 62 height 25
click at [159, 126] on div "Classify the call LOCATION NAME Farah Contractors FROM PHONE [PHONE_NUMBER] TO …" at bounding box center [348, 224] width 697 height 448
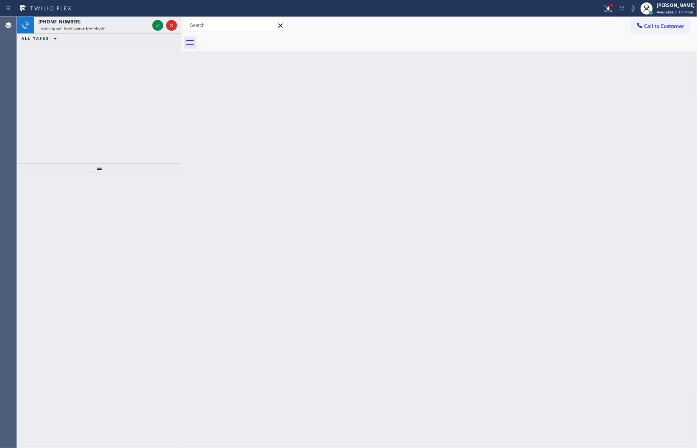
drag, startPoint x: 159, startPoint y: 22, endPoint x: 159, endPoint y: 90, distance: 68.0
click at [158, 22] on icon at bounding box center [157, 25] width 9 height 9
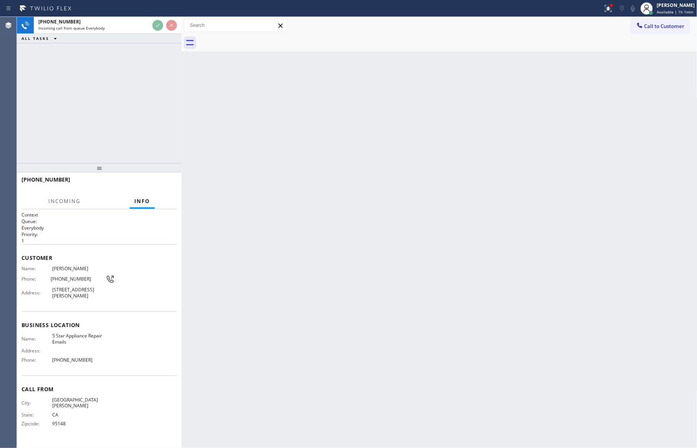
click at [162, 94] on div "[PHONE_NUMBER] Incoming call from queue Everybody ALL TASKS ALL TASKS ACTIVE TA…" at bounding box center [99, 90] width 165 height 146
click at [162, 95] on div "[PHONE_NUMBER] Incoming call from queue Everybody ALL TASKS ALL TASKS ACTIVE TA…" at bounding box center [99, 90] width 165 height 146
click at [144, 104] on div "[PHONE_NUMBER] Incoming call from queue Everybody ALL TASKS ALL TASKS ACTIVE TA…" at bounding box center [99, 90] width 165 height 146
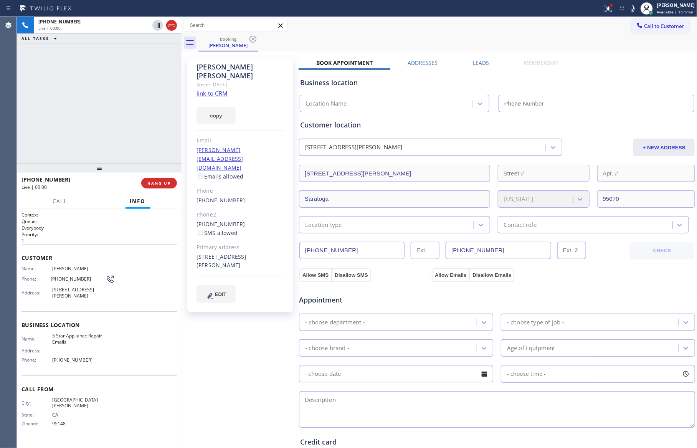
type input "[PHONE_NUMBER]"
click at [144, 90] on div "[PHONE_NUMBER] Live | 00:00 ALL TASKS ALL TASKS ACTIVE TASKS TASKS IN WRAP UP" at bounding box center [99, 90] width 165 height 146
click at [205, 89] on link "link to CRM" at bounding box center [212, 93] width 31 height 8
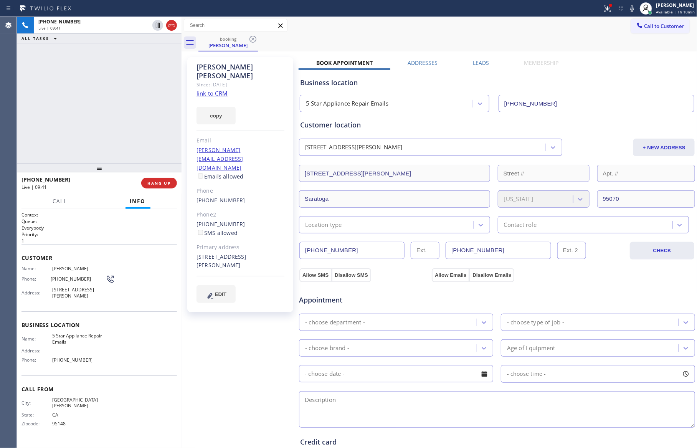
click at [498, 124] on div "Customer location" at bounding box center [497, 125] width 394 height 10
click at [573, 298] on div "Appointment" at bounding box center [497, 296] width 398 height 20
click at [361, 226] on div "Location type" at bounding box center [387, 224] width 172 height 13
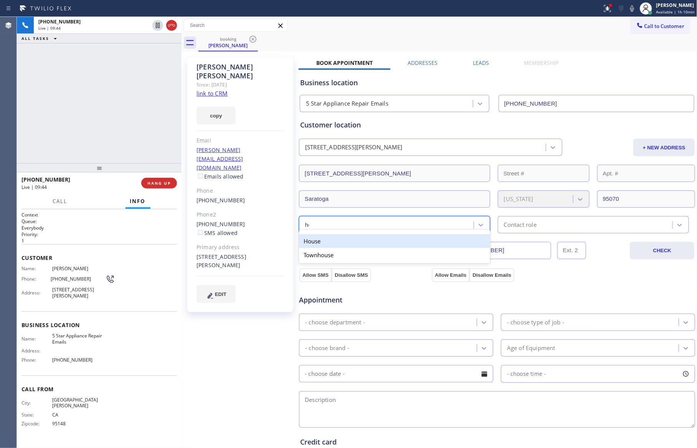
type input "hou"
click at [517, 233] on div "Contact role" at bounding box center [593, 224] width 191 height 17
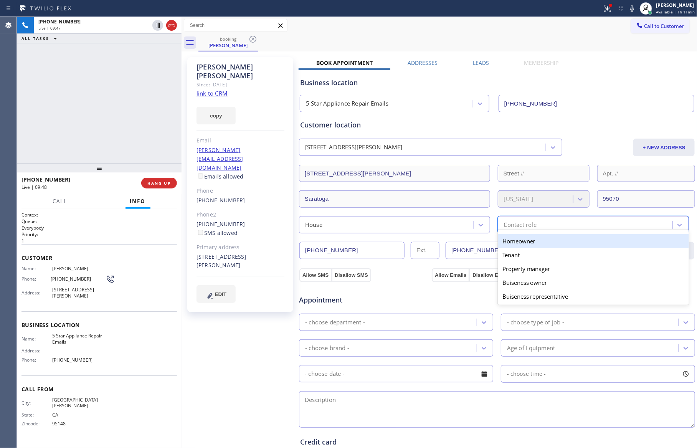
type input "ho"
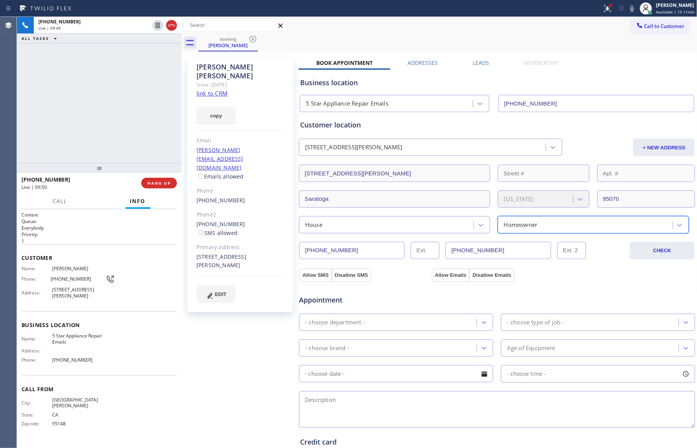
click at [450, 328] on div "- choose department -" at bounding box center [389, 322] width 176 height 13
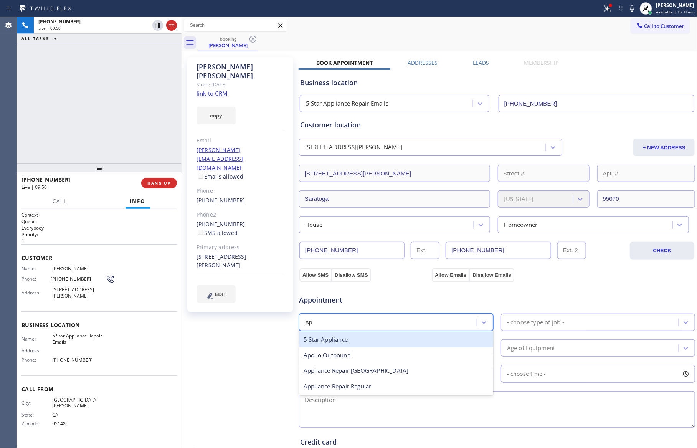
type input "App"
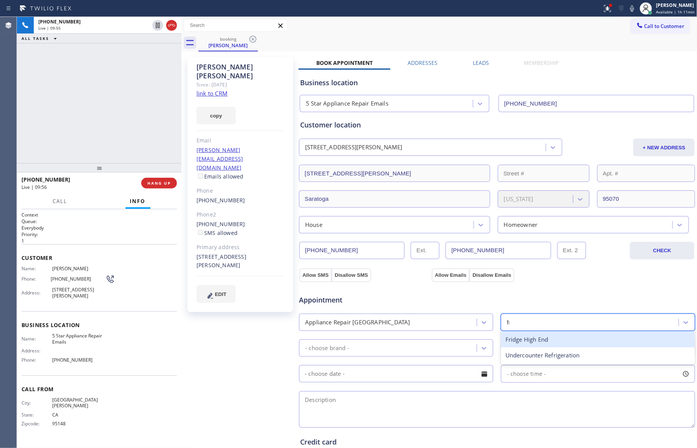
type input "fri"
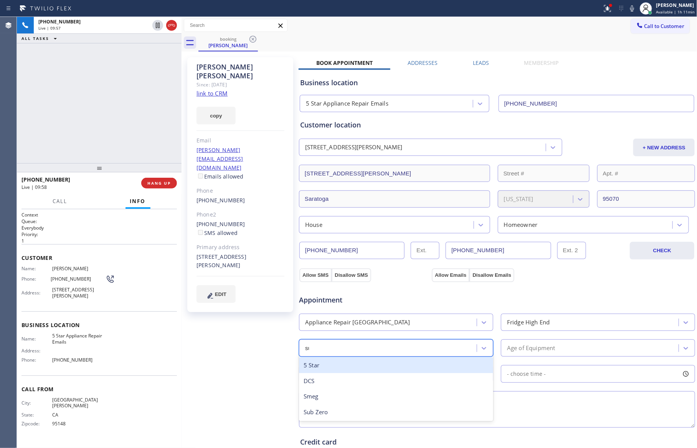
type input "sub"
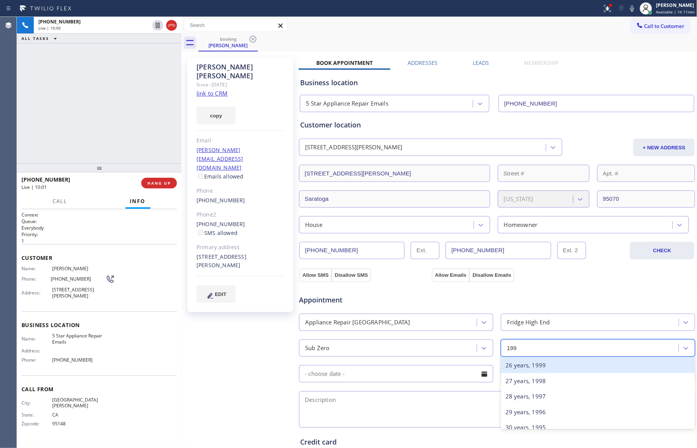
type input "1996"
click at [523, 365] on div "29 years, 1996" at bounding box center [598, 366] width 194 height 16
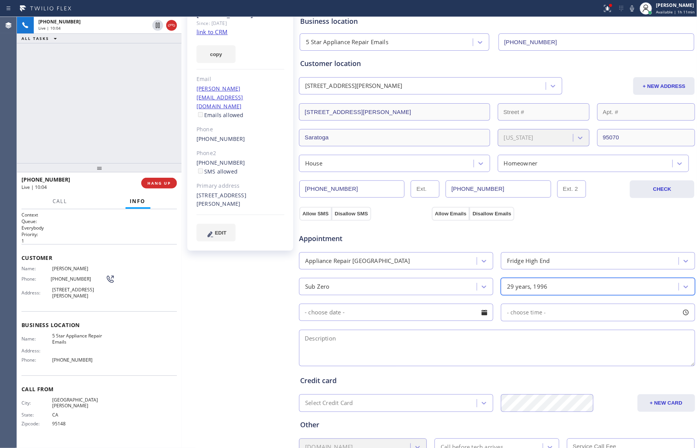
scroll to position [122, 0]
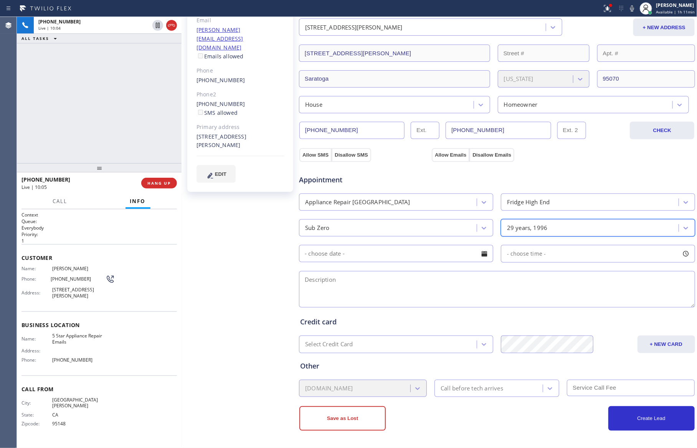
click at [408, 252] on input "text" at bounding box center [396, 253] width 194 height 17
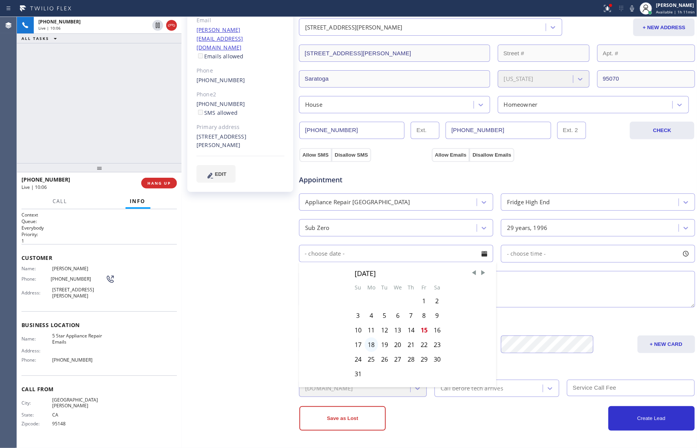
click at [371, 345] on div "18" at bounding box center [371, 345] width 13 height 15
type input "[DATE]"
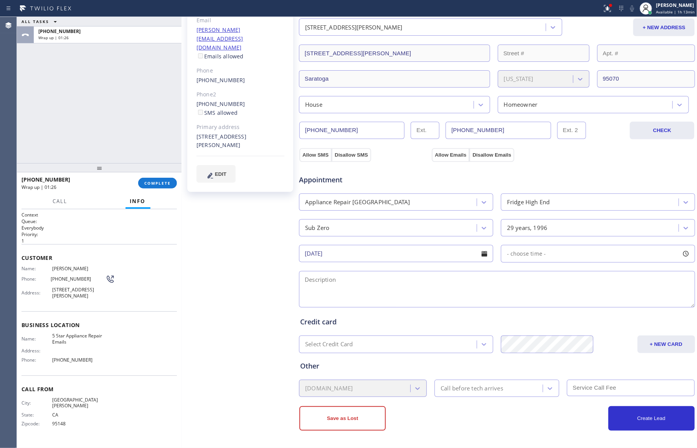
click at [384, 277] on textarea at bounding box center [497, 289] width 396 height 36
click at [464, 386] on div "Call before tech arrives" at bounding box center [472, 388] width 63 height 9
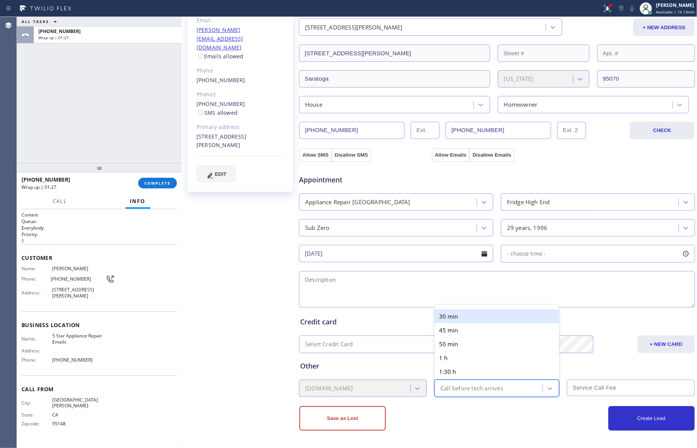
type input "30"
click at [563, 249] on div "- choose time -" at bounding box center [598, 254] width 194 height 18
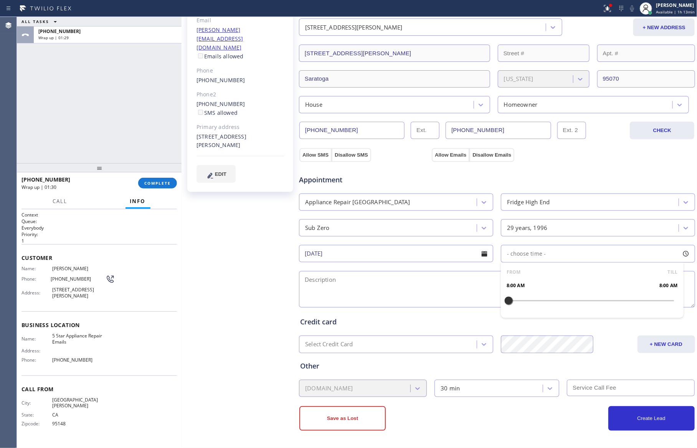
click at [371, 253] on input "[DATE]" at bounding box center [396, 253] width 194 height 17
click at [529, 250] on div "- choose time -" at bounding box center [524, 254] width 45 height 9
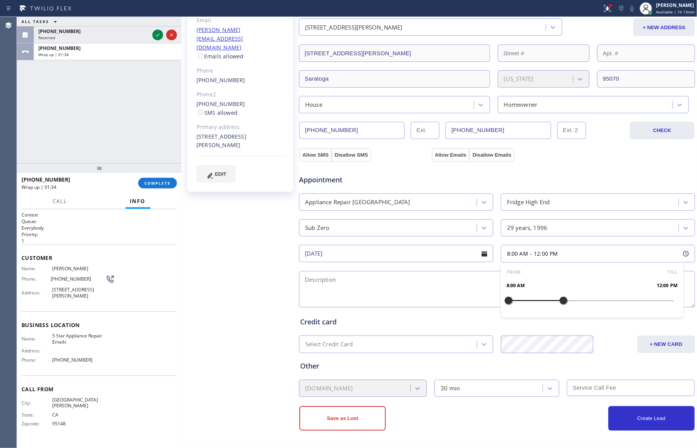
drag, startPoint x: 503, startPoint y: 300, endPoint x: 557, endPoint y: 305, distance: 53.6
click at [559, 305] on div at bounding box center [563, 301] width 9 height 16
drag, startPoint x: 506, startPoint y: 303, endPoint x: 519, endPoint y: 304, distance: 12.7
click at [519, 304] on div at bounding box center [522, 301] width 9 height 16
click at [457, 296] on textarea at bounding box center [497, 289] width 396 height 36
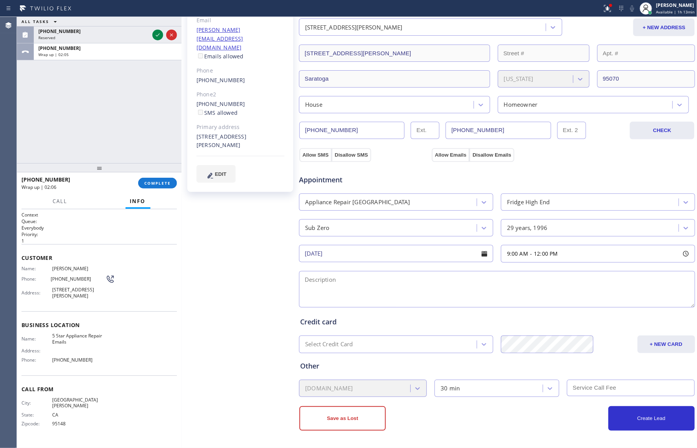
click at [344, 287] on textarea at bounding box center [497, 289] width 396 height 36
paste textarea "9-12 || no scf || Subzero || Fridge || frost/ice build up inside the the unit |…"
type textarea "9-12 || no scf || Subzero || Fridge || frost/ice build up inside the the unit |…"
click at [646, 423] on button "Create Lead" at bounding box center [652, 418] width 86 height 25
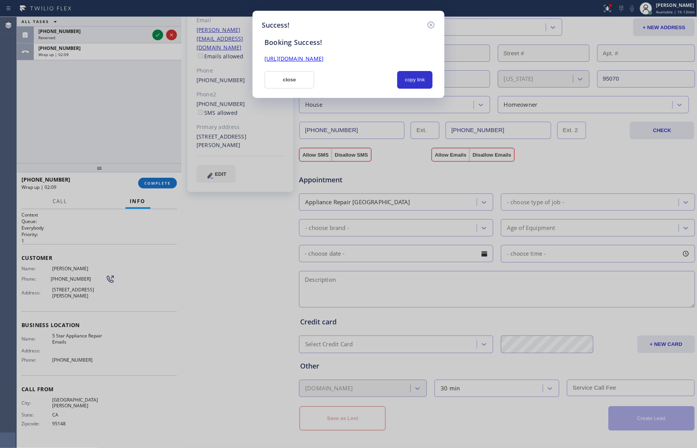
scroll to position [0, 0]
click at [407, 79] on button "copy link" at bounding box center [414, 80] width 35 height 18
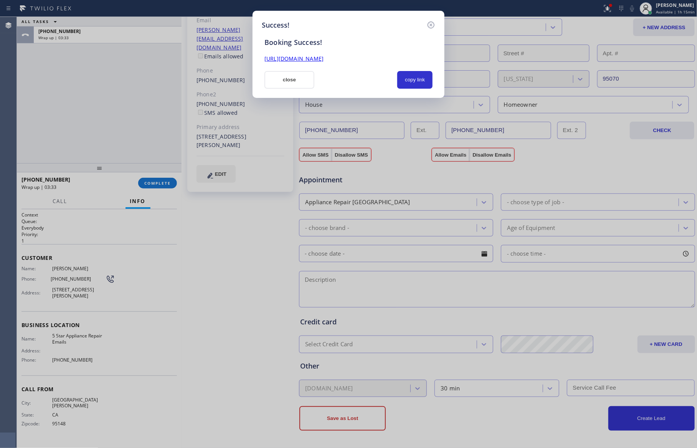
click at [149, 149] on div "Success! Booking Success! [URL][DOMAIN_NAME] close copy link" at bounding box center [348, 224] width 697 height 448
drag, startPoint x: 351, startPoint y: 76, endPoint x: 363, endPoint y: 78, distance: 12.0
click at [353, 76] on div at bounding box center [356, 80] width 74 height 18
click at [417, 79] on button "copy link" at bounding box center [414, 80] width 35 height 18
click at [305, 79] on button "close" at bounding box center [290, 80] width 50 height 18
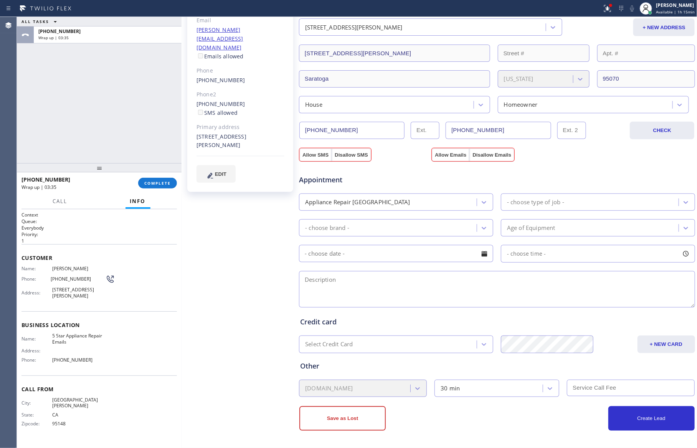
drag, startPoint x: 149, startPoint y: 90, endPoint x: 166, endPoint y: 148, distance: 60.5
click at [156, 123] on div "ALL TASKS ALL TASKS ACTIVE TASKS TASKS IN WRAP UP [PHONE_NUMBER] Wrap up | 03:35" at bounding box center [99, 90] width 165 height 146
click at [169, 180] on button "COMPLETE" at bounding box center [157, 183] width 39 height 11
click at [146, 101] on div "ALL TASKS ALL TASKS ACTIVE TASKS TASKS IN WRAP UP [PHONE_NUMBER] Wrap up | 03:36" at bounding box center [99, 90] width 165 height 146
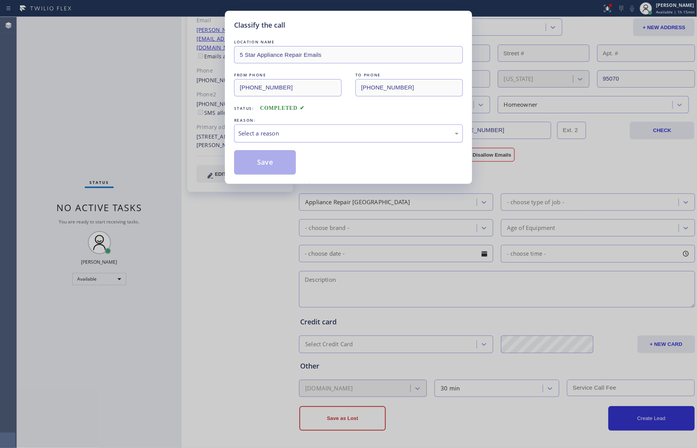
click at [276, 138] on div "Select a reason" at bounding box center [348, 133] width 220 height 9
click at [268, 162] on button "Save" at bounding box center [265, 162] width 62 height 25
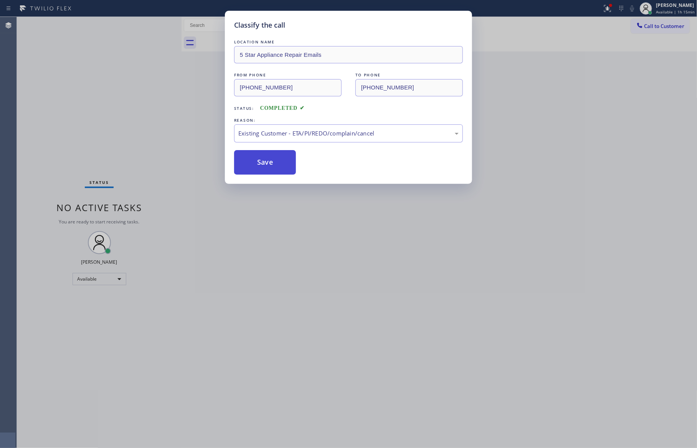
click at [268, 162] on button "Save" at bounding box center [265, 162] width 62 height 25
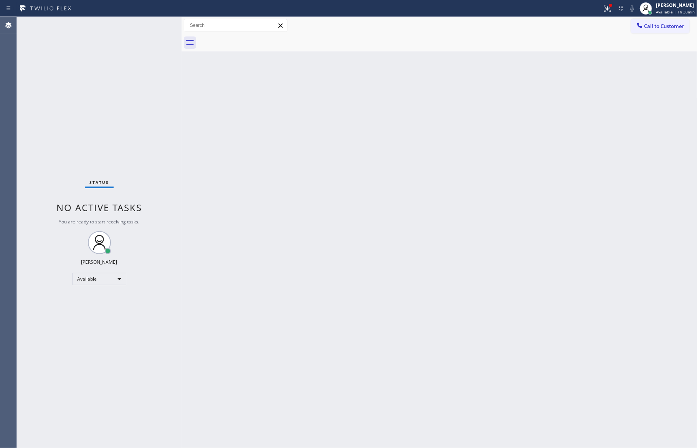
click at [350, 255] on div "Back to Dashboard Change Sender ID Customers Technicians Select a contact Outbo…" at bounding box center [440, 232] width 516 height 431
click at [106, 282] on div "Available" at bounding box center [100, 279] width 54 height 12
click at [123, 311] on li "Unavailable" at bounding box center [99, 308] width 52 height 9
click at [356, 195] on div "Back to Dashboard Change Sender ID Customers Technicians Select a contact Outbo…" at bounding box center [440, 232] width 516 height 431
click at [666, 12] on span "Unavailable | 37s" at bounding box center [673, 11] width 33 height 5
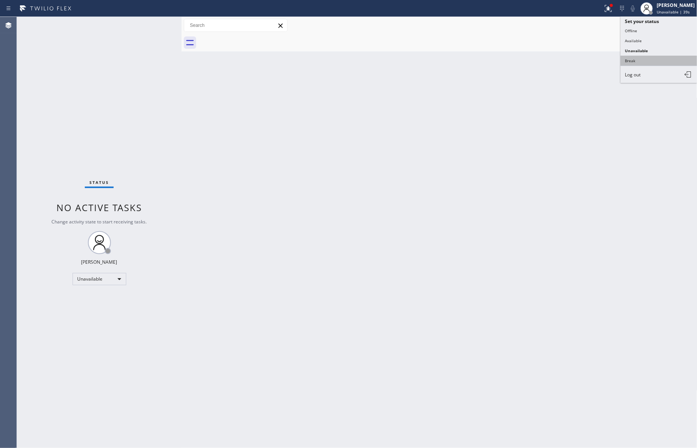
click at [640, 61] on button "Break" at bounding box center [659, 61] width 77 height 10
click at [93, 341] on div "Status No active tasks Change activity state to start receiving tasks. [PERSON_…" at bounding box center [99, 232] width 165 height 431
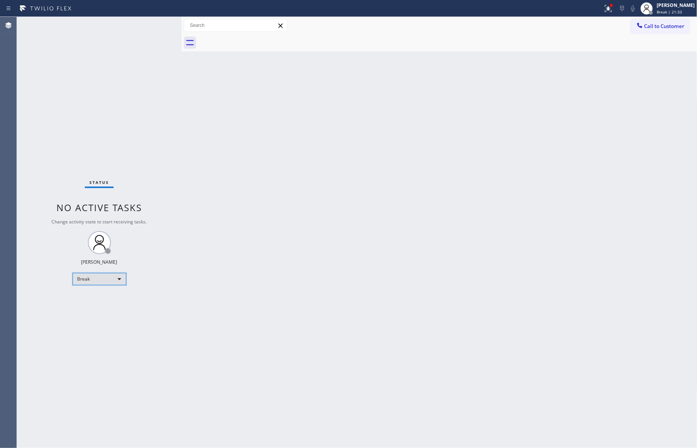
click at [105, 276] on div "Break" at bounding box center [100, 279] width 54 height 12
click at [101, 301] on li "Available" at bounding box center [99, 299] width 52 height 9
click at [344, 267] on div "Back to Dashboard Change Sender ID Customers Technicians Select a contact Outbo…" at bounding box center [440, 232] width 516 height 431
click at [344, 265] on div "Back to Dashboard Change Sender ID Customers Technicians Select a contact Outbo…" at bounding box center [440, 232] width 516 height 431
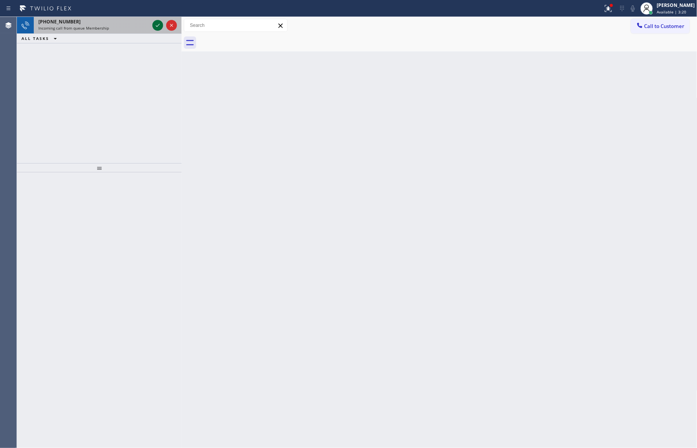
click at [161, 25] on icon at bounding box center [157, 25] width 9 height 9
click at [156, 23] on icon at bounding box center [157, 25] width 9 height 9
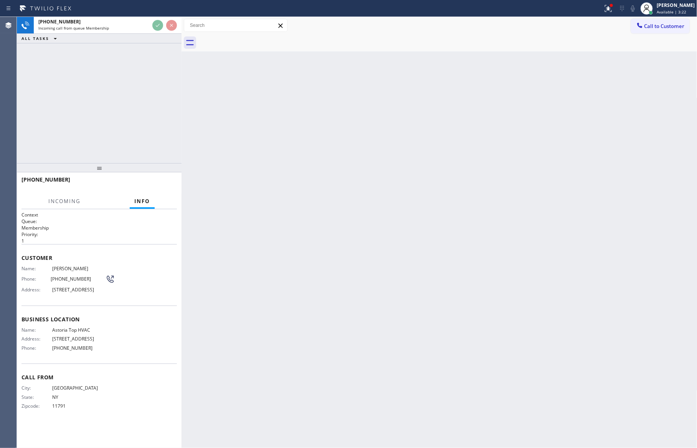
click at [149, 91] on div "[PHONE_NUMBER] Incoming call from queue Membership ALL TASKS ALL TASKS ACTIVE T…" at bounding box center [99, 90] width 165 height 146
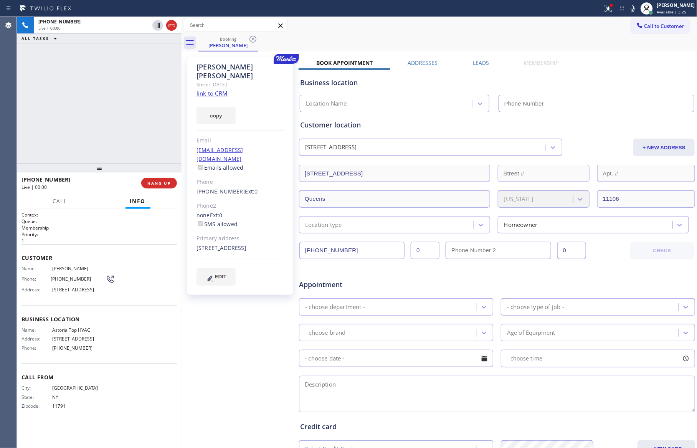
type input "[PHONE_NUMBER]"
click at [83, 121] on div "[PHONE_NUMBER] Live | 00:25 ALL TASKS ALL TASKS ACTIVE TASKS TASKS IN WRAP UP" at bounding box center [99, 90] width 165 height 146
click at [207, 89] on link "link to CRM" at bounding box center [212, 93] width 31 height 8
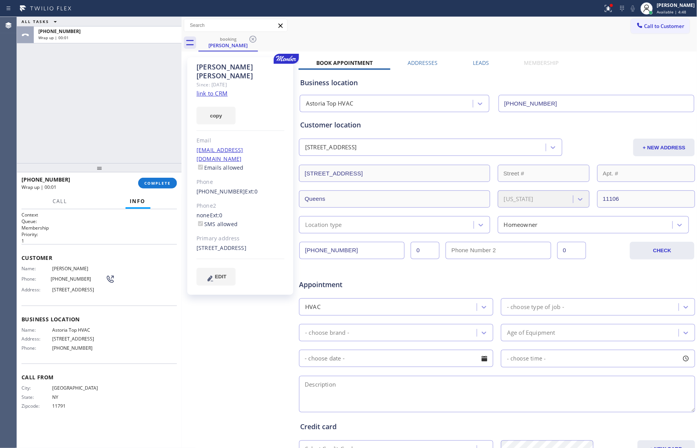
click at [150, 104] on div "ALL TASKS ALL TASKS ACTIVE TASKS TASKS IN WRAP UP [PHONE_NUMBER] Wrap up | 00:01" at bounding box center [99, 90] width 165 height 146
drag, startPoint x: 111, startPoint y: 129, endPoint x: 119, endPoint y: 153, distance: 25.1
click at [111, 131] on div "ALL TASKS ALL TASKS ACTIVE TASKS TASKS IN WRAP UP [PHONE_NUMBER] Wrap up | 03:45" at bounding box center [99, 90] width 165 height 146
click at [172, 181] on button "COMPLETE" at bounding box center [157, 183] width 39 height 11
click at [106, 86] on div "ALL TASKS ALL TASKS ACTIVE TASKS TASKS IN WRAP UP [PHONE_NUMBER] Wrap up | 03:46" at bounding box center [99, 90] width 165 height 146
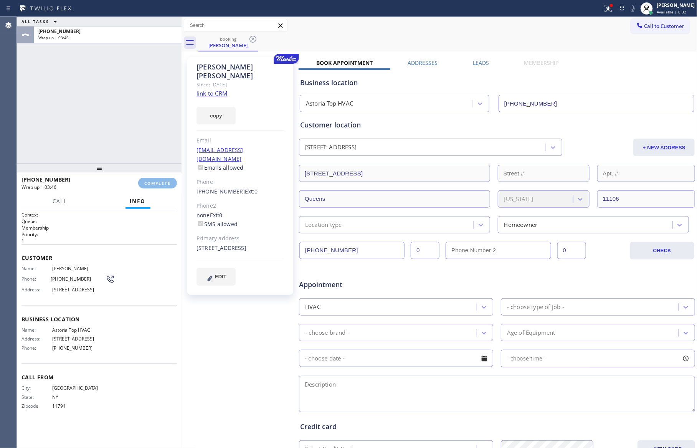
click at [102, 84] on div "ALL TASKS ALL TASKS ACTIVE TASKS TASKS IN WRAP UP [PHONE_NUMBER] Wrap up | 03:46" at bounding box center [99, 90] width 165 height 146
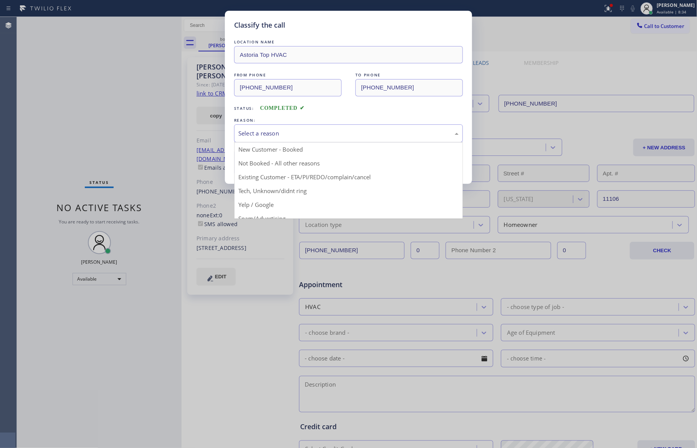
click at [290, 137] on div "Select a reason" at bounding box center [348, 133] width 220 height 9
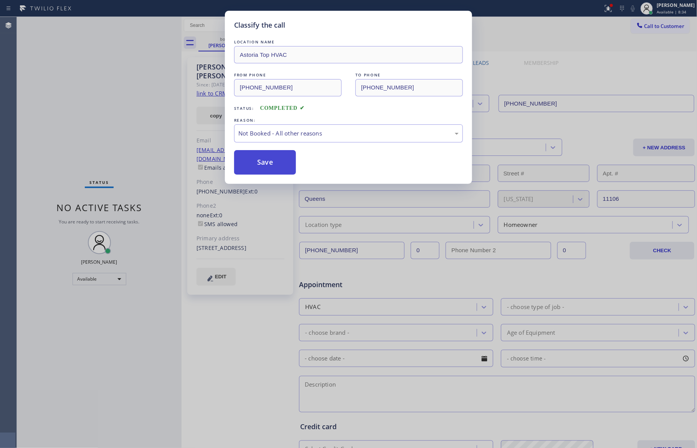
click at [271, 165] on button "Save" at bounding box center [265, 162] width 62 height 25
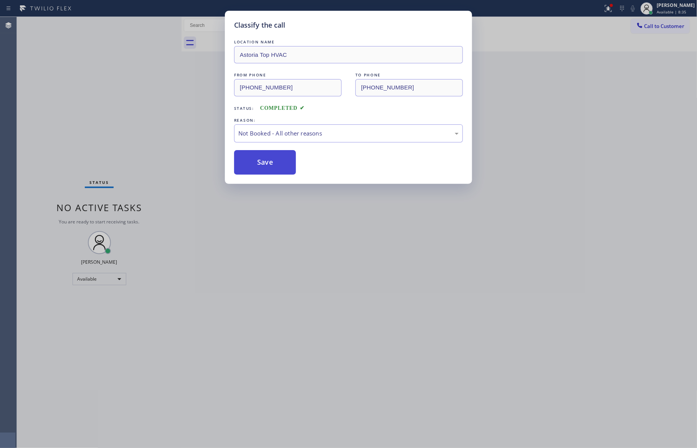
click at [271, 165] on button "Save" at bounding box center [265, 162] width 62 height 25
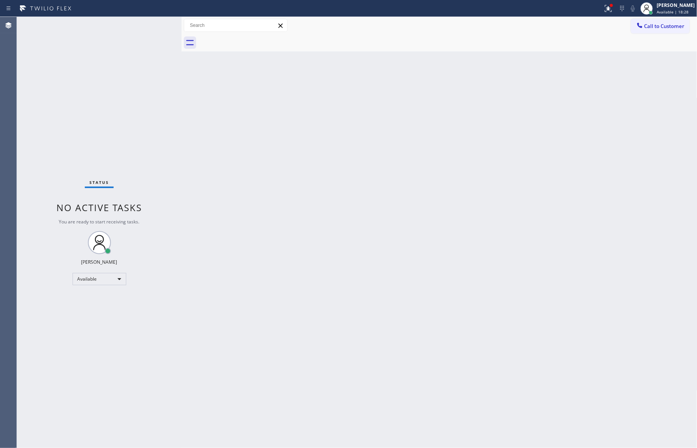
drag, startPoint x: 202, startPoint y: 226, endPoint x: 273, endPoint y: 313, distance: 112.2
click at [238, 261] on div "Back to Dashboard Change Sender ID Customers Technicians Select a contact Outbo…" at bounding box center [440, 232] width 516 height 431
drag, startPoint x: 376, startPoint y: 376, endPoint x: 396, endPoint y: 370, distance: 21.2
click at [386, 377] on div "Back to Dashboard Change Sender ID Customers Technicians Select a contact Outbo…" at bounding box center [440, 232] width 516 height 431
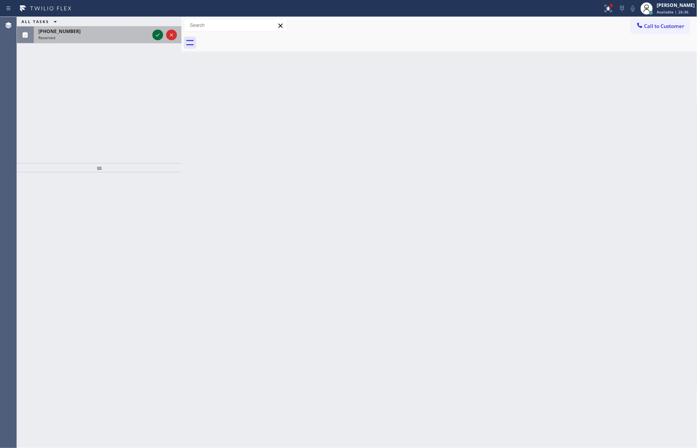
click at [157, 31] on icon at bounding box center [157, 34] width 9 height 9
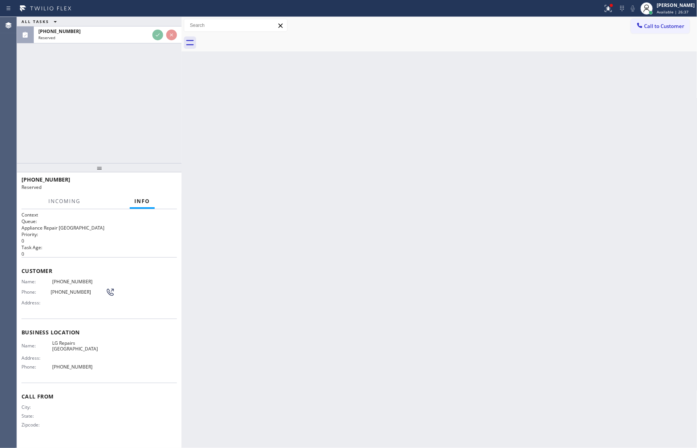
drag, startPoint x: 141, startPoint y: 144, endPoint x: 152, endPoint y: 132, distance: 17.4
click at [150, 139] on div "ALL TASKS ALL TASKS ACTIVE TASKS TASKS IN WRAP UP [PHONE_NUMBER] Reserved" at bounding box center [99, 90] width 165 height 146
click at [160, 116] on div "ALL TASKS ALL TASKS ACTIVE TASKS TASKS IN WRAP UP [PHONE_NUMBER] Reserved" at bounding box center [99, 90] width 165 height 146
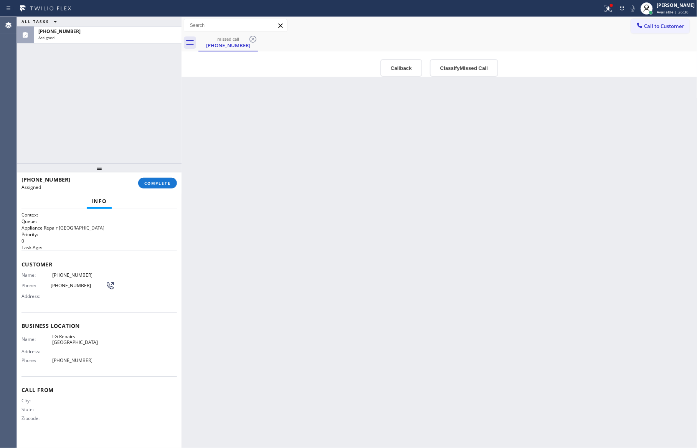
click at [166, 116] on div "ALL TASKS ALL TASKS ACTIVE TASKS TASKS IN WRAP UP [PHONE_NUMBER] Assigned" at bounding box center [99, 90] width 165 height 146
click at [476, 150] on div "Back to Dashboard Change Sender ID Customers Technicians Select a contact Outbo…" at bounding box center [440, 232] width 516 height 431
drag, startPoint x: 396, startPoint y: 64, endPoint x: 399, endPoint y: 74, distance: 10.6
click at [397, 64] on button "Callback" at bounding box center [402, 68] width 42 height 18
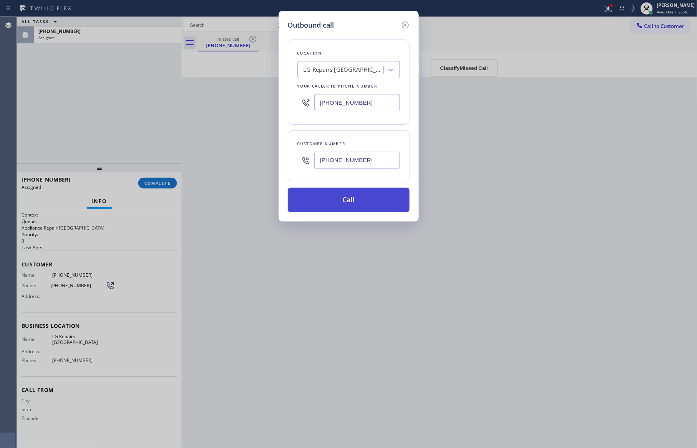
click at [374, 202] on button "Call" at bounding box center [349, 200] width 122 height 25
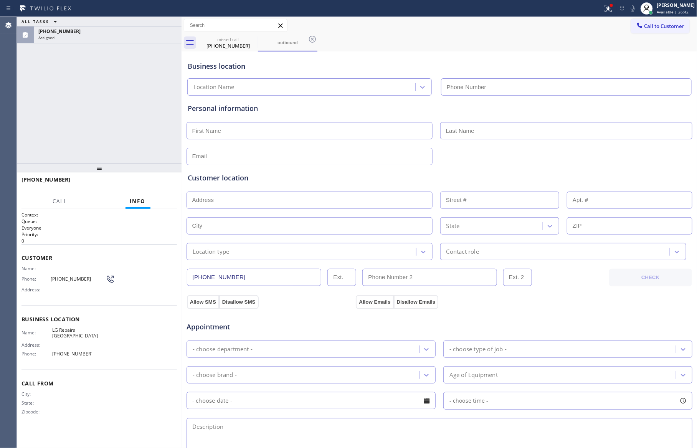
type input "[PHONE_NUMBER]"
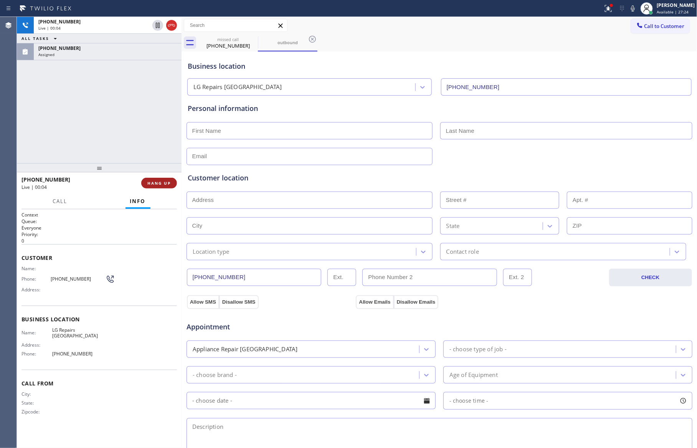
click at [167, 187] on button "HANG UP" at bounding box center [159, 183] width 36 height 11
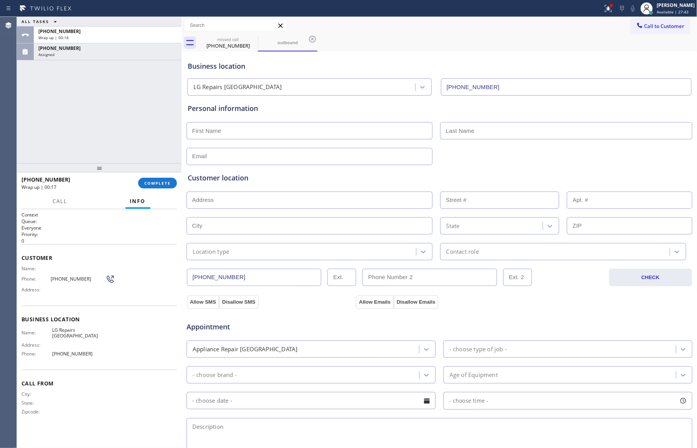
click at [149, 146] on div "ALL TASKS ALL TASKS ACTIVE TASKS TASKS IN WRAP UP [PHONE_NUMBER] Wrap up | 00:[…" at bounding box center [99, 90] width 165 height 146
click at [154, 184] on span "COMPLETE" at bounding box center [157, 182] width 26 height 5
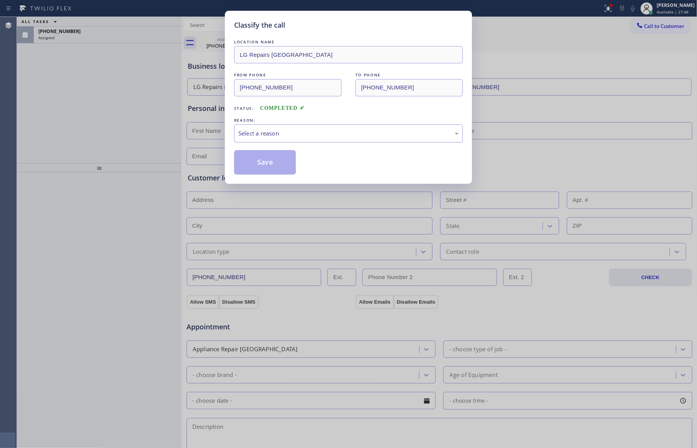
click at [253, 134] on div "Select a reason" at bounding box center [348, 133] width 220 height 9
click at [264, 164] on button "Save" at bounding box center [265, 162] width 62 height 25
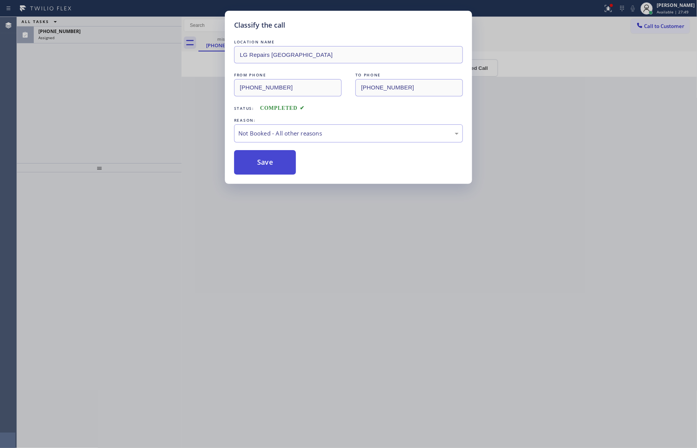
click at [264, 164] on button "Save" at bounding box center [265, 162] width 62 height 25
click at [131, 96] on div "Classify the call LOCATION NAME LG Repairs [GEOGRAPHIC_DATA] FROM PHONE [PHONE_…" at bounding box center [348, 224] width 697 height 448
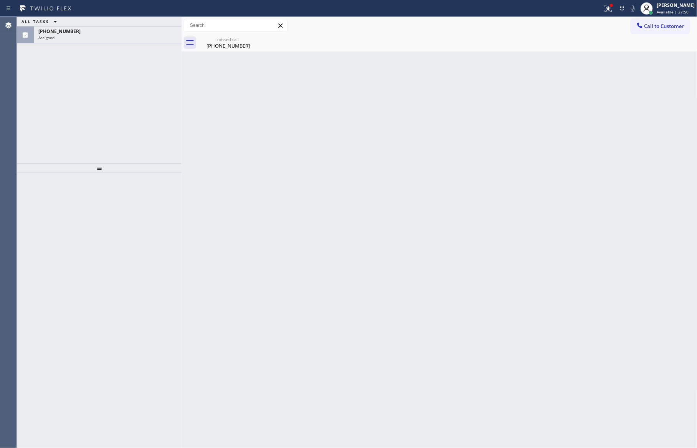
click at [133, 94] on div "ALL TASKS ALL TASKS ACTIVE TASKS TASKS IN WRAP UP [PHONE_NUMBER] Assigned" at bounding box center [99, 90] width 165 height 146
drag, startPoint x: 143, startPoint y: 26, endPoint x: 143, endPoint y: 35, distance: 8.4
click at [143, 35] on div "ALL TASKS ALL TASKS ACTIVE TASKS TASKS IN WRAP UP [PHONE_NUMBER] Assigned" at bounding box center [99, 30] width 165 height 26
click at [143, 35] on div "Assigned" at bounding box center [107, 37] width 139 height 5
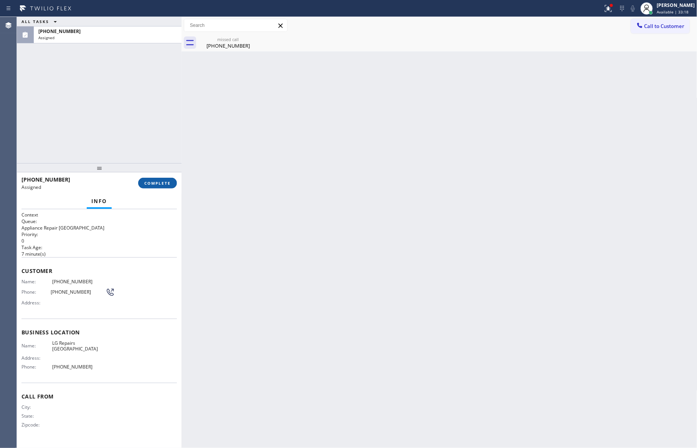
click at [155, 179] on button "COMPLETE" at bounding box center [157, 183] width 39 height 11
click at [110, 115] on div "ALL TASKS ALL TASKS ACTIVE TASKS TASKS IN WRAP UP [PHONE_NUMBER] Assigned" at bounding box center [99, 90] width 165 height 146
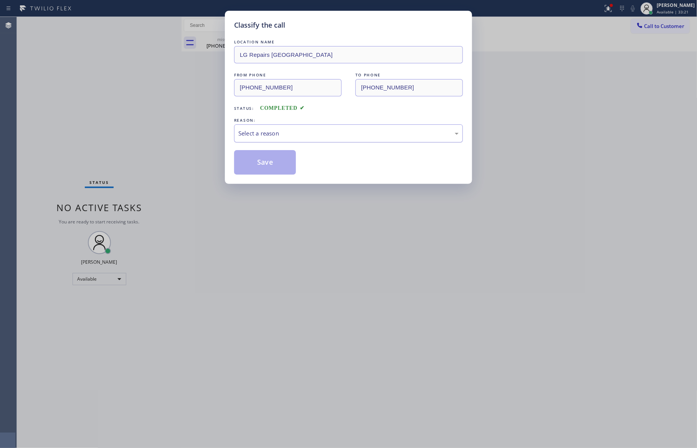
click at [276, 126] on div "Select a reason" at bounding box center [348, 133] width 229 height 18
click at [248, 160] on button "Save" at bounding box center [265, 162] width 62 height 25
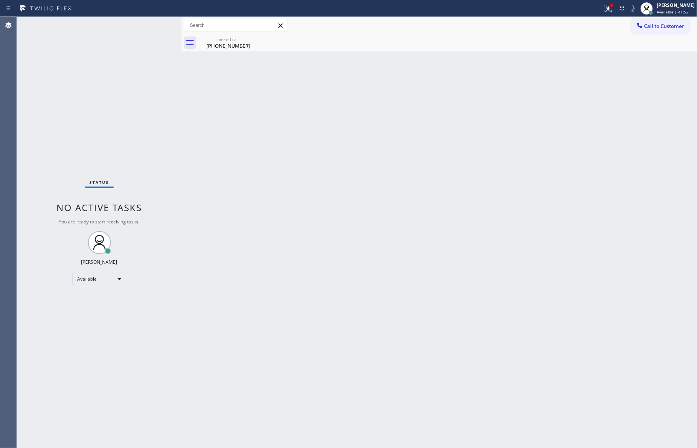
click at [275, 161] on div "Back to Dashboard Change Sender ID Customers Technicians Select a contact Outbo…" at bounding box center [440, 232] width 516 height 431
click at [396, 340] on div "Back to Dashboard Change Sender ID Customers Technicians Select a contact Outbo…" at bounding box center [440, 232] width 516 height 431
drag, startPoint x: 397, startPoint y: 340, endPoint x: 407, endPoint y: 343, distance: 10.2
click at [398, 340] on div "Back to Dashboard Change Sender ID Customers Technicians Select a contact Outbo…" at bounding box center [440, 232] width 516 height 431
click at [407, 343] on div "Back to Dashboard Change Sender ID Customers Technicians Select a contact Outbo…" at bounding box center [440, 232] width 516 height 431
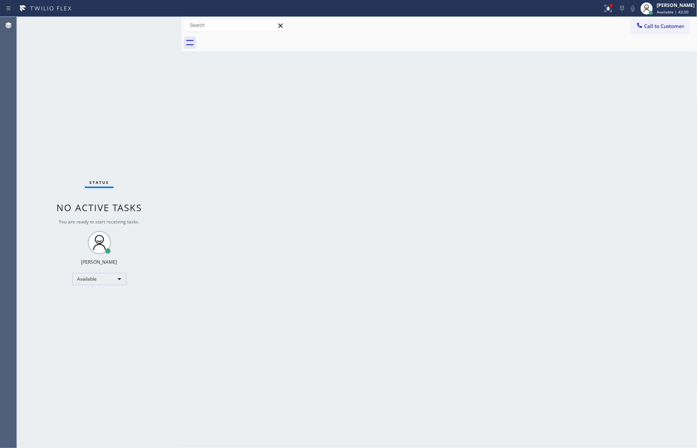
click at [386, 257] on div "Back to Dashboard Change Sender ID Customers Technicians Select a contact Outbo…" at bounding box center [440, 232] width 516 height 431
click at [327, 182] on div "Back to Dashboard Change Sender ID Customers Technicians Select a contact Outbo…" at bounding box center [440, 232] width 516 height 431
click at [267, 247] on div "Back to Dashboard Change Sender ID Customers Technicians Select a contact Outbo…" at bounding box center [440, 232] width 516 height 431
click at [374, 158] on div "Back to Dashboard Change Sender ID Customers Technicians Select a contact Outbo…" at bounding box center [440, 232] width 516 height 431
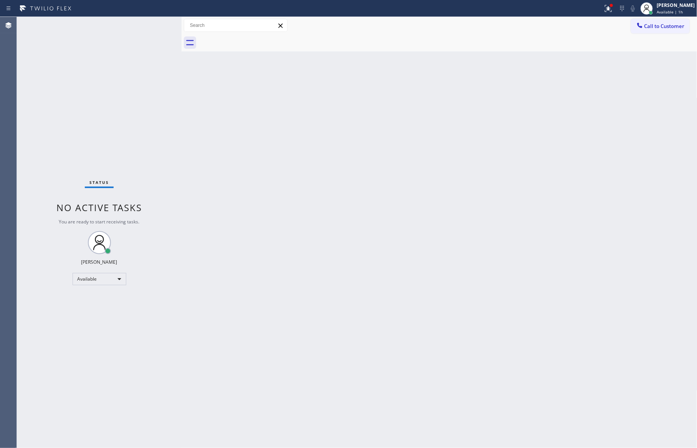
click at [389, 167] on div "Back to Dashboard Change Sender ID Customers Technicians Select a contact Outbo…" at bounding box center [440, 232] width 516 height 431
drag, startPoint x: 432, startPoint y: 264, endPoint x: 658, endPoint y: 71, distance: 297.2
click at [531, 215] on div "Back to Dashboard Change Sender ID Customers Technicians Select a contact Outbo…" at bounding box center [440, 232] width 516 height 431
click at [659, 25] on span "Call to Customer" at bounding box center [665, 26] width 40 height 7
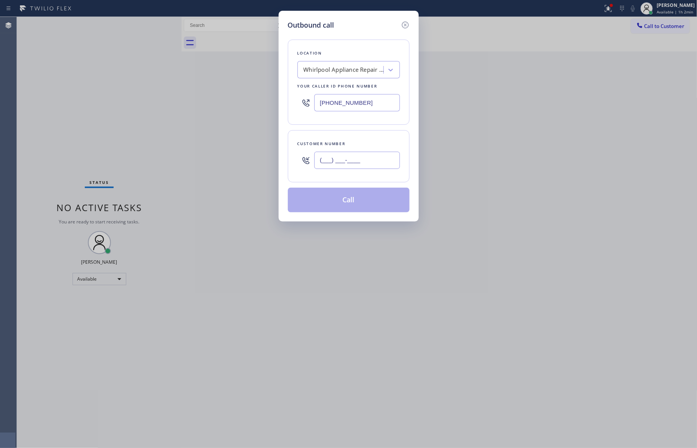
click at [378, 162] on input "(___) ___-____" at bounding box center [358, 160] width 86 height 17
paste input "214) 202-1114"
type input "[PHONE_NUMBER]"
click at [361, 68] on div "Whirlpool Appliance Repair [GEOGRAPHIC_DATA][PERSON_NAME]" at bounding box center [344, 70] width 81 height 9
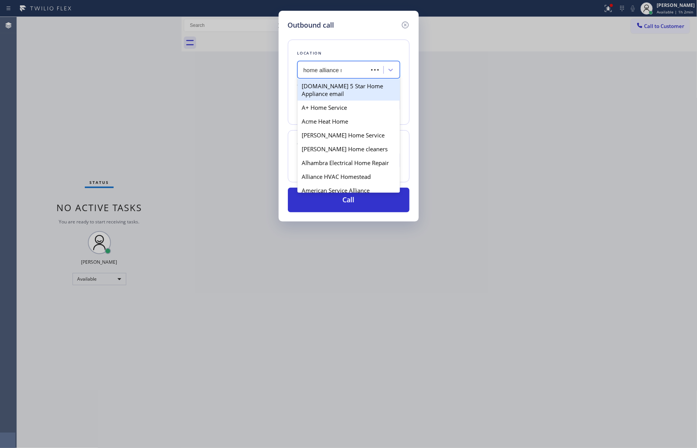
type input "home alliance mem"
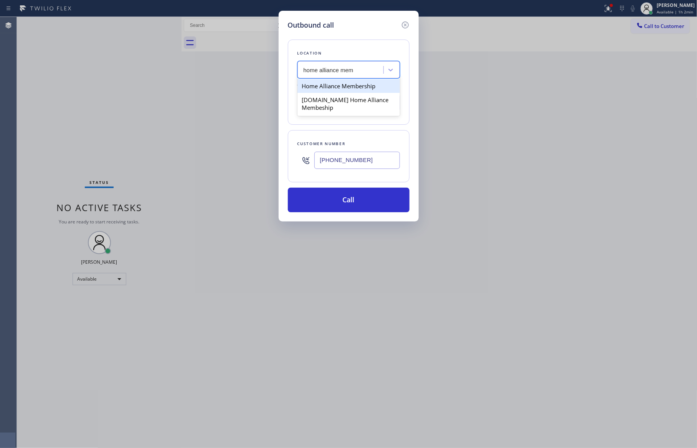
click at [382, 92] on div "Home Alliance Membership" at bounding box center [349, 86] width 103 height 14
type input "[PHONE_NUMBER]"
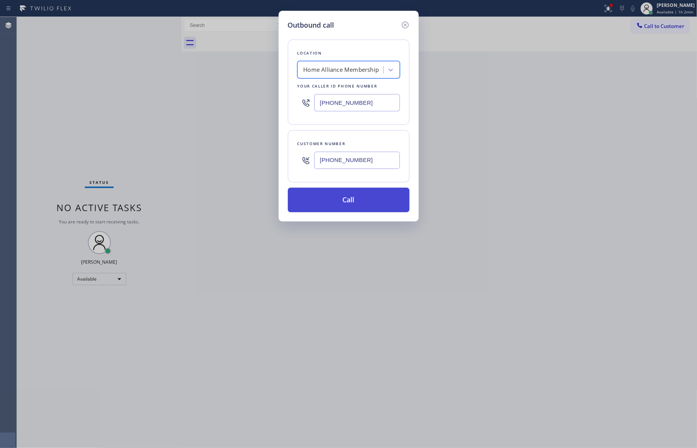
click at [354, 203] on button "Call" at bounding box center [349, 200] width 122 height 25
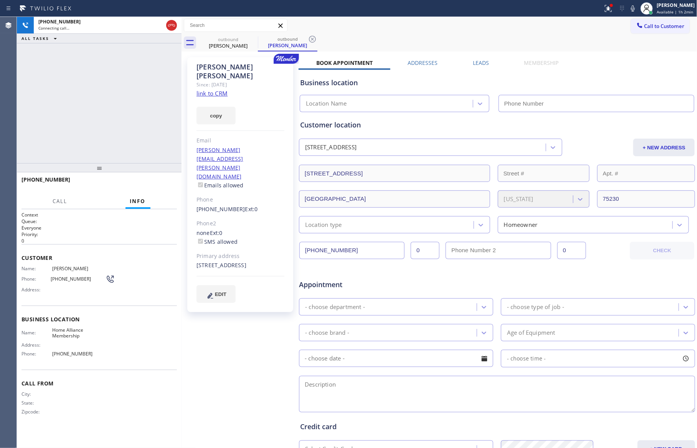
type input "[PHONE_NUMBER]"
drag, startPoint x: 109, startPoint y: 137, endPoint x: 113, endPoint y: 166, distance: 28.7
click at [111, 158] on div "[PHONE_NUMBER] Live | 00:02 ALL TASKS ALL TASKS ACTIVE TASKS TASKS IN WRAP UP" at bounding box center [99, 90] width 165 height 146
click at [157, 180] on span "HANG UP" at bounding box center [158, 182] width 23 height 5
click at [138, 105] on div "[PHONE_NUMBER] Live | 00:03 ALL TASKS ALL TASKS ACTIVE TASKS TASKS IN WRAP UP" at bounding box center [99, 90] width 165 height 146
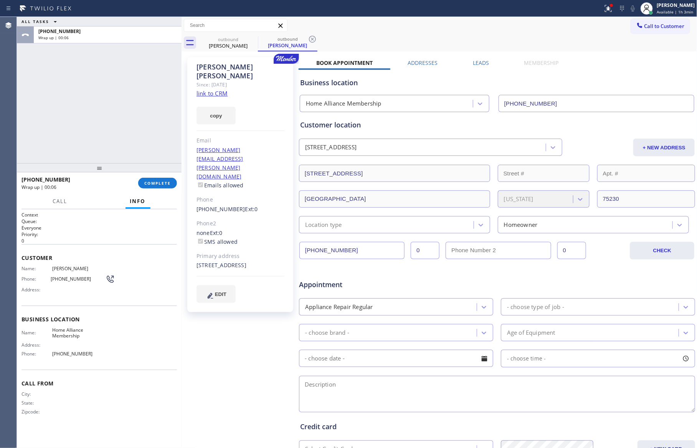
drag, startPoint x: 479, startPoint y: 68, endPoint x: 485, endPoint y: 65, distance: 7.6
click at [479, 67] on div "Business location Home Alliance Membership [PHONE_NUMBER]" at bounding box center [497, 89] width 397 height 45
click at [473, 61] on label "Leads" at bounding box center [481, 62] width 16 height 7
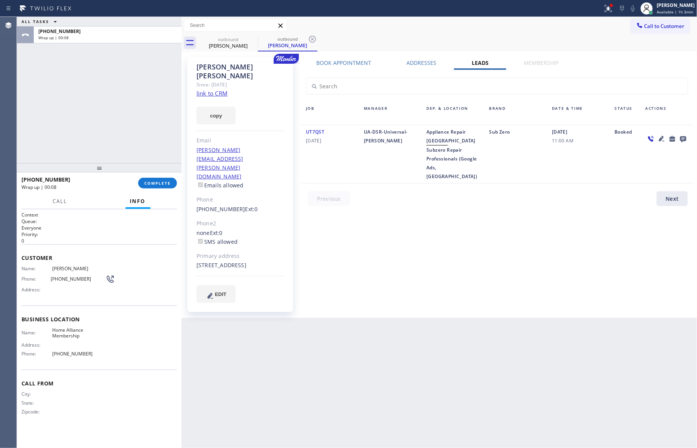
click at [666, 136] on icon at bounding box center [683, 139] width 6 height 6
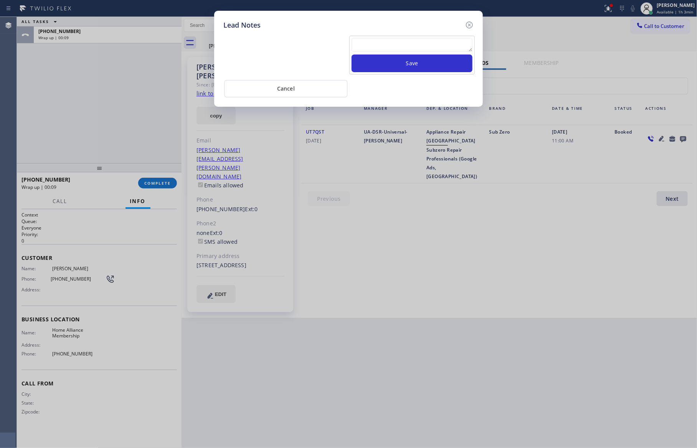
click at [438, 43] on textarea at bounding box center [412, 45] width 121 height 14
paste textarea "For the welcome call, please transfer the customer if they call back.""
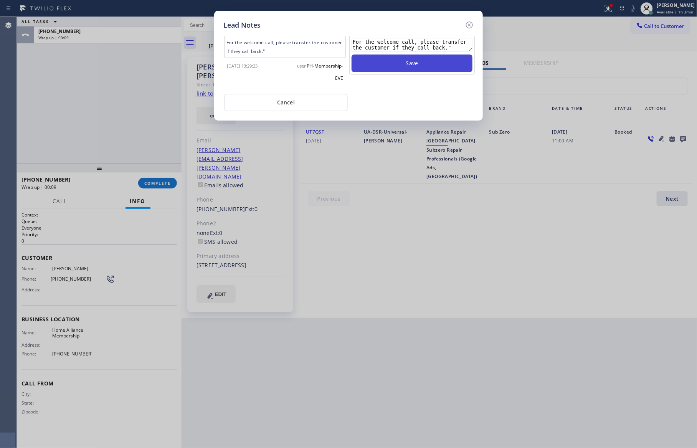
type textarea "For the welcome call, please transfer the customer if they call back.""
click at [425, 65] on button "Save" at bounding box center [412, 64] width 121 height 18
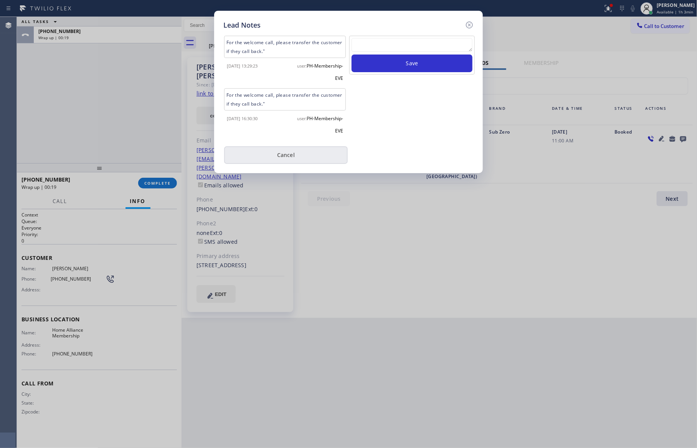
drag, startPoint x: 412, startPoint y: 136, endPoint x: 330, endPoint y: 145, distance: 82.3
click at [412, 136] on div "Save" at bounding box center [412, 88] width 127 height 105
click at [301, 151] on button "Cancel" at bounding box center [286, 155] width 124 height 18
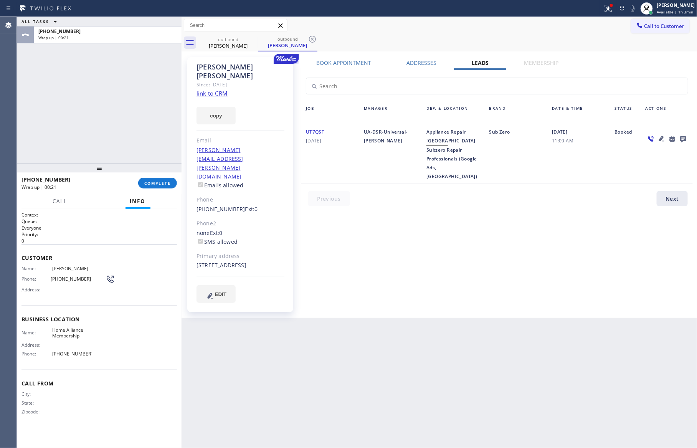
click at [103, 65] on div "ALL TASKS ALL TASKS ACTIVE TASKS TASKS IN WRAP UP [PHONE_NUMBER] Wrap up | 00:21" at bounding box center [99, 90] width 165 height 146
click at [666, 27] on span "Call to Customer" at bounding box center [665, 26] width 40 height 7
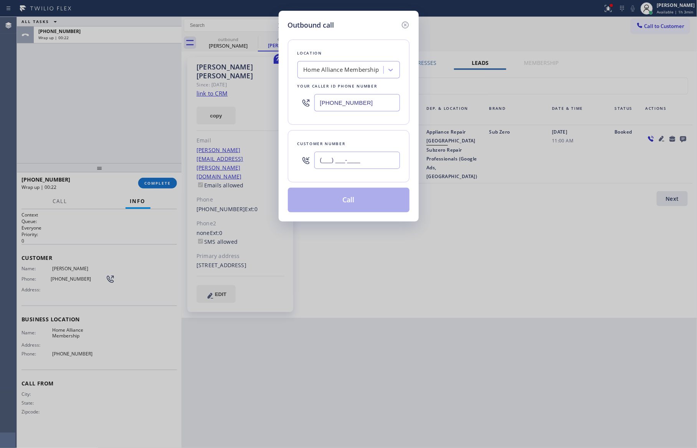
click at [377, 161] on input "(___) ___-____" at bounding box center [358, 160] width 86 height 17
paste input "310) 701-7189"
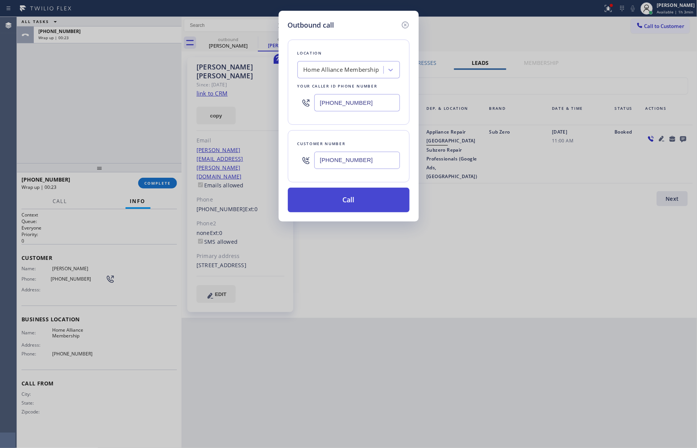
type input "[PHONE_NUMBER]"
click at [365, 200] on button "Call" at bounding box center [349, 200] width 122 height 25
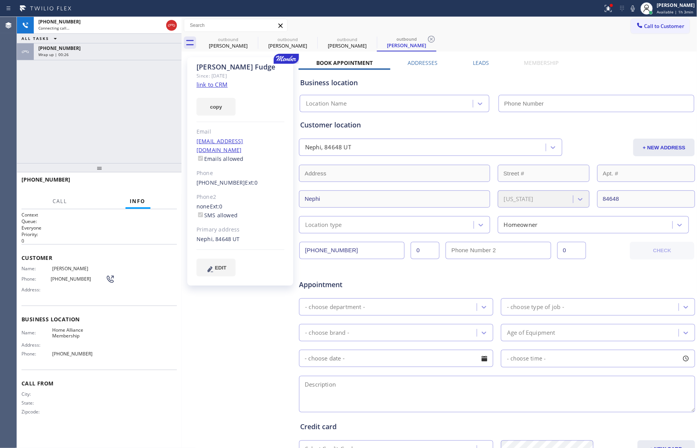
type input "[PHONE_NUMBER]"
click at [164, 181] on span "HANG UP" at bounding box center [158, 182] width 23 height 5
drag, startPoint x: 150, startPoint y: 126, endPoint x: 581, endPoint y: 88, distance: 432.6
click at [190, 125] on div "[PHONE_NUMBER] Live | 00:05 ALL TASKS ALL TASKS ACTIVE TASKS TASKS IN WRAP UP […" at bounding box center [357, 232] width 681 height 431
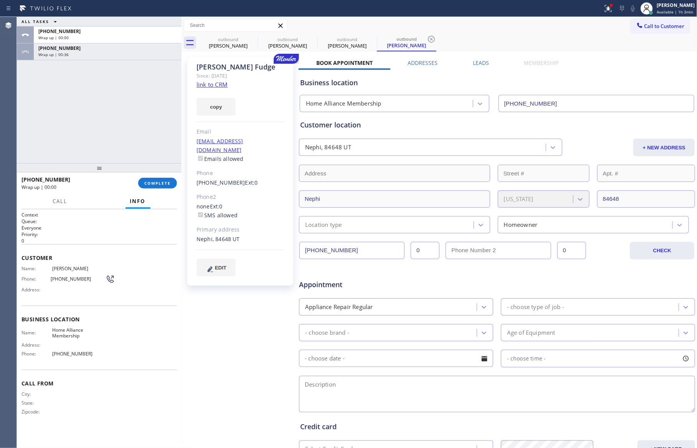
click at [479, 56] on div "[PERSON_NAME] Since: [DATE] link to CRM copy Email [EMAIL_ADDRESS][DOMAIN_NAME]…" at bounding box center [440, 302] width 512 height 498
click at [480, 61] on label "Leads" at bounding box center [481, 62] width 16 height 7
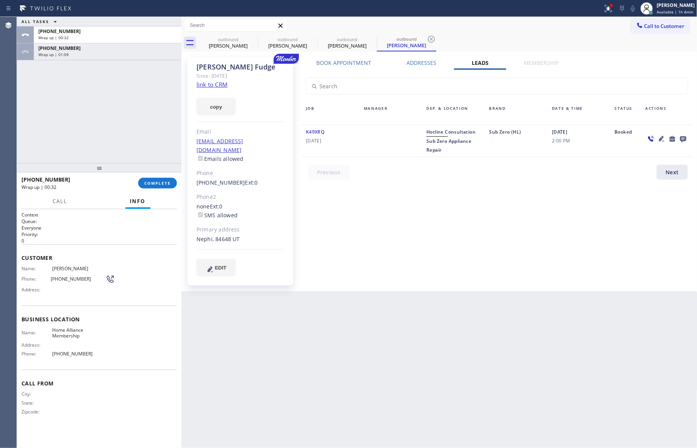
click at [482, 209] on div "Book Appointment Addresses Leads Membership Business location Home Alliance Mem…" at bounding box center [497, 174] width 397 height 230
click at [666, 31] on button "Call to Customer" at bounding box center [660, 26] width 59 height 15
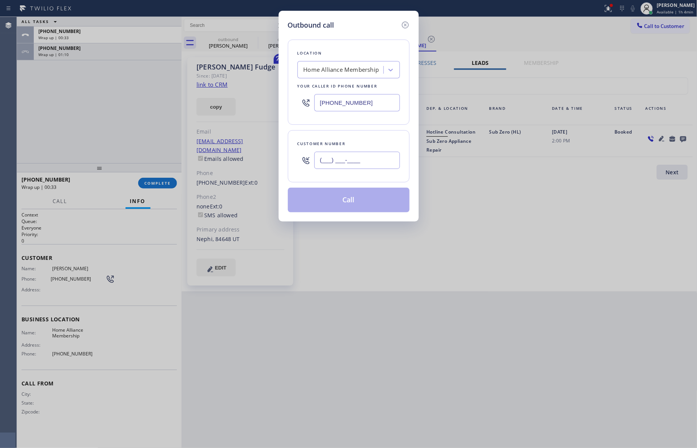
click at [389, 161] on input "(___) ___-____" at bounding box center [358, 160] width 86 height 17
paste input "310) 701-7189"
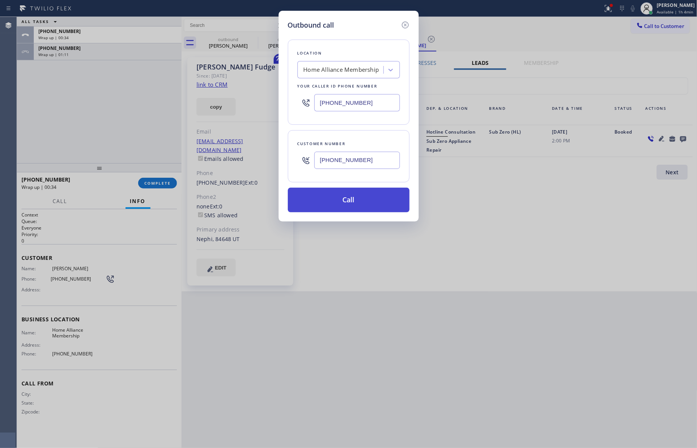
type input "[PHONE_NUMBER]"
click at [366, 203] on button "Call" at bounding box center [349, 200] width 122 height 25
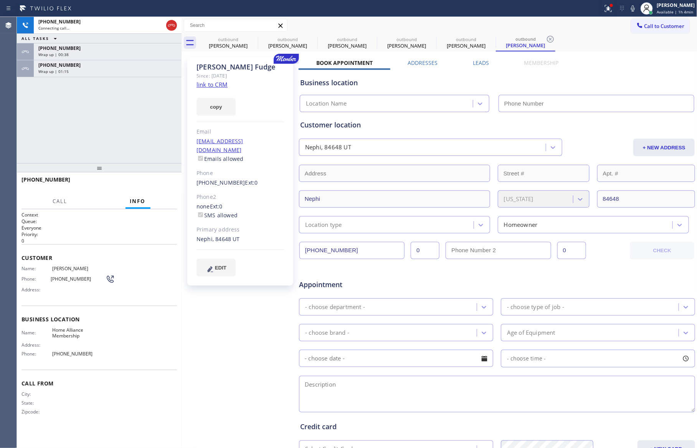
type input "[PHONE_NUMBER]"
click at [156, 146] on div "[PHONE_NUMBER] Live | 00:10 ALL TASKS ALL TASKS ACTIVE TASKS TASKS IN WRAP UP […" at bounding box center [99, 90] width 165 height 146
click at [161, 185] on button "HANG UP" at bounding box center [159, 183] width 36 height 11
click at [150, 149] on div "[PHONE_NUMBER] Live | 00:11 ALL TASKS ALL TASKS ACTIVE TASKS TASKS IN WRAP UP […" at bounding box center [99, 90] width 165 height 146
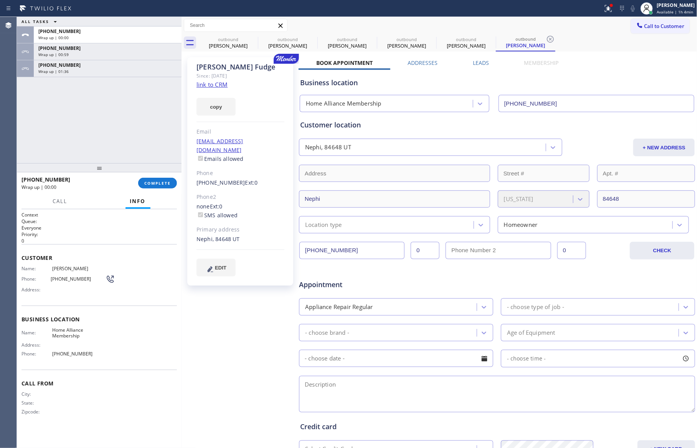
click at [150, 147] on div "ALL TASKS ALL TASKS ACTIVE TASKS TASKS IN WRAP UP [PHONE_NUMBER] Wrap up | 00:0…" at bounding box center [99, 90] width 165 height 146
drag, startPoint x: 131, startPoint y: 135, endPoint x: 508, endPoint y: 78, distance: 382.1
click at [162, 134] on div "ALL TASKS ALL TASKS ACTIVE TASKS TASKS IN WRAP UP [PHONE_NUMBER] Wrap up | 00:0…" at bounding box center [99, 90] width 165 height 146
click at [656, 26] on span "Call to Customer" at bounding box center [665, 26] width 40 height 7
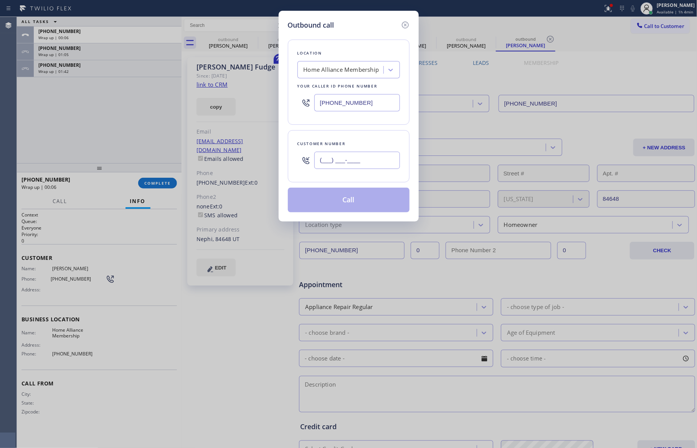
click at [351, 165] on input "(___) ___-____" at bounding box center [358, 160] width 86 height 17
paste input "310) 826-5249"
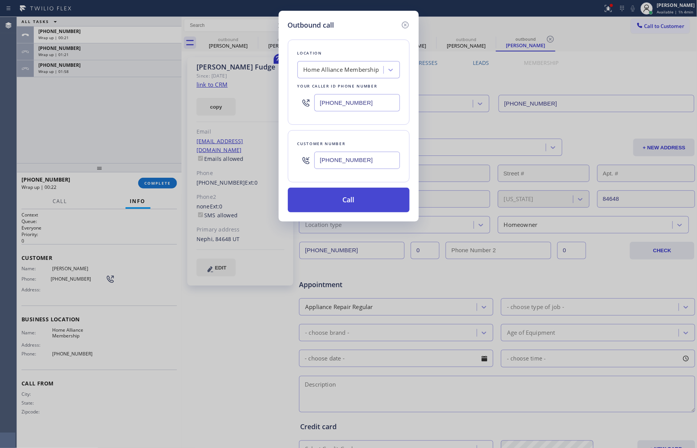
type input "[PHONE_NUMBER]"
click at [381, 203] on button "Call" at bounding box center [349, 200] width 122 height 25
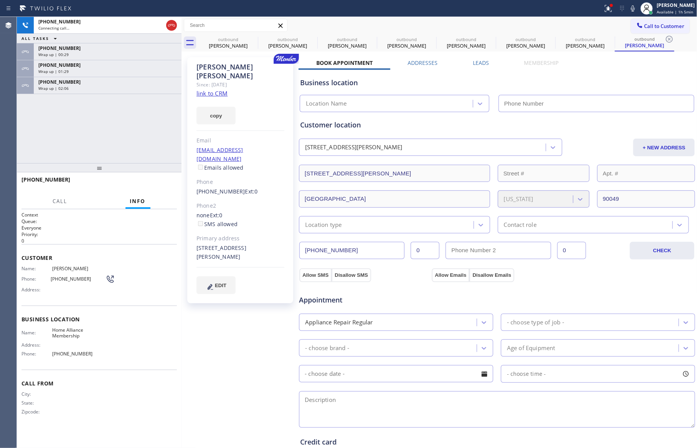
type input "[PHONE_NUMBER]"
click at [126, 134] on div "[PHONE_NUMBER] Connecting call… ALL TASKS ALL TASKS ACTIVE TASKS TASKS IN WRAP …" at bounding box center [99, 90] width 165 height 146
click at [122, 139] on div "[PHONE_NUMBER] Connecting call… ALL TASKS ALL TASKS ACTIVE TASKS TASKS IN WRAP …" at bounding box center [99, 90] width 165 height 146
click at [142, 53] on div "Wrap up | 00:42" at bounding box center [107, 54] width 139 height 5
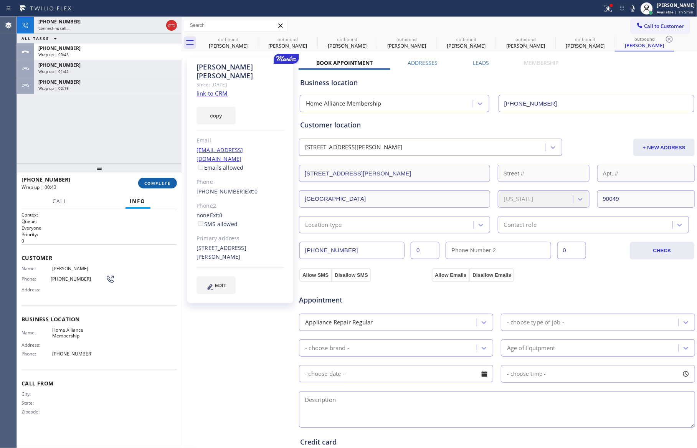
click at [166, 181] on span "COMPLETE" at bounding box center [157, 182] width 26 height 5
click at [157, 125] on div "[PHONE_NUMBER] Connecting call… ALL TASKS ALL TASKS ACTIVE TASKS TASKS IN WRAP …" at bounding box center [99, 90] width 165 height 146
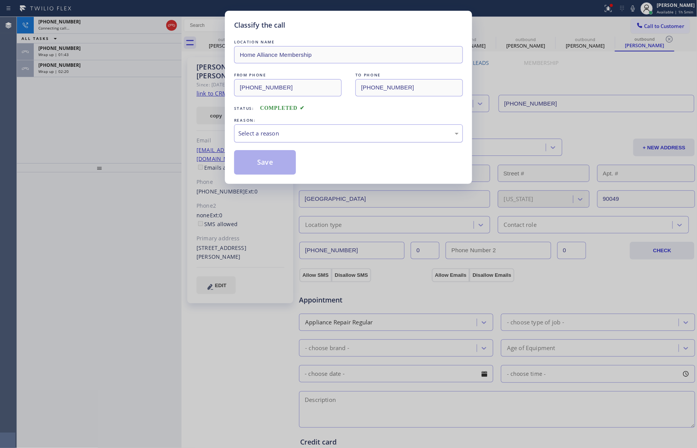
click at [285, 134] on div "Select a reason" at bounding box center [348, 133] width 220 height 9
click at [257, 163] on button "Save" at bounding box center [265, 162] width 62 height 25
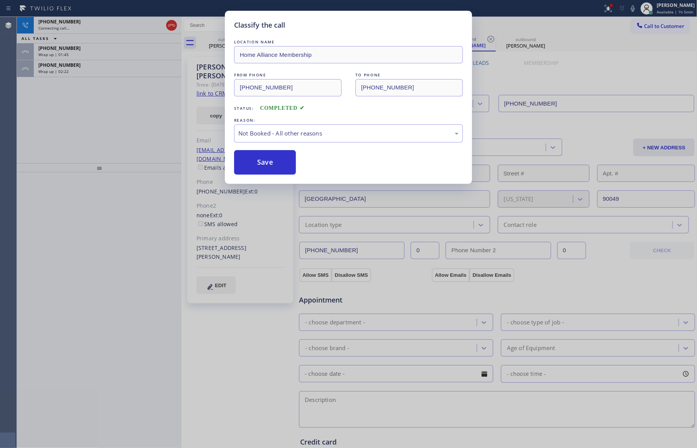
click at [75, 113] on div "Classify the call LOCATION NAME Home Alliance Membership FROM PHONE [PHONE_NUMB…" at bounding box center [348, 224] width 697 height 448
click at [131, 53] on div "Wrap up | 01:45" at bounding box center [107, 54] width 139 height 5
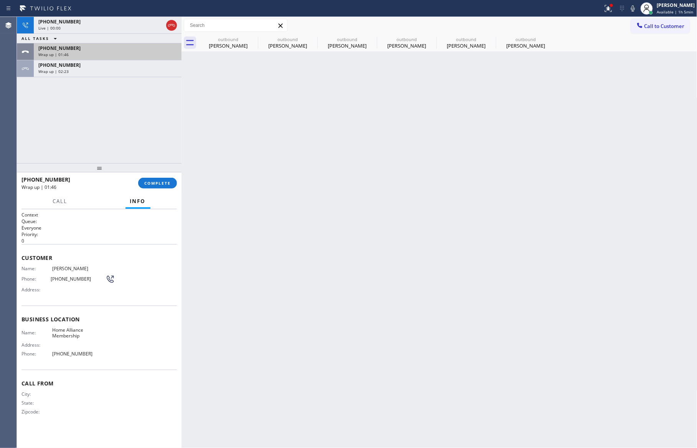
click at [129, 58] on div "[PHONE_NUMBER] Wrap up | 01:46" at bounding box center [106, 51] width 145 height 17
click at [159, 188] on button "COMPLETE" at bounding box center [157, 183] width 39 height 11
click at [158, 94] on div "[PHONE_NUMBER] Live | 00:00 ALL TASKS ALL TASKS ACTIVE TASKS TASKS IN WRAP UP […" at bounding box center [99, 90] width 165 height 146
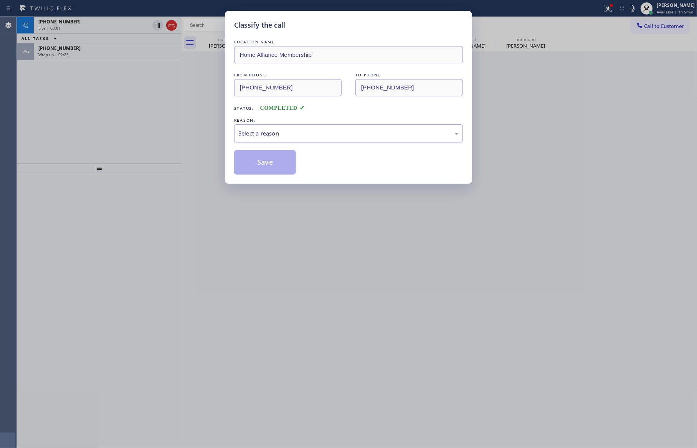
click at [253, 134] on div "Select a reason" at bounding box center [348, 133] width 220 height 9
click at [266, 162] on button "Save" at bounding box center [265, 162] width 62 height 25
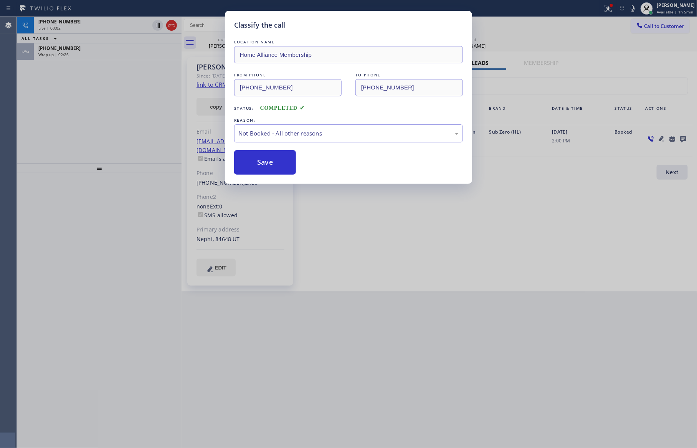
click at [266, 162] on button "Save" at bounding box center [265, 162] width 62 height 25
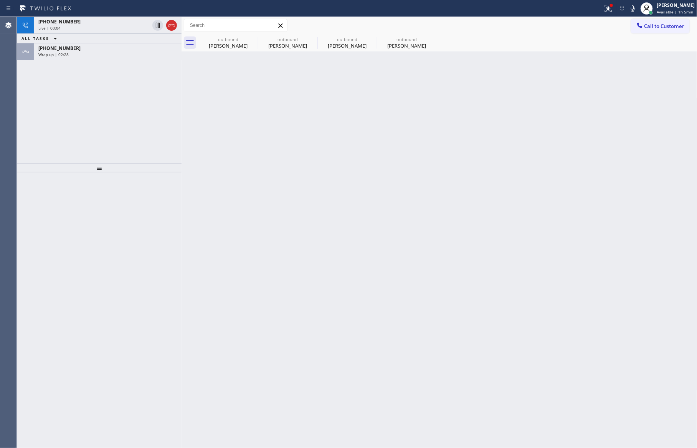
drag, startPoint x: 80, startPoint y: 144, endPoint x: 75, endPoint y: 101, distance: 42.9
click at [80, 134] on div "[PHONE_NUMBER] Live | 00:04 ALL TASKS ALL TASKS ACTIVE TASKS TASKS IN WRAP UP […" at bounding box center [99, 90] width 165 height 146
click at [95, 45] on div "[PHONE_NUMBER]" at bounding box center [107, 48] width 139 height 7
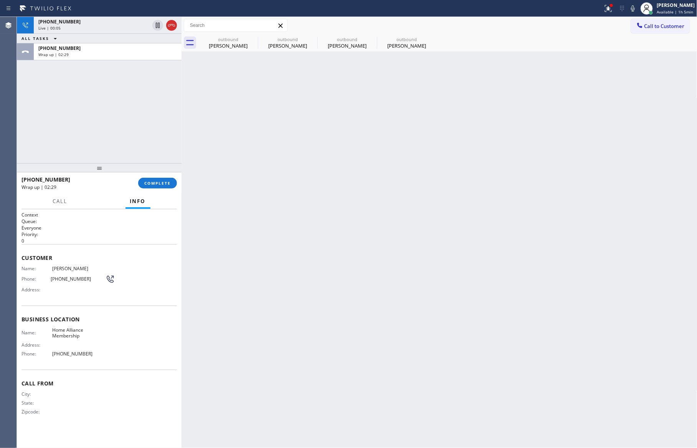
click at [161, 185] on button "COMPLETE" at bounding box center [157, 183] width 39 height 11
drag, startPoint x: 147, startPoint y: 126, endPoint x: 141, endPoint y: 118, distance: 10.3
click at [148, 124] on div "[PHONE_NUMBER] Live | 00:05 ALL TASKS ALL TASKS ACTIVE TASKS TASKS IN WRAP UP […" at bounding box center [99, 90] width 165 height 146
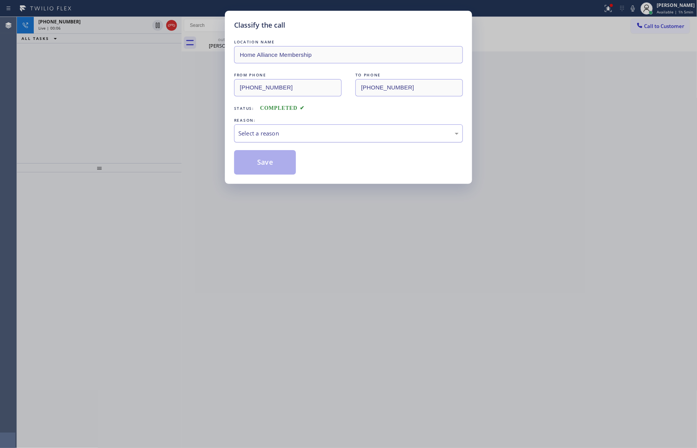
click at [253, 134] on div "Select a reason" at bounding box center [348, 133] width 220 height 9
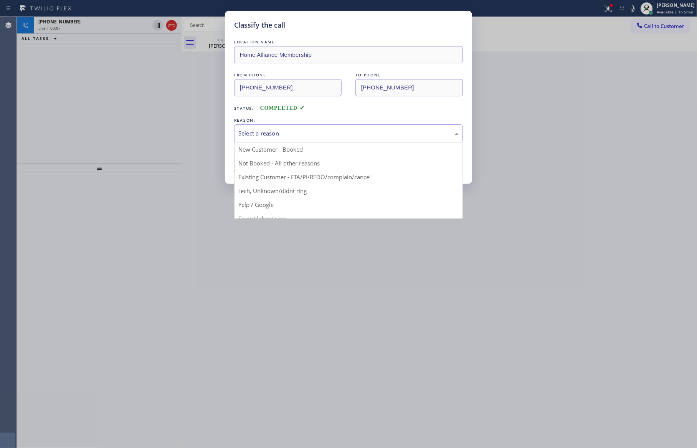
click at [253, 134] on div "Select a reason" at bounding box center [348, 133] width 220 height 9
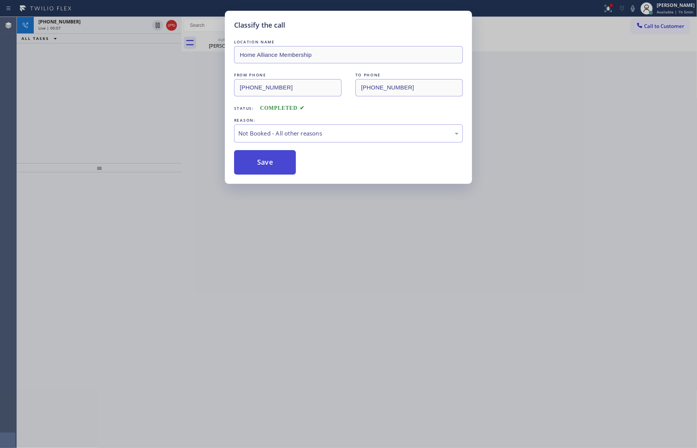
click at [255, 158] on button "Save" at bounding box center [265, 162] width 62 height 25
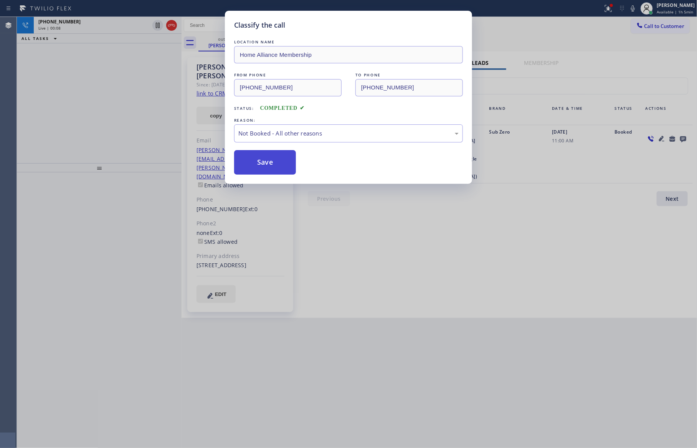
click at [255, 158] on button "Save" at bounding box center [265, 162] width 62 height 25
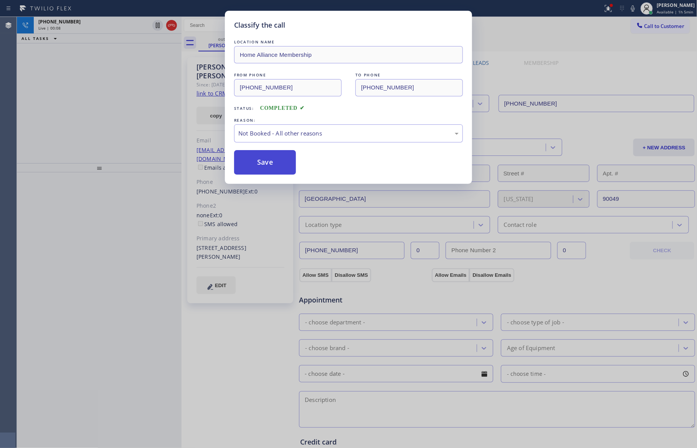
click at [255, 158] on button "Save" at bounding box center [265, 162] width 62 height 25
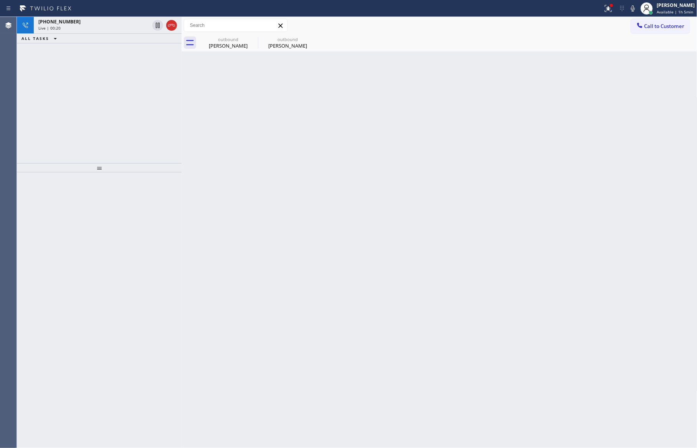
drag, startPoint x: 98, startPoint y: 98, endPoint x: 123, endPoint y: 66, distance: 41.0
click at [101, 95] on div "[PHONE_NUMBER] Live | 00:20 ALL TASKS ALL TASKS ACTIVE TASKS TASKS IN WRAP UP" at bounding box center [99, 90] width 165 height 146
click at [177, 23] on div at bounding box center [171, 25] width 11 height 9
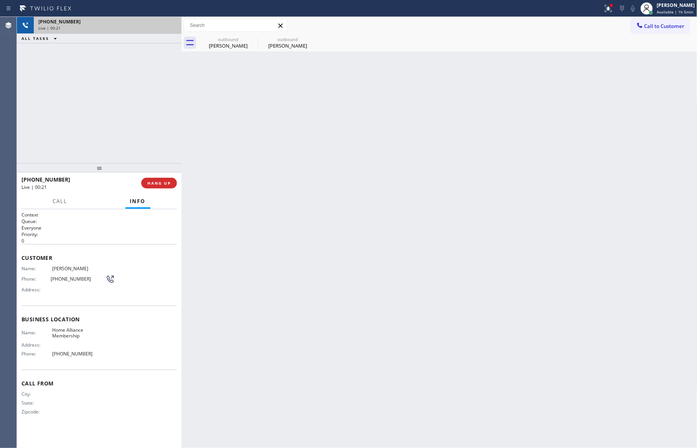
click at [176, 23] on div "[PHONE_NUMBER]" at bounding box center [107, 21] width 139 height 7
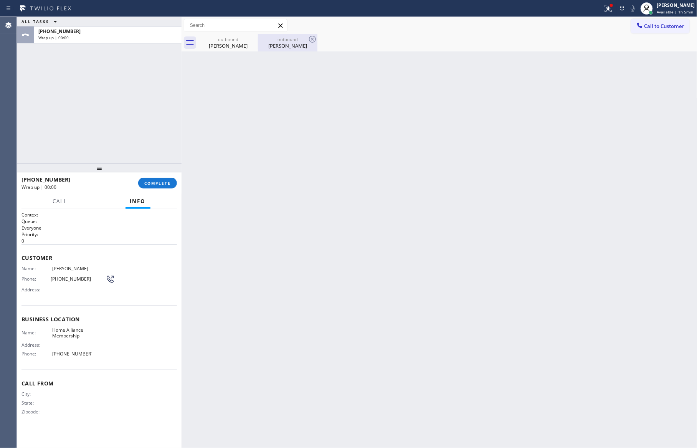
click at [266, 50] on div "outbound [PERSON_NAME]" at bounding box center [288, 42] width 58 height 17
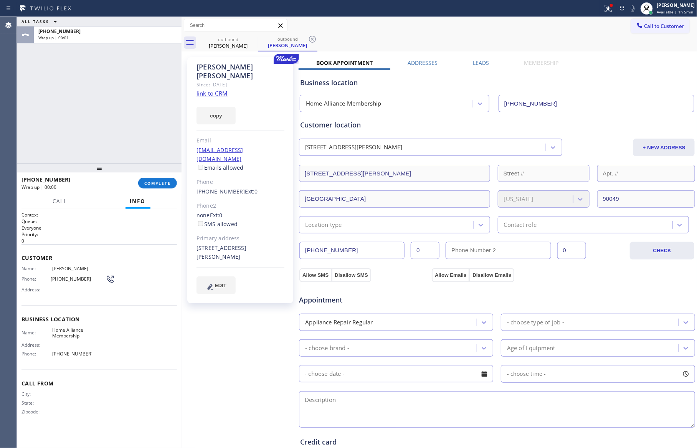
click at [482, 61] on label "Leads" at bounding box center [481, 62] width 16 height 7
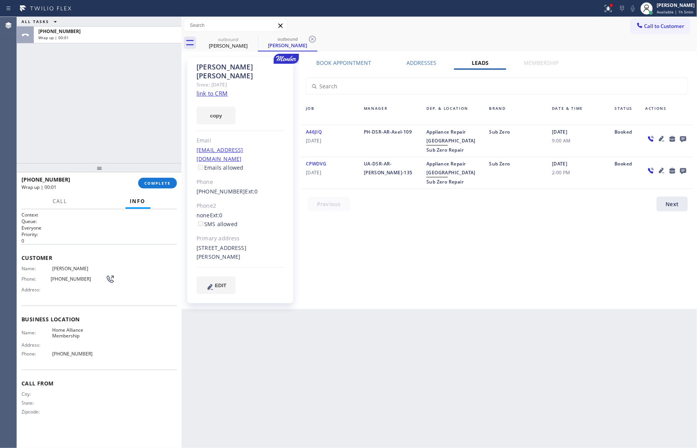
click at [666, 138] on icon at bounding box center [683, 139] width 6 height 6
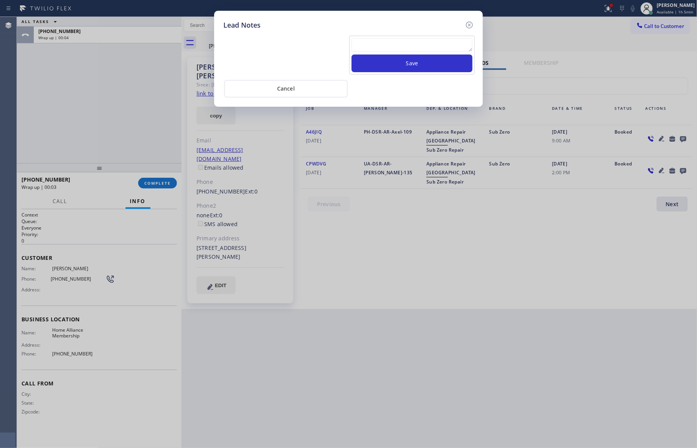
click at [437, 48] on textarea at bounding box center [412, 45] width 121 height 14
paste textarea "For the welcome call, please transfer the customer if they call back.""
type textarea "For the welcome call, please transfer the customer if they call back.""
click at [426, 60] on button "Save" at bounding box center [412, 64] width 121 height 18
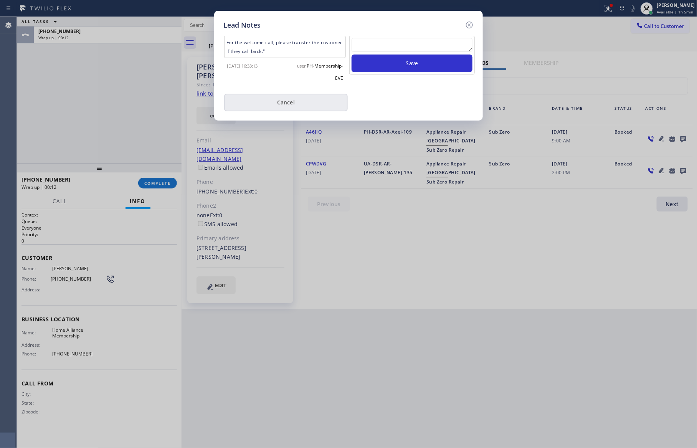
click at [268, 96] on button "Cancel" at bounding box center [286, 103] width 124 height 18
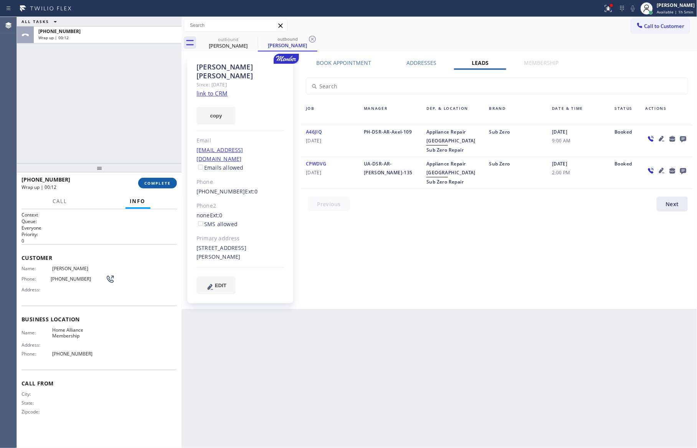
click at [144, 137] on div "ALL TASKS ALL TASKS ACTIVE TASKS TASKS IN WRAP UP [PHONE_NUMBER] Wrap up | 00:12" at bounding box center [99, 90] width 165 height 146
click at [149, 178] on button "COMPLETE" at bounding box center [157, 183] width 39 height 11
click at [147, 176] on div "[PHONE_NUMBER] Wrap up | 00:13 COMPLETE" at bounding box center [100, 183] width 156 height 20
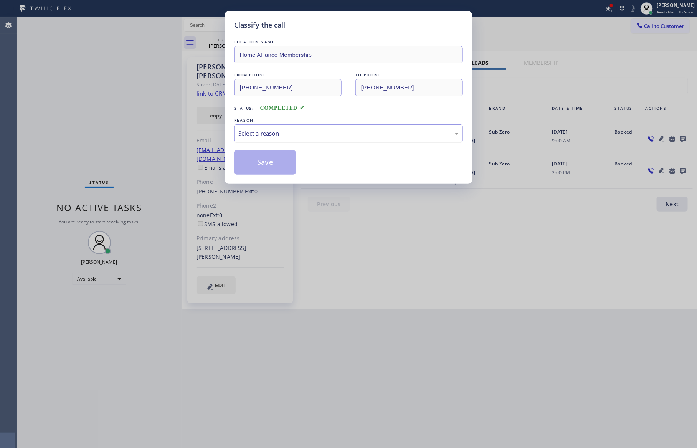
click at [275, 137] on div "Select a reason" at bounding box center [348, 133] width 220 height 9
click at [273, 162] on button "Save" at bounding box center [265, 162] width 62 height 25
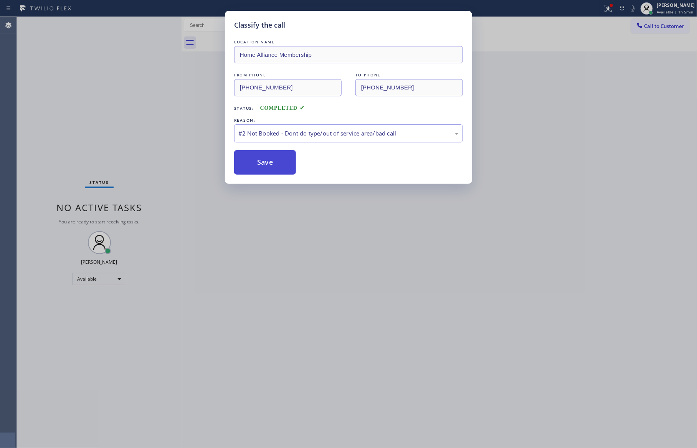
click at [272, 161] on button "Save" at bounding box center [265, 162] width 62 height 25
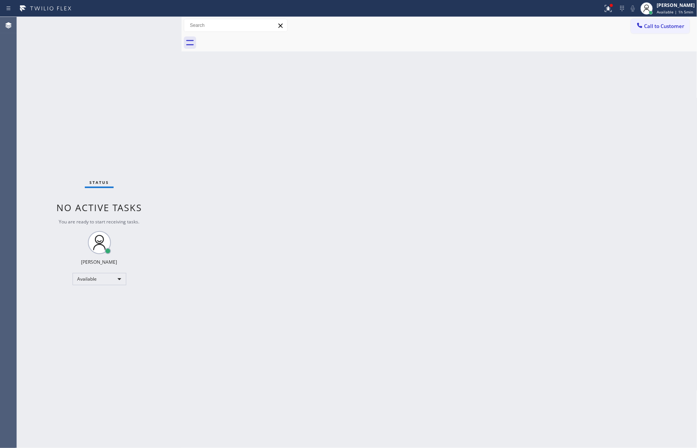
drag, startPoint x: 266, startPoint y: 241, endPoint x: 391, endPoint y: 321, distance: 148.0
click at [308, 267] on div "Back to Dashboard Change Sender ID Customers Technicians Select a contact Outbo…" at bounding box center [440, 232] width 516 height 431
drag, startPoint x: 468, startPoint y: 309, endPoint x: 476, endPoint y: 302, distance: 10.7
click at [472, 306] on div "Back to Dashboard Change Sender ID Customers Technicians Select a contact Outbo…" at bounding box center [440, 232] width 516 height 431
click at [469, 150] on div "Back to Dashboard Change Sender ID Customers Technicians Select a contact Outbo…" at bounding box center [440, 232] width 516 height 431
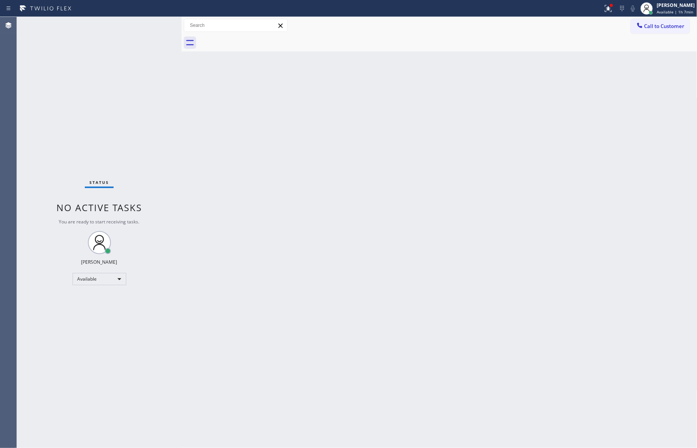
click at [469, 150] on div "Back to Dashboard Change Sender ID Customers Technicians Select a contact Outbo…" at bounding box center [440, 232] width 516 height 431
drag, startPoint x: 432, startPoint y: 206, endPoint x: 634, endPoint y: 46, distance: 257.5
click at [448, 192] on div "Back to Dashboard Change Sender ID Customers Technicians Select a contact Outbo…" at bounding box center [440, 232] width 516 height 431
click at [664, 29] on span "Call to Customer" at bounding box center [665, 26] width 40 height 7
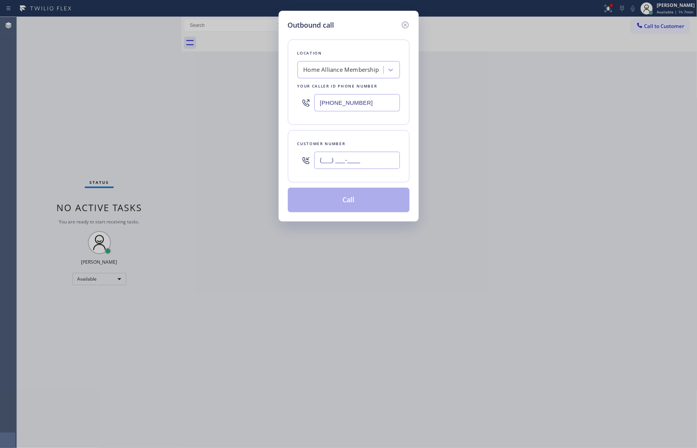
click at [368, 163] on input "(___) ___-____" at bounding box center [358, 160] width 86 height 17
paste input "949) 228-4353"
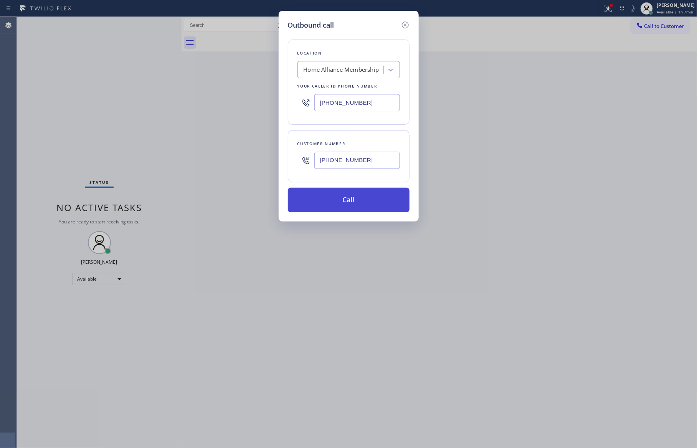
type input "[PHONE_NUMBER]"
click at [356, 205] on button "Call" at bounding box center [349, 200] width 122 height 25
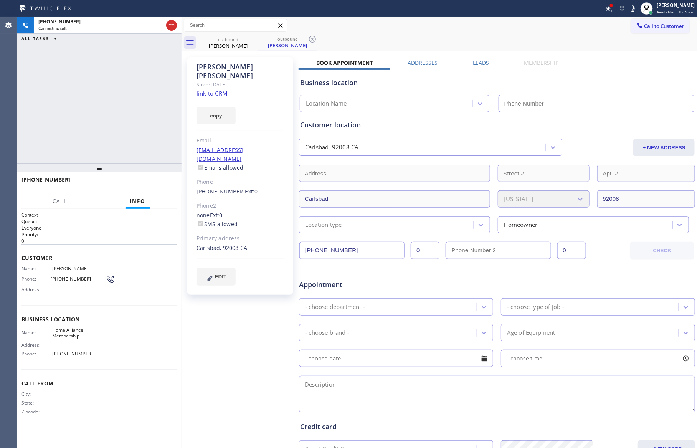
type input "[PHONE_NUMBER]"
click at [162, 186] on button "HANG UP" at bounding box center [159, 183] width 36 height 11
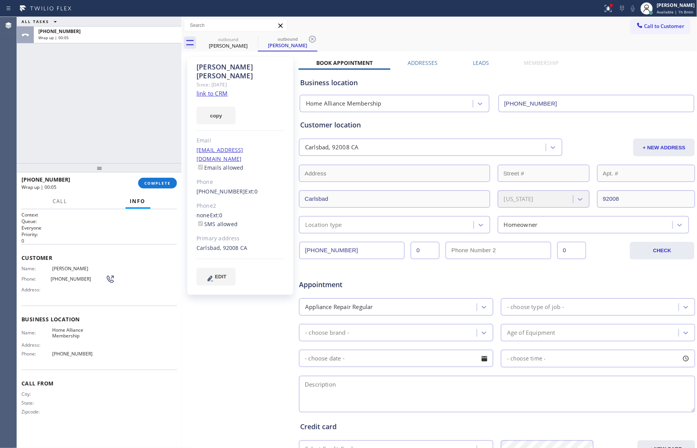
click at [542, 57] on div "[PERSON_NAME] Since: [DATE] link to CRM copy Email [EMAIL_ADDRESS][DOMAIN_NAME]…" at bounding box center [440, 302] width 512 height 498
drag, startPoint x: 649, startPoint y: 29, endPoint x: 589, endPoint y: 37, distance: 60.1
click at [649, 28] on span "Call to Customer" at bounding box center [665, 26] width 40 height 7
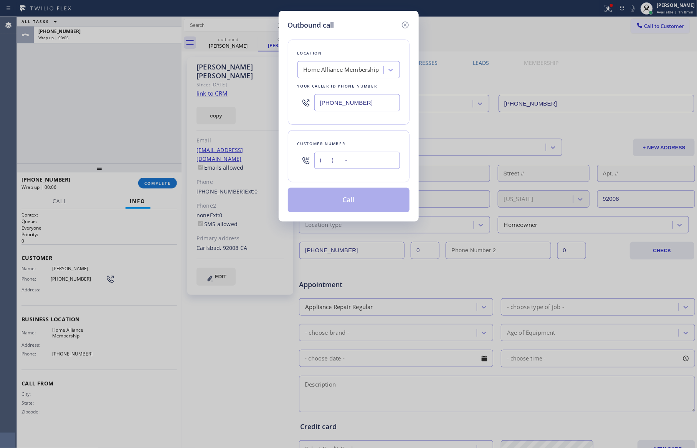
click at [363, 166] on input "(___) ___-____" at bounding box center [358, 160] width 86 height 17
paste input "832) 782-2858"
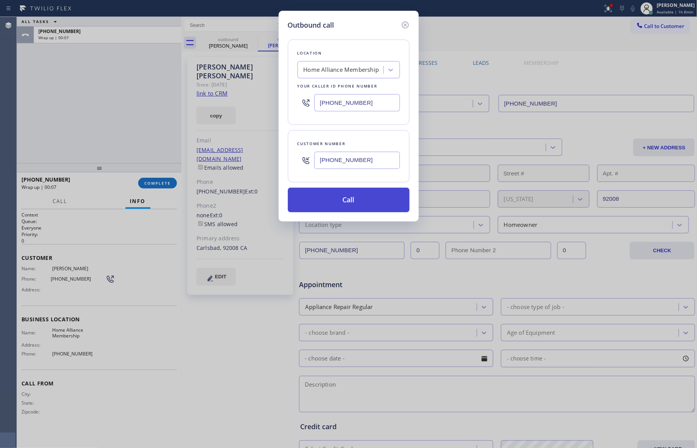
type input "[PHONE_NUMBER]"
click at [371, 205] on button "Call" at bounding box center [349, 200] width 122 height 25
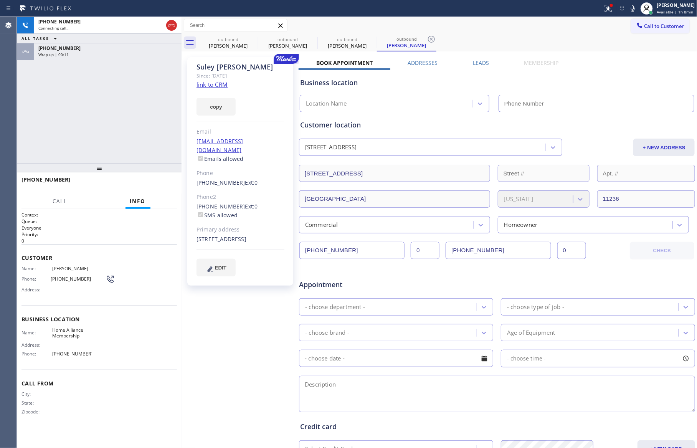
type input "[PHONE_NUMBER]"
drag, startPoint x: 136, startPoint y: 161, endPoint x: 149, endPoint y: 183, distance: 25.1
click at [137, 161] on div "[PHONE_NUMBER] Live | 00:12 ALL TASKS ALL TASKS ACTIVE TASKS TASKS IN WRAP UP […" at bounding box center [99, 90] width 165 height 146
click at [161, 184] on span "HANG UP" at bounding box center [158, 182] width 23 height 5
click at [142, 105] on div "[PHONE_NUMBER] Live | 00:14 ALL TASKS ALL TASKS ACTIVE TASKS TASKS IN WRAP UP […" at bounding box center [99, 90] width 165 height 146
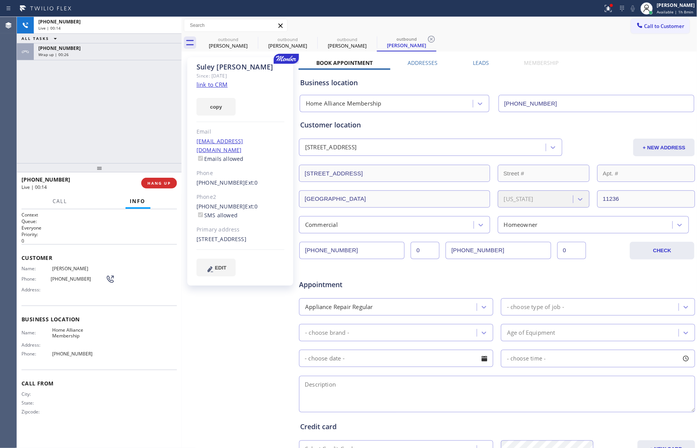
click at [142, 105] on div "[PHONE_NUMBER] Live | 00:14 ALL TASKS ALL TASKS ACTIVE TASKS TASKS IN WRAP UP […" at bounding box center [99, 90] width 165 height 146
drag, startPoint x: 142, startPoint y: 105, endPoint x: 503, endPoint y: 101, distance: 360.6
click at [152, 110] on div "[PHONE_NUMBER] Live | 00:14 ALL TASKS ALL TASKS ACTIVE TASKS TASKS IN WRAP UP […" at bounding box center [99, 90] width 165 height 146
click at [477, 61] on label "Leads" at bounding box center [481, 62] width 16 height 7
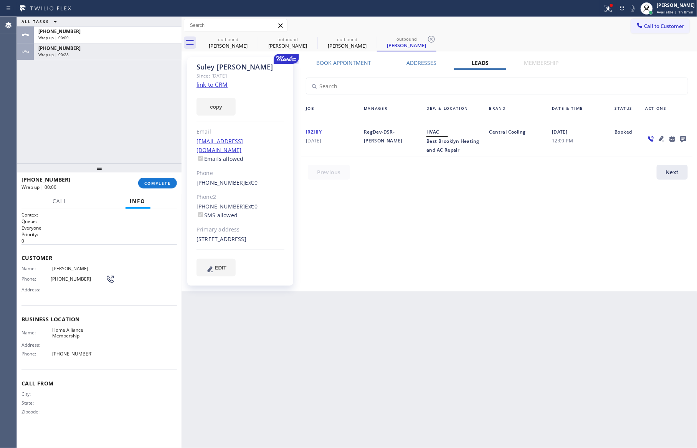
click at [666, 136] on icon at bounding box center [683, 139] width 6 height 6
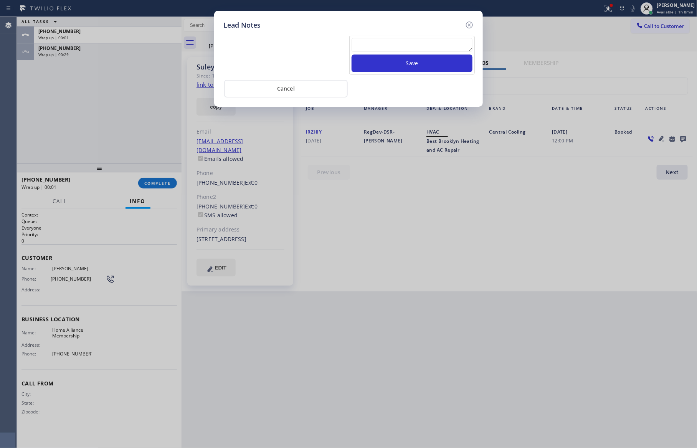
click at [437, 45] on textarea at bounding box center [412, 45] width 121 height 14
paste textarea "[PHONE_NUMBER]"
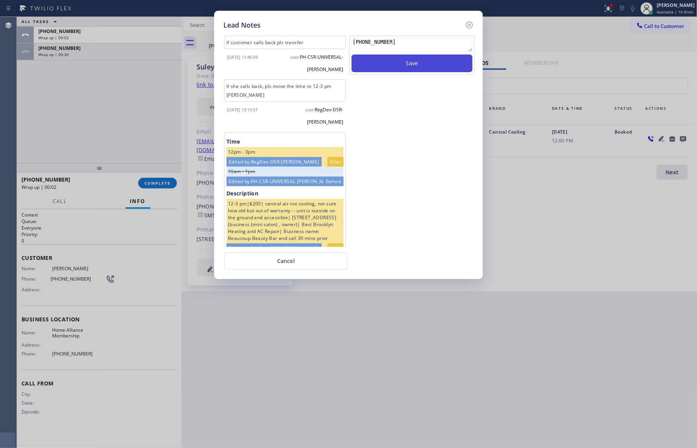
type textarea "[PHONE_NUMBER]"
click at [434, 66] on button "Save" at bounding box center [412, 64] width 121 height 18
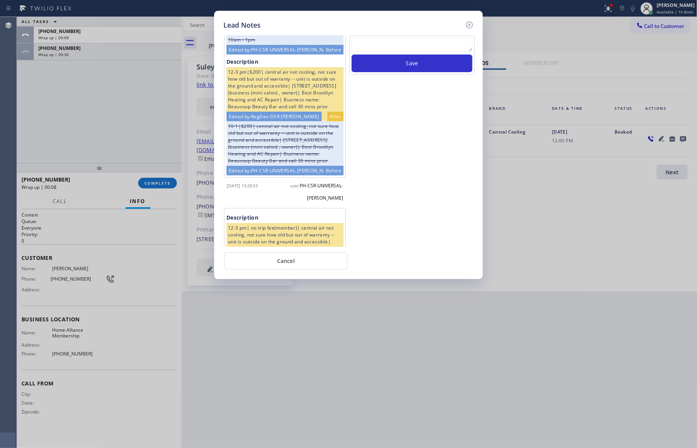
scroll to position [173, 0]
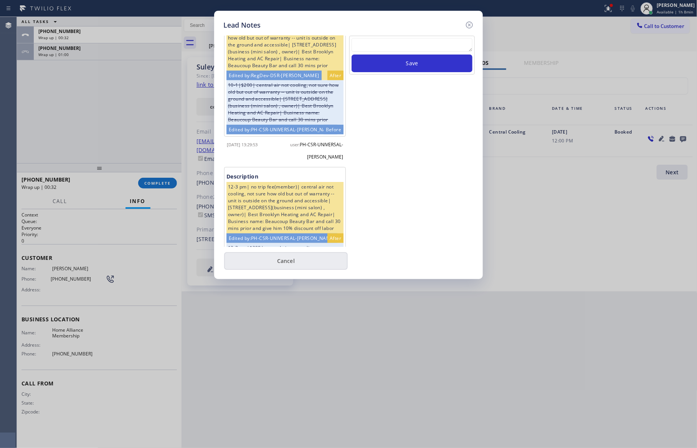
click at [282, 263] on button "Cancel" at bounding box center [286, 261] width 124 height 18
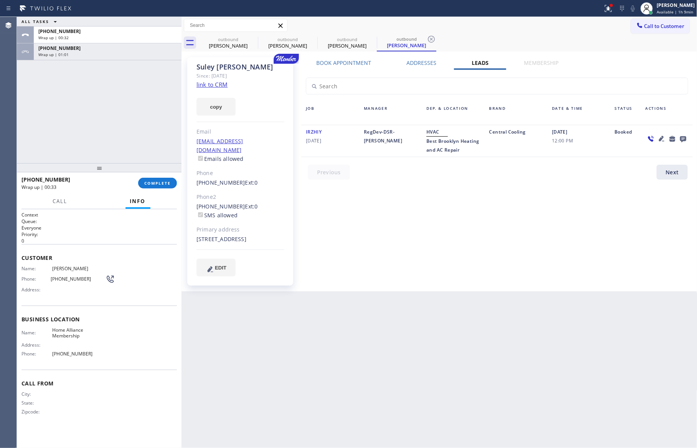
click at [82, 125] on div "ALL TASKS ALL TASKS ACTIVE TASKS TASKS IN WRAP UP [PHONE_NUMBER] Wrap up | 00:3…" at bounding box center [99, 90] width 165 height 146
drag, startPoint x: 155, startPoint y: 182, endPoint x: 152, endPoint y: 124, distance: 58.8
click at [155, 179] on button "COMPLETE" at bounding box center [157, 183] width 39 height 11
click at [152, 124] on div "ALL TASKS ALL TASKS ACTIVE TASKS TASKS IN WRAP UP [PHONE_NUMBER] Wrap up | 00:3…" at bounding box center [99, 90] width 165 height 146
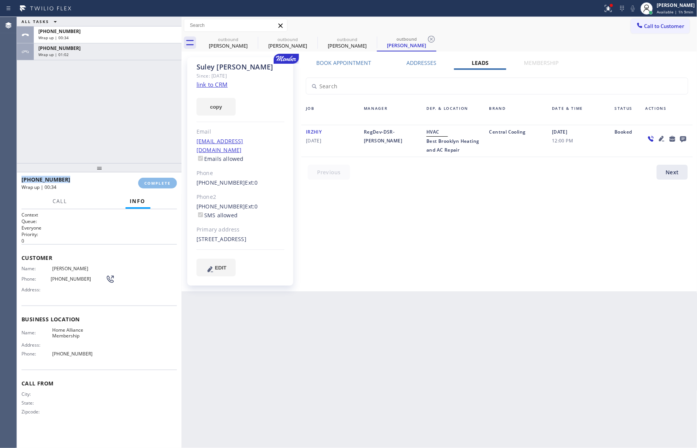
click at [152, 124] on div "ALL TASKS ALL TASKS ACTIVE TASKS TASKS IN WRAP UP [PHONE_NUMBER] Wrap up | 00:3…" at bounding box center [99, 90] width 165 height 146
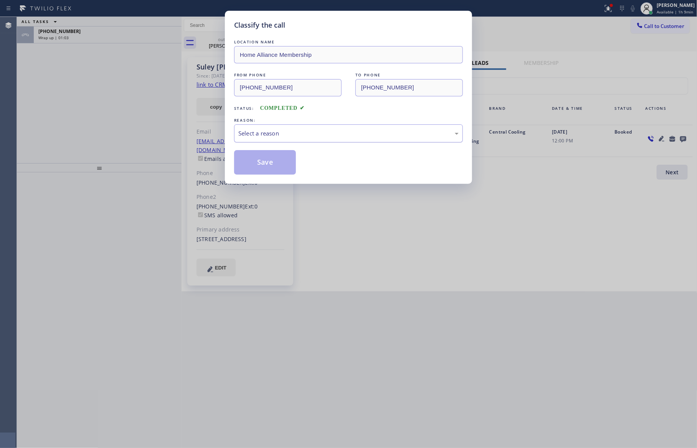
click at [259, 135] on div "Select a reason" at bounding box center [348, 133] width 220 height 9
click at [265, 160] on button "Save" at bounding box center [265, 162] width 62 height 25
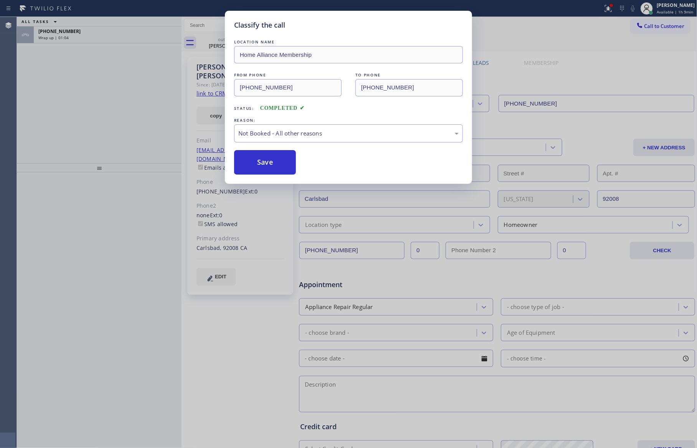
click at [95, 97] on div "Classify the call LOCATION NAME Home Alliance Membership FROM PHONE [PHONE_NUMB…" at bounding box center [348, 224] width 697 height 448
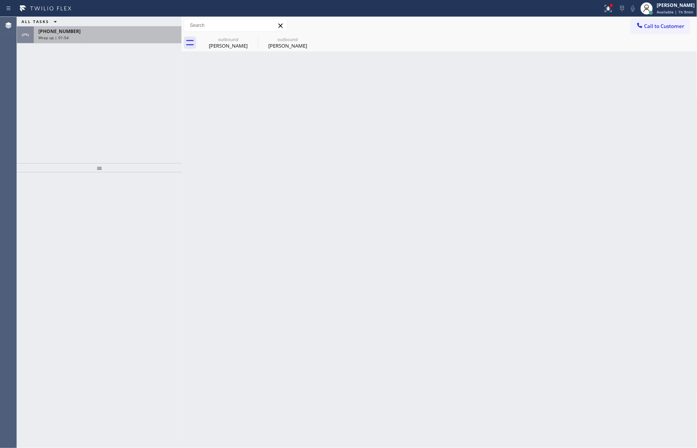
drag, startPoint x: 89, startPoint y: 111, endPoint x: 98, endPoint y: 41, distance: 70.2
click at [90, 106] on div "ALL TASKS ALL TASKS ACTIVE TASKS TASKS IN WRAP UP [PHONE_NUMBER] Wrap up | 01:54" at bounding box center [99, 90] width 165 height 146
click at [103, 26] on div "ALL TASKS ALL TASKS ACTIVE TASKS TASKS IN WRAP UP" at bounding box center [99, 22] width 165 height 10
click at [98, 34] on div "[PHONE_NUMBER]" at bounding box center [107, 31] width 139 height 7
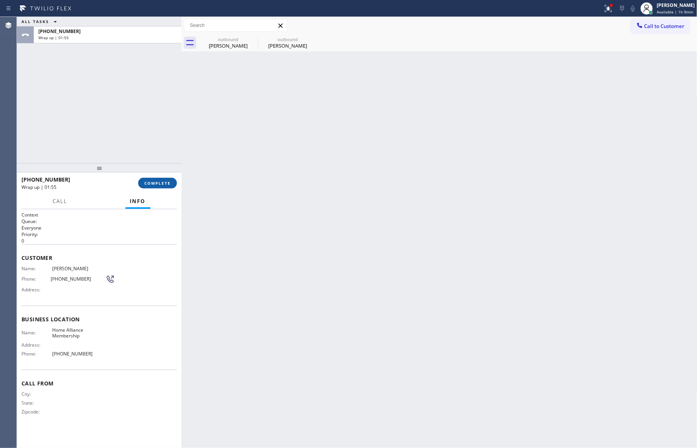
click at [157, 184] on span "COMPLETE" at bounding box center [157, 182] width 26 height 5
click at [120, 115] on div "ALL TASKS ALL TASKS ACTIVE TASKS TASKS IN WRAP UP [PHONE_NUMBER] Wrap up | 01:56" at bounding box center [99, 90] width 165 height 146
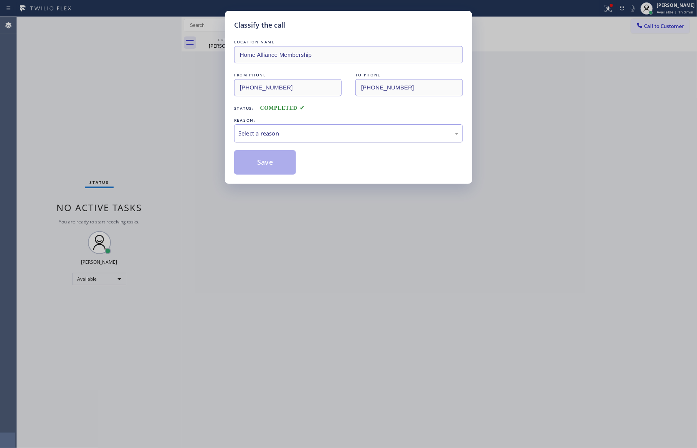
click at [293, 136] on div "Select a reason" at bounding box center [348, 133] width 220 height 9
click at [265, 162] on button "Save" at bounding box center [265, 162] width 62 height 25
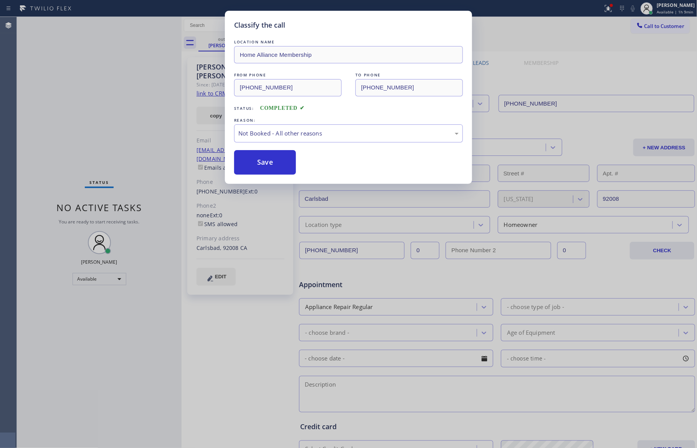
click at [265, 162] on button "Save" at bounding box center [265, 162] width 62 height 25
click at [264, 161] on button "Save" at bounding box center [265, 162] width 62 height 25
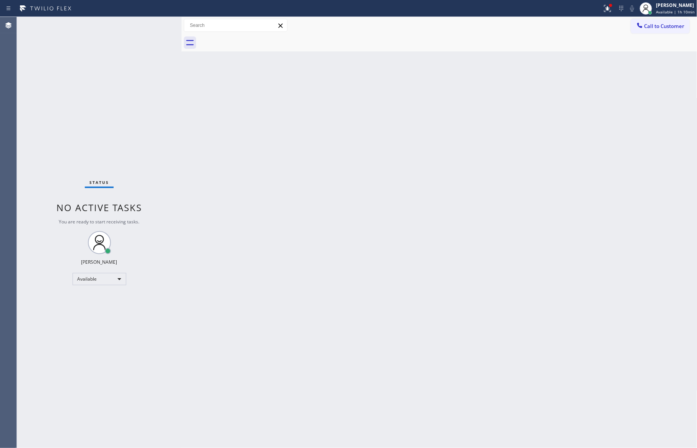
drag, startPoint x: 437, startPoint y: 178, endPoint x: 611, endPoint y: 44, distance: 219.4
click at [437, 177] on div "Back to Dashboard Change Sender ID Customers Technicians Select a contact Outbo…" at bounding box center [440, 232] width 516 height 431
click at [656, 28] on span "Call to Customer" at bounding box center [665, 26] width 40 height 7
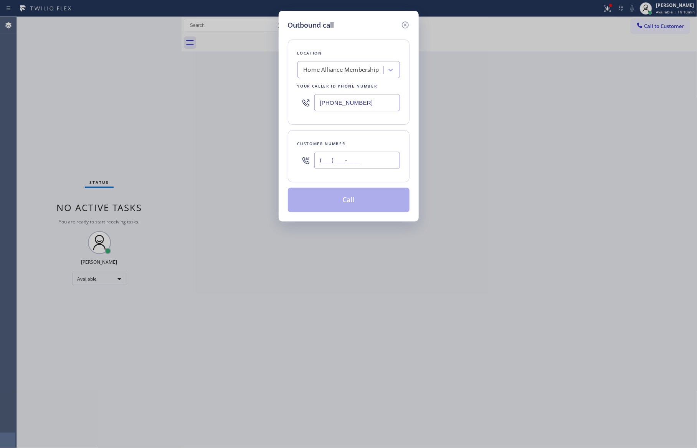
click at [370, 166] on input "(___) ___-____" at bounding box center [358, 160] width 86 height 17
paste input "206) 412-9688"
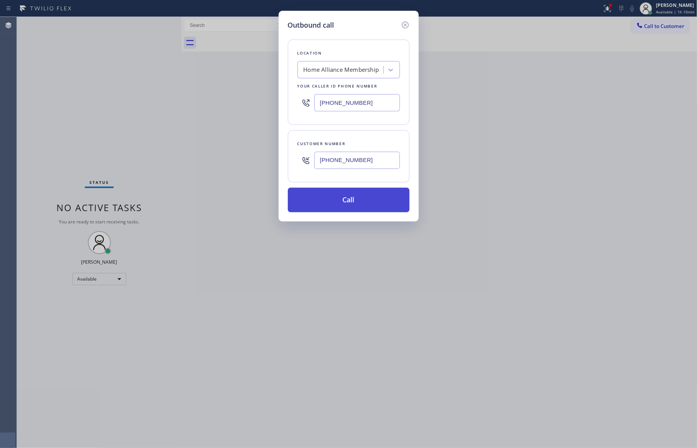
type input "[PHONE_NUMBER]"
click at [376, 207] on button "Call" at bounding box center [349, 200] width 122 height 25
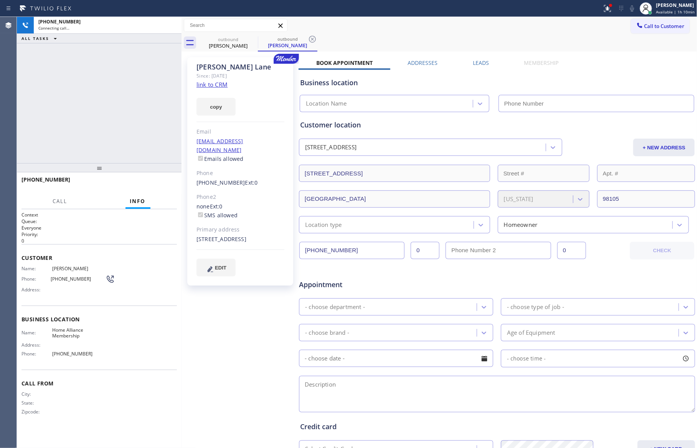
click at [118, 111] on div "[PHONE_NUMBER] Connecting call… ALL TASKS ALL TASKS ACTIVE TASKS TASKS IN WRAP …" at bounding box center [99, 90] width 165 height 146
type input "[PHONE_NUMBER]"
click at [110, 94] on div "[PHONE_NUMBER] Connecting call… ALL TASKS ALL TASKS ACTIVE TASKS TASKS IN WRAP …" at bounding box center [99, 90] width 165 height 146
click at [225, 86] on link "link to CRM" at bounding box center [212, 85] width 31 height 8
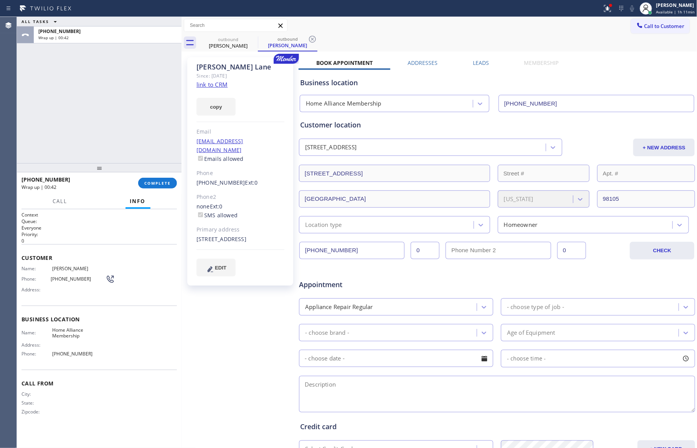
click at [147, 109] on div "ALL TASKS ALL TASKS ACTIVE TASKS TASKS IN WRAP UP [PHONE_NUMBER] Wrap up | 00:42" at bounding box center [99, 90] width 165 height 146
click at [152, 102] on div "ALL TASKS ALL TASKS ACTIVE TASKS TASKS IN WRAP UP [PHONE_NUMBER] Wrap up | 01:51" at bounding box center [99, 90] width 165 height 146
click at [161, 127] on div "ALL TASKS ALL TASKS ACTIVE TASKS TASKS IN WRAP UP [PHONE_NUMBER] Wrap up | 01:51" at bounding box center [99, 90] width 165 height 146
click at [165, 184] on span "COMPLETE" at bounding box center [157, 182] width 26 height 5
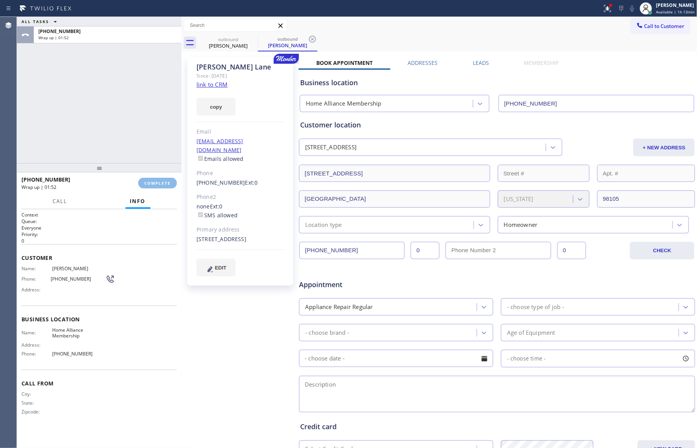
click at [134, 96] on div "ALL TASKS ALL TASKS ACTIVE TASKS TASKS IN WRAP UP [PHONE_NUMBER] Wrap up | 01:52" at bounding box center [99, 90] width 165 height 146
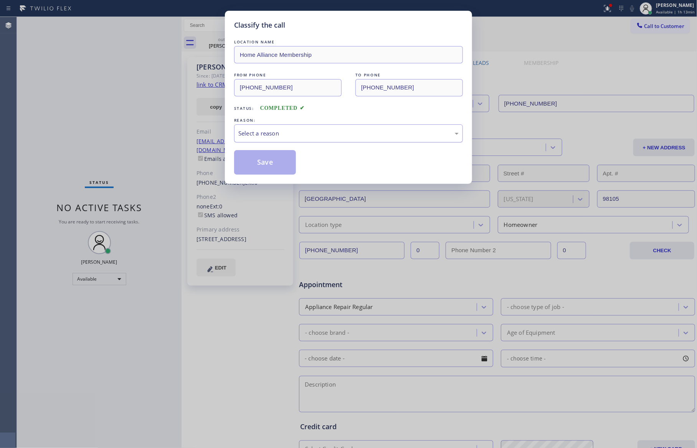
click at [305, 136] on div "Select a reason" at bounding box center [348, 133] width 220 height 9
click at [268, 167] on button "Save" at bounding box center [265, 162] width 62 height 25
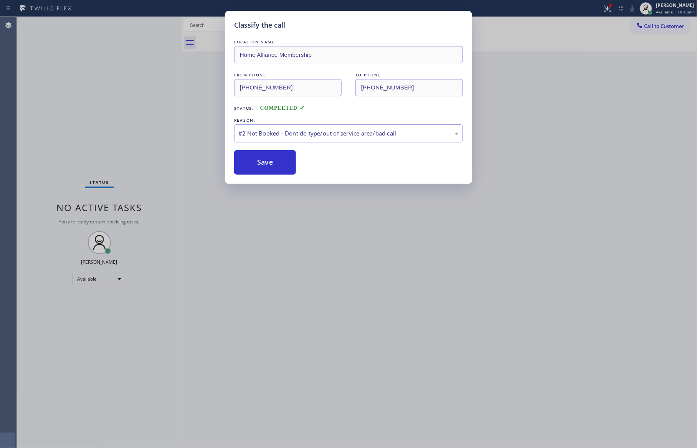
click at [268, 167] on button "Save" at bounding box center [265, 162] width 62 height 25
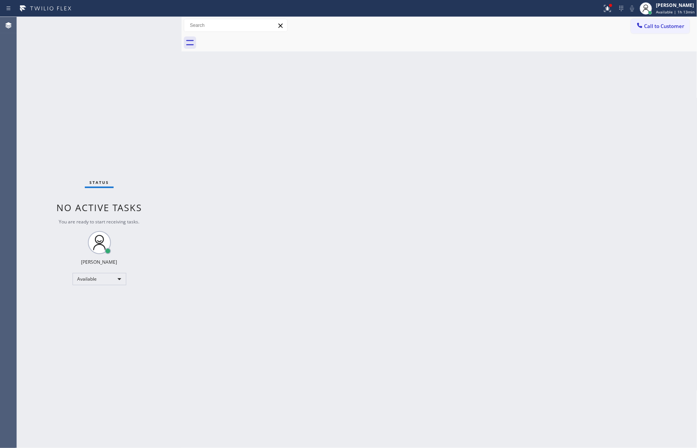
drag, startPoint x: 286, startPoint y: 141, endPoint x: 568, endPoint y: 105, distance: 284.2
click at [382, 167] on div "Back to Dashboard Change Sender ID Customers Technicians Select a contact Outbo…" at bounding box center [440, 232] width 516 height 431
click at [279, 255] on div "Back to Dashboard Change Sender ID Customers Technicians Select a contact Outbo…" at bounding box center [440, 232] width 516 height 431
drag, startPoint x: 339, startPoint y: 174, endPoint x: 404, endPoint y: 307, distance: 147.5
click at [339, 174] on div "Back to Dashboard Change Sender ID Customers Technicians Select a contact Outbo…" at bounding box center [440, 232] width 516 height 431
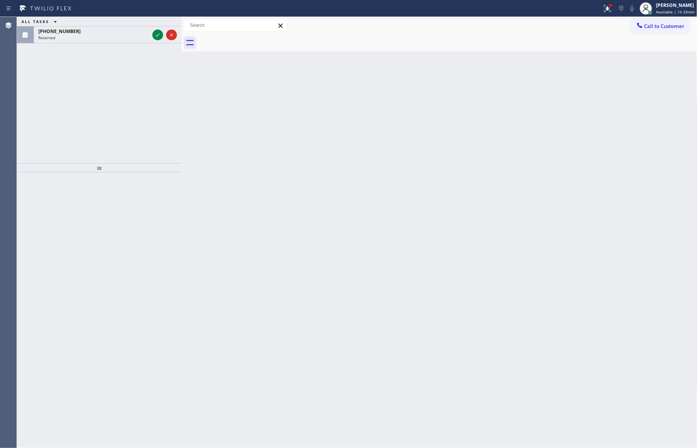
drag, startPoint x: 94, startPoint y: 177, endPoint x: 108, endPoint y: 188, distance: 18.0
click at [96, 180] on div at bounding box center [99, 310] width 165 height 276
click at [158, 35] on icon at bounding box center [157, 34] width 9 height 9
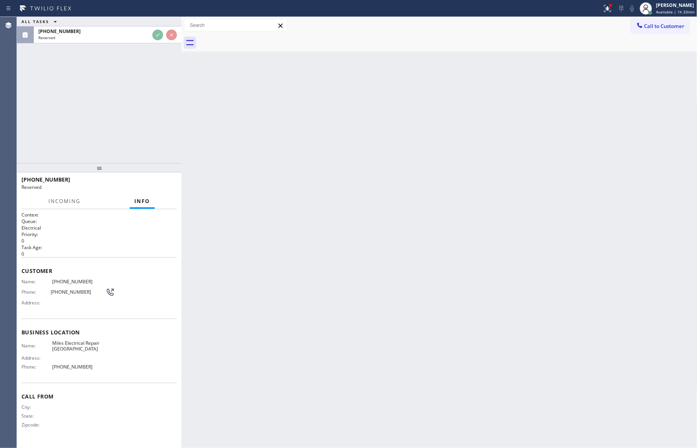
click at [157, 85] on div "ALL TASKS ALL TASKS ACTIVE TASKS TASKS IN WRAP UP [PHONE_NUMBER] Reserved" at bounding box center [99, 90] width 165 height 146
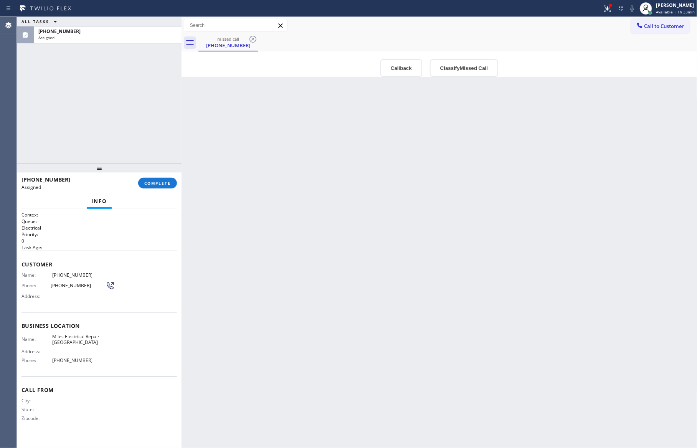
drag, startPoint x: 389, startPoint y: 217, endPoint x: 556, endPoint y: 48, distance: 237.3
click at [462, 177] on div "Back to Dashboard Change Sender ID Customers Technicians Select a contact Outbo…" at bounding box center [440, 232] width 516 height 431
click at [483, 71] on button "Classify Missed Call" at bounding box center [464, 68] width 68 height 18
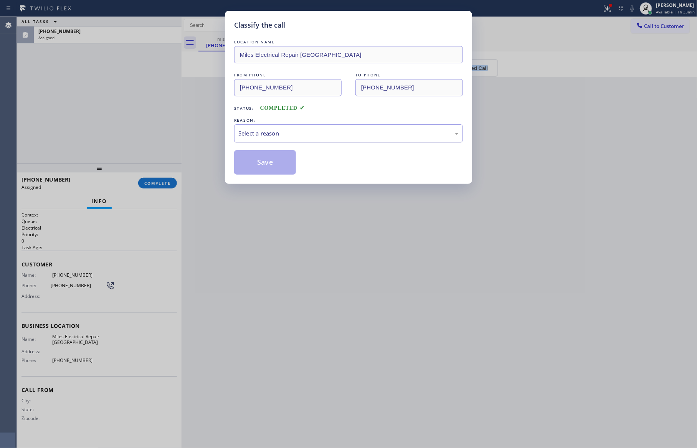
click at [288, 127] on div "Select a reason" at bounding box center [348, 133] width 229 height 18
click at [272, 162] on button "Save" at bounding box center [265, 162] width 62 height 25
drag, startPoint x: 149, startPoint y: 94, endPoint x: 156, endPoint y: 94, distance: 6.6
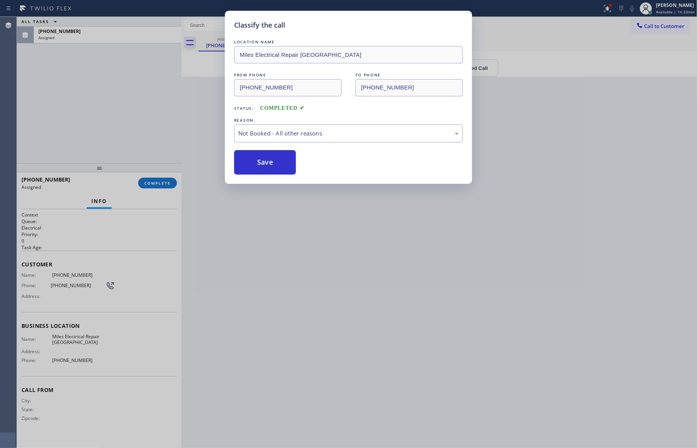
click at [151, 94] on div "Classify the call LOCATION NAME Miles Electrical Repair Santa Clarita FROM PHON…" at bounding box center [348, 224] width 697 height 448
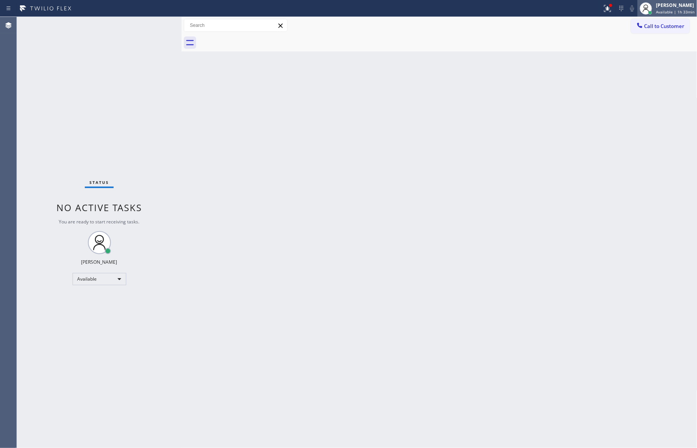
click at [661, 13] on span "Available | 1h 33min" at bounding box center [675, 11] width 39 height 5
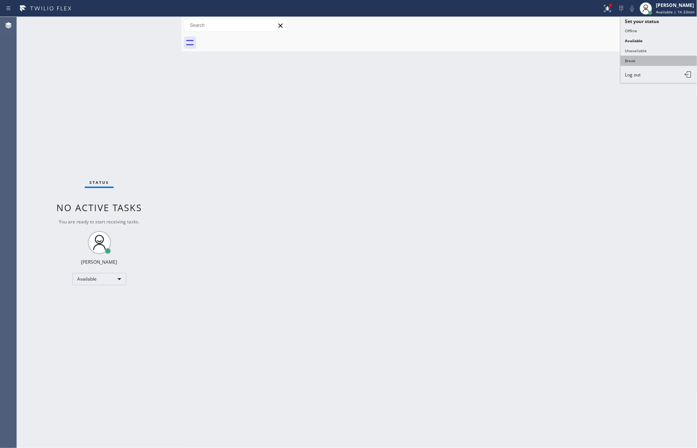
click at [641, 59] on button "Break" at bounding box center [659, 61] width 77 height 10
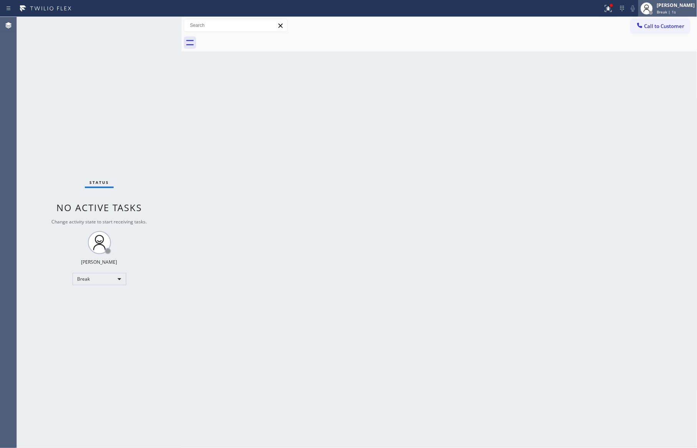
click at [656, 3] on div at bounding box center [647, 8] width 17 height 17
click at [646, 28] on button "Offline" at bounding box center [659, 31] width 77 height 10
click at [493, 224] on div "Back to Dashboard Change Sender ID Customers Technicians Select a contact Outbo…" at bounding box center [440, 232] width 516 height 431
